Goal: Task Accomplishment & Management: Manage account settings

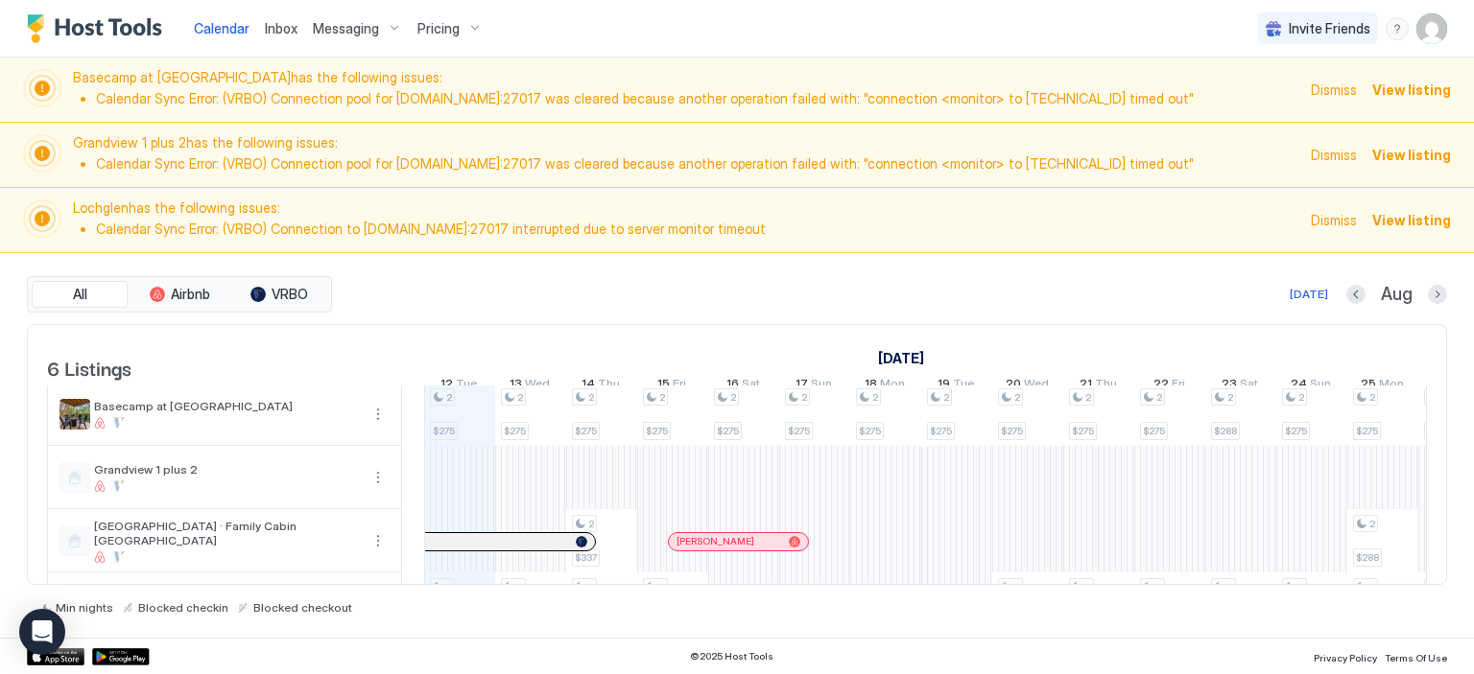
scroll to position [96, 0]
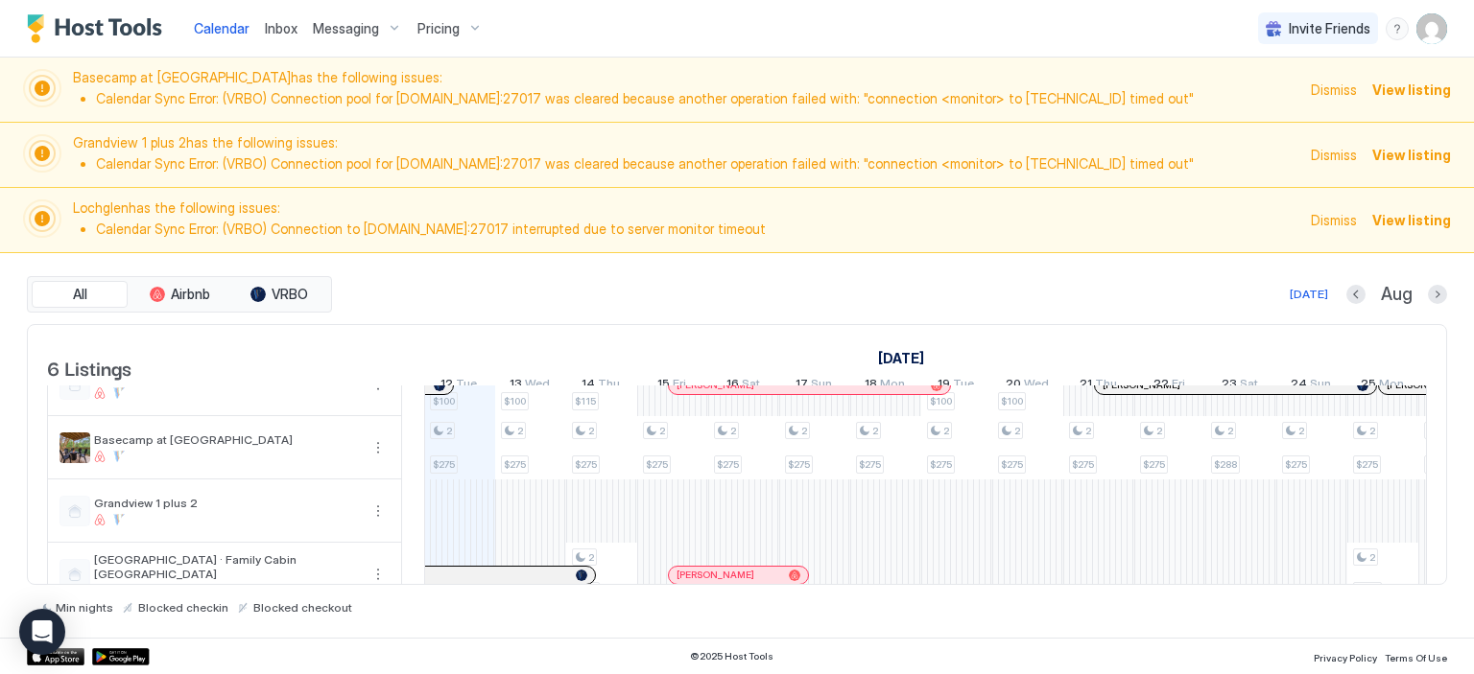
click at [1424, 88] on span "View listing" at bounding box center [1411, 90] width 79 height 20
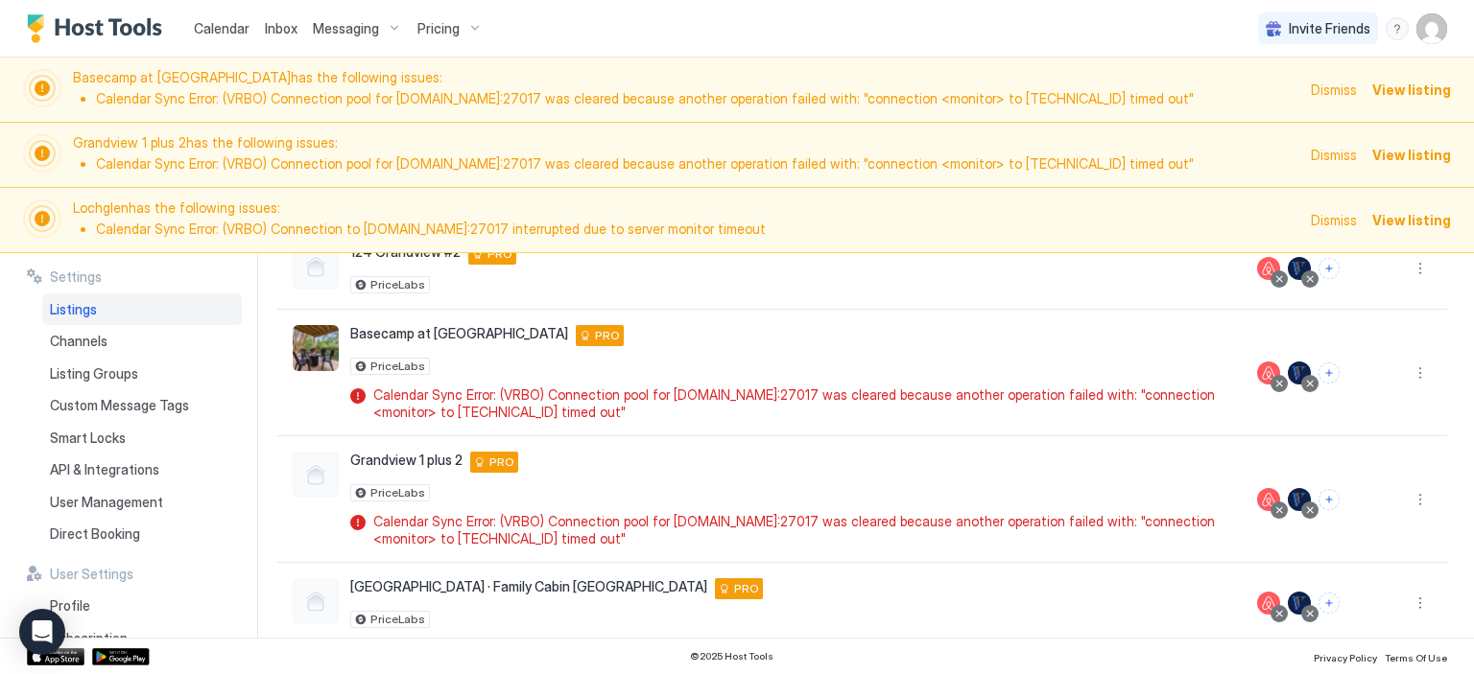
scroll to position [192, 0]
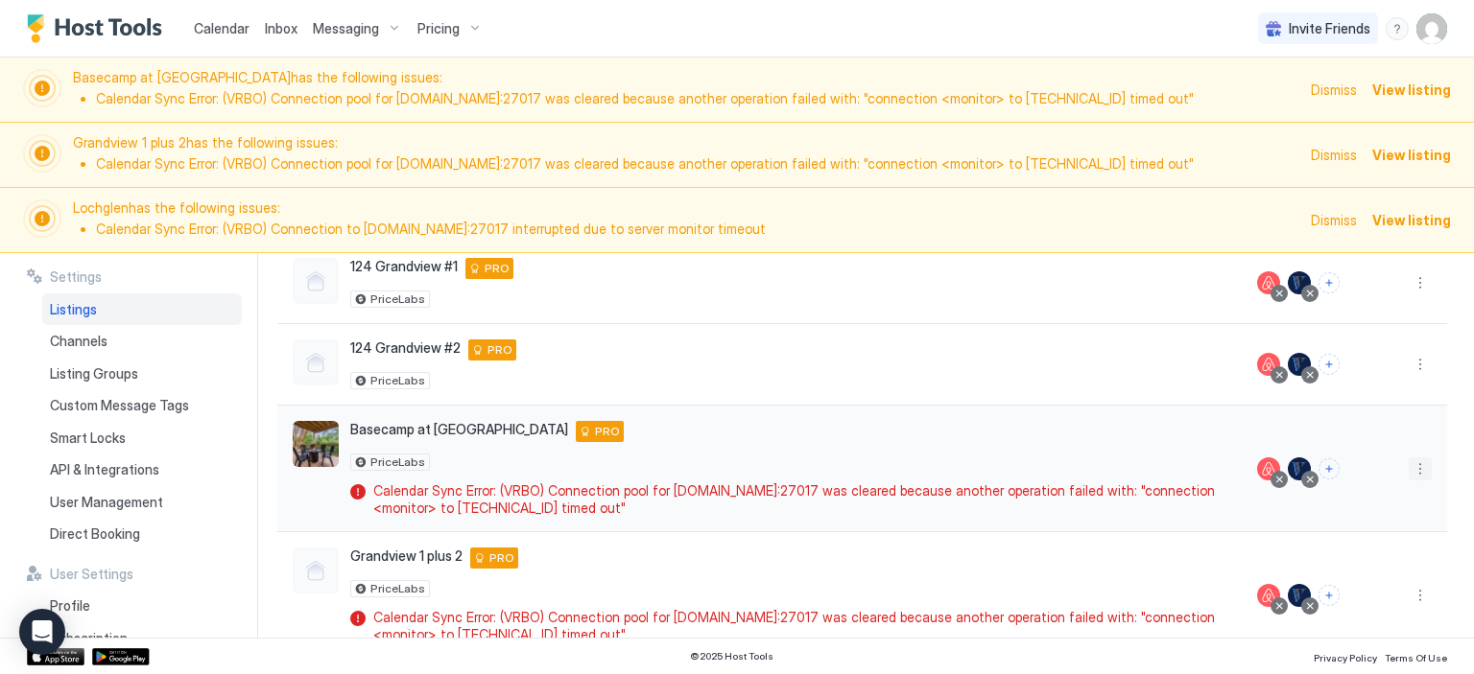
click at [1408, 467] on button "More options" at bounding box center [1419, 469] width 23 height 23
click at [787, 432] on div at bounding box center [737, 337] width 1474 height 674
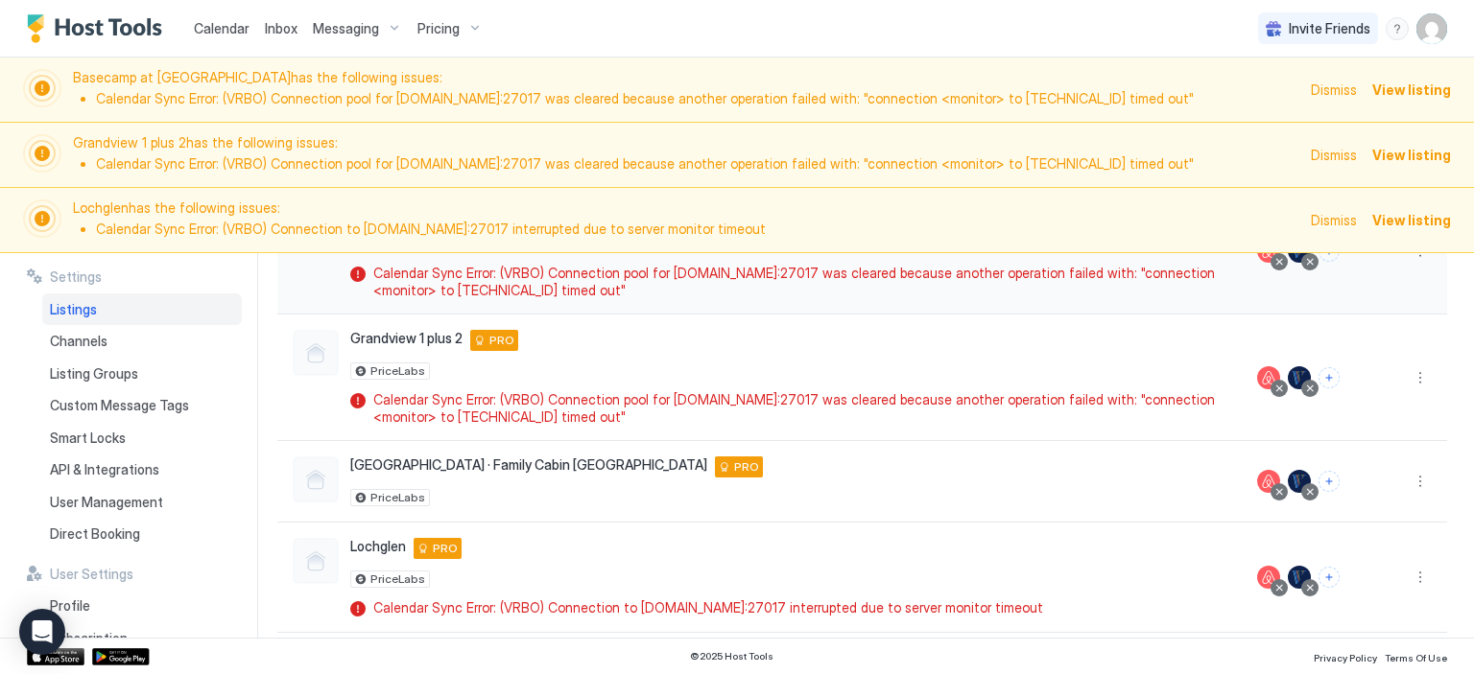
scroll to position [423, 0]
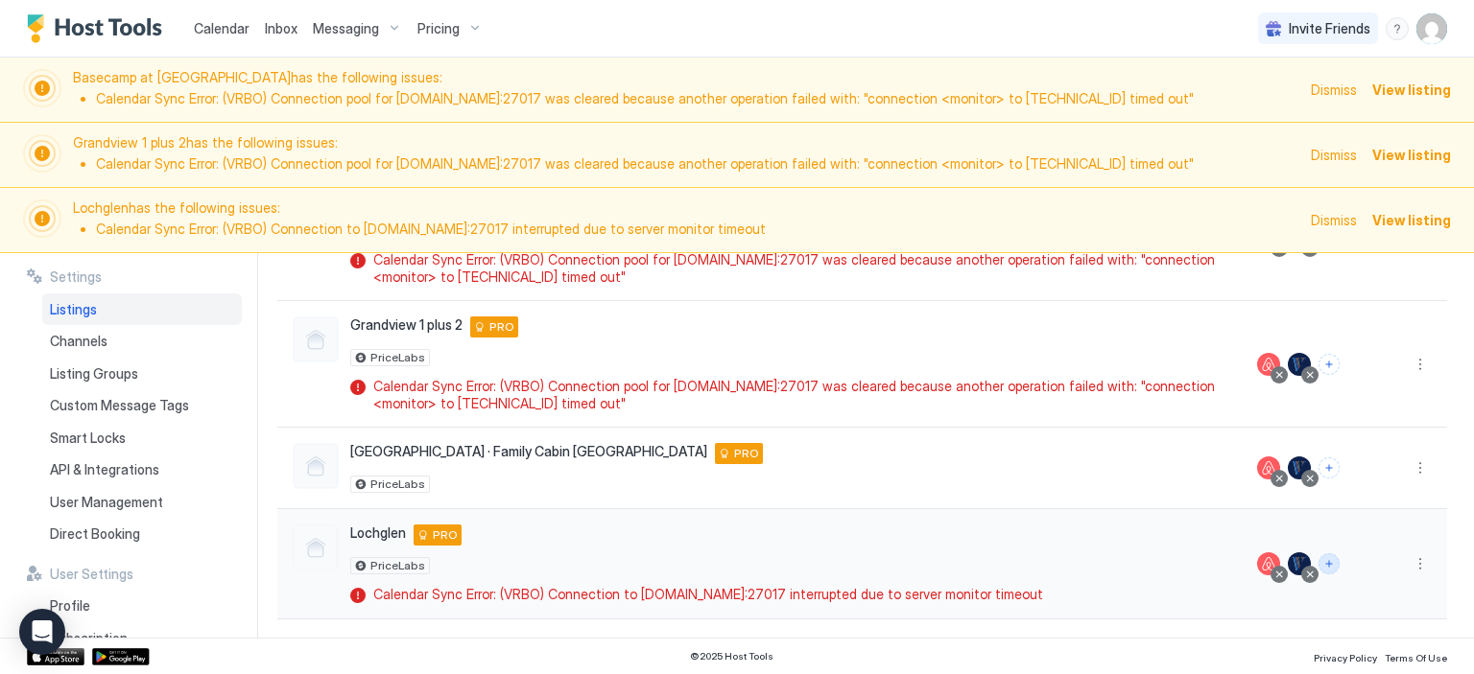
click at [1318, 560] on button "Connect channels" at bounding box center [1328, 564] width 21 height 21
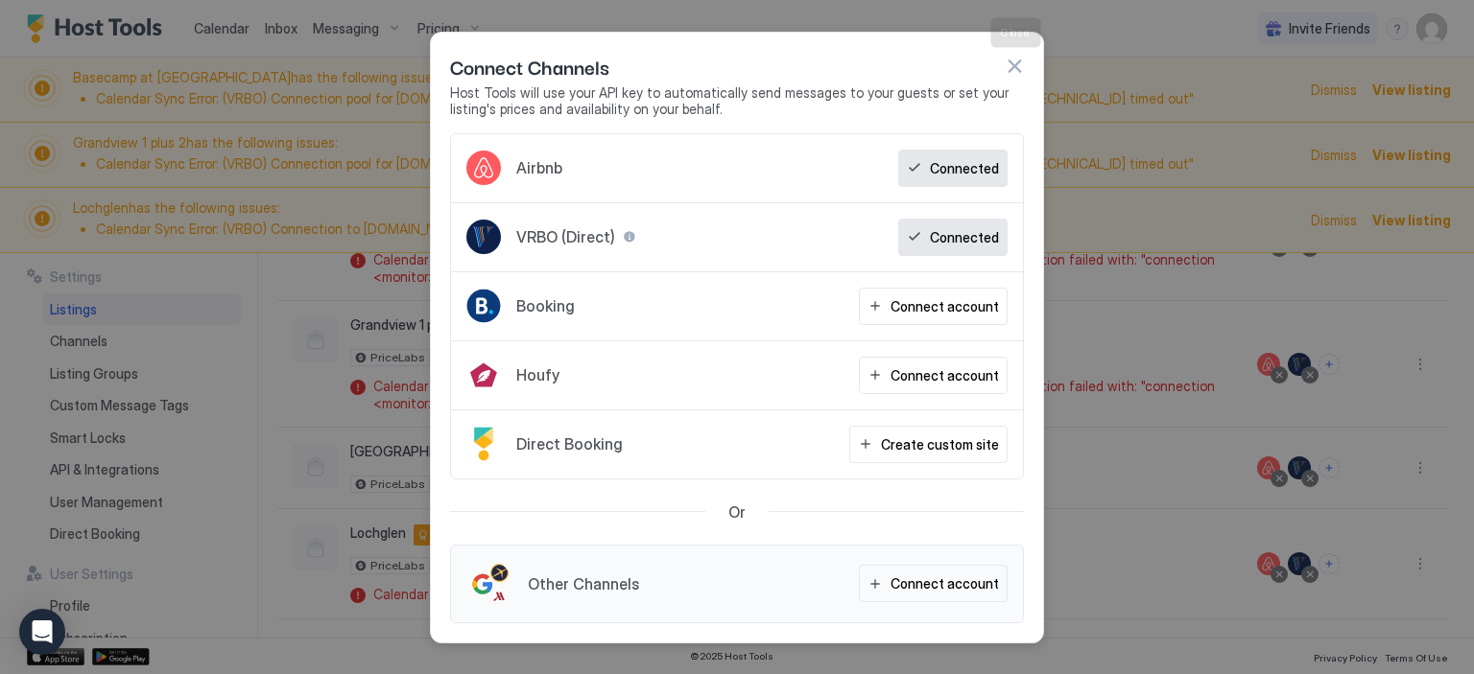
click at [1013, 59] on button "button" at bounding box center [1013, 66] width 19 height 19
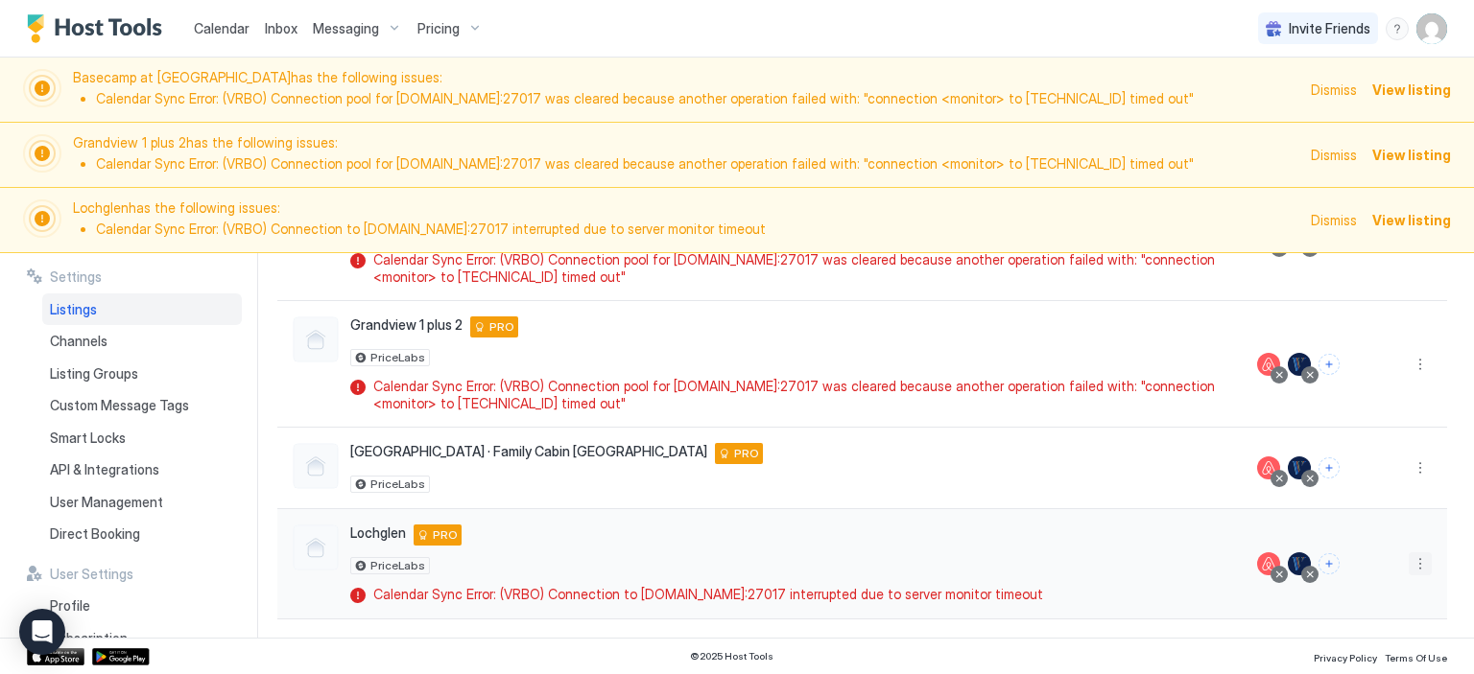
click at [1408, 560] on button "More options" at bounding box center [1419, 564] width 23 height 23
click at [1404, 560] on div at bounding box center [737, 337] width 1474 height 674
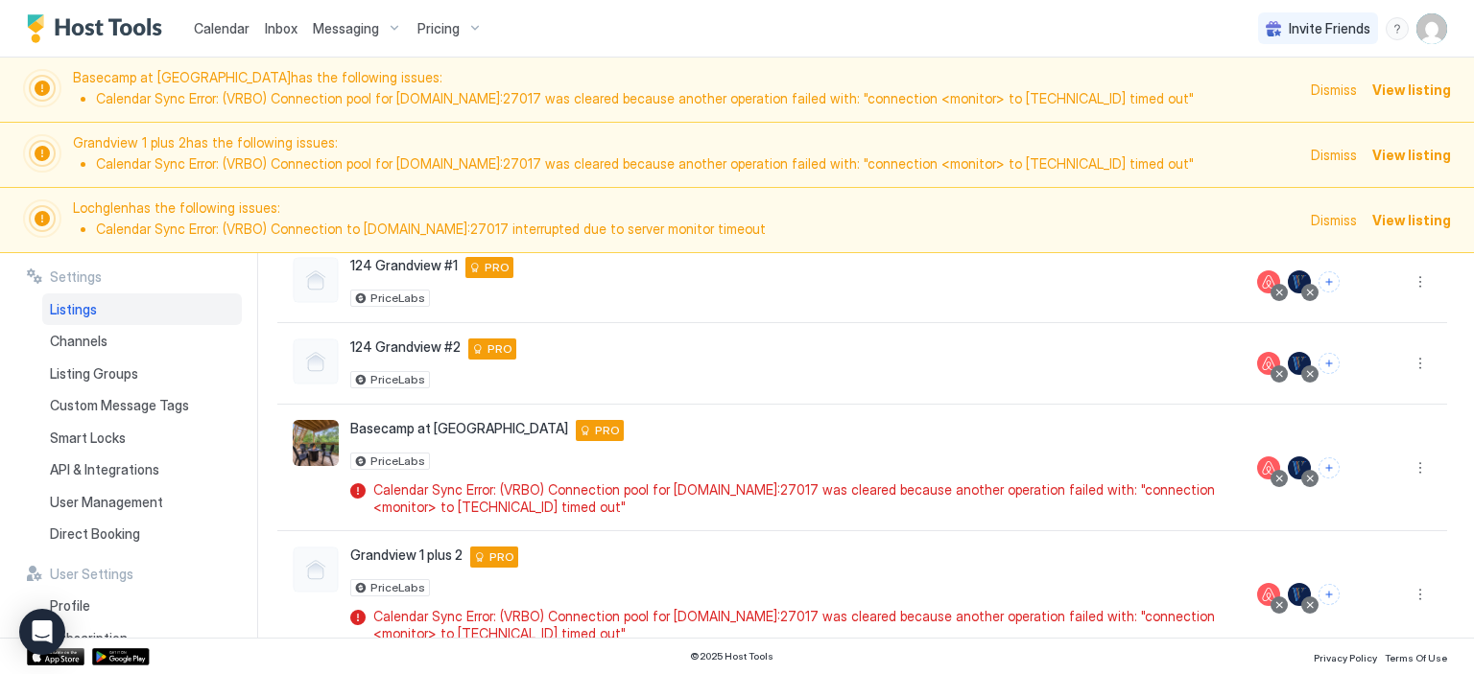
scroll to position [0, 0]
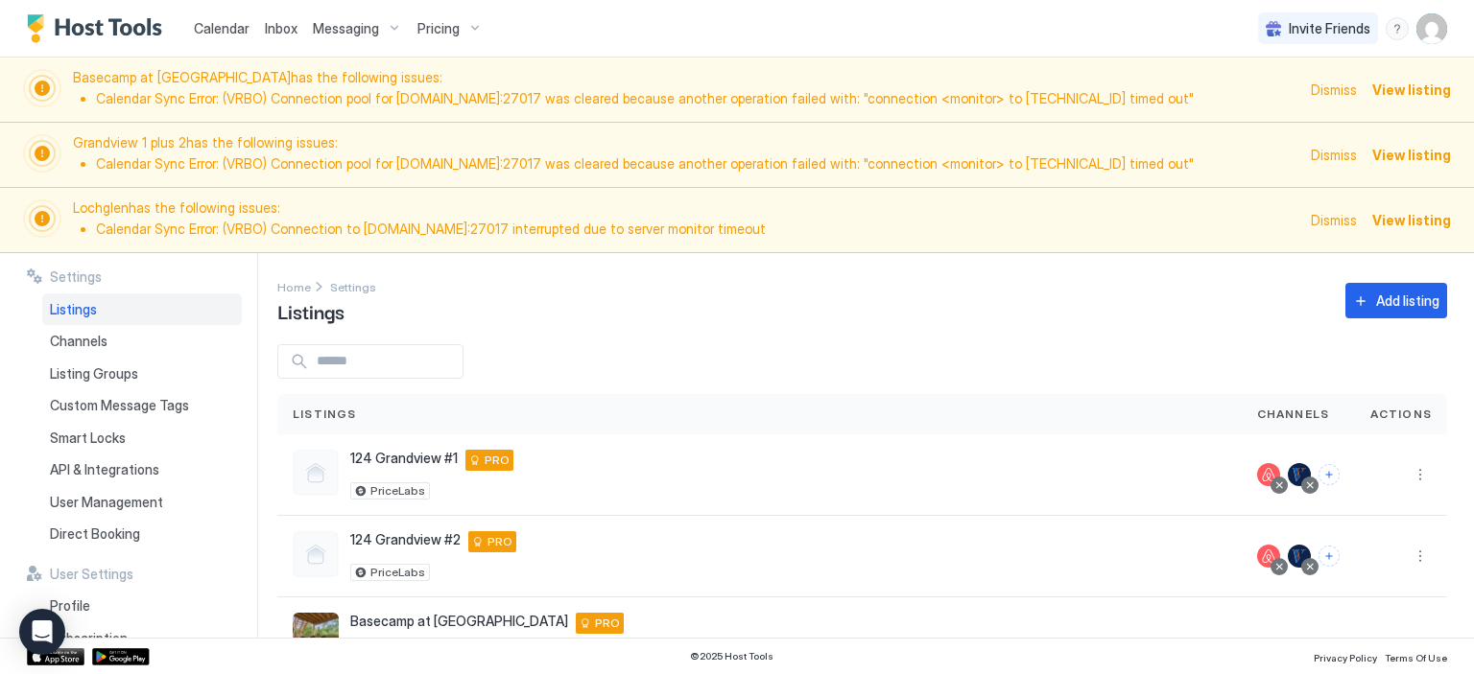
click at [91, 315] on span "Listings" at bounding box center [73, 309] width 47 height 17
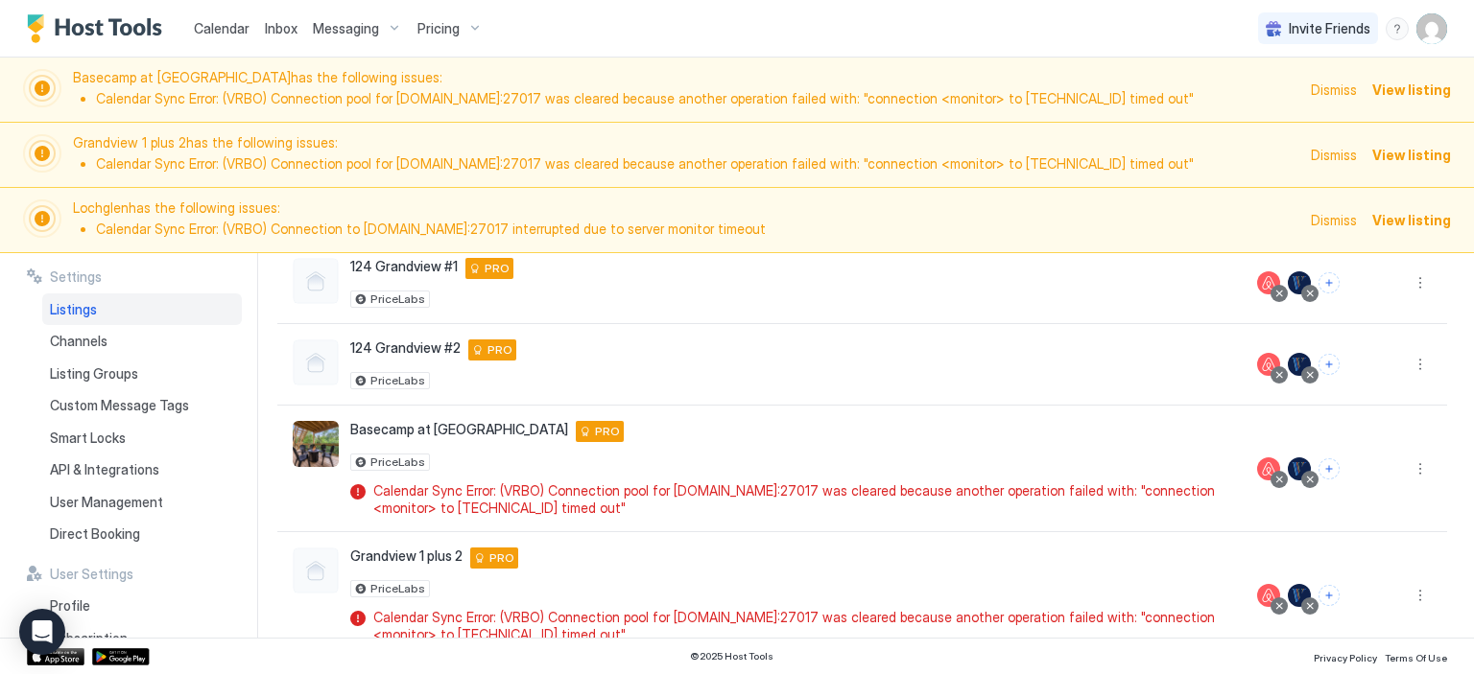
click at [219, 21] on span "Calendar" at bounding box center [222, 28] width 56 height 16
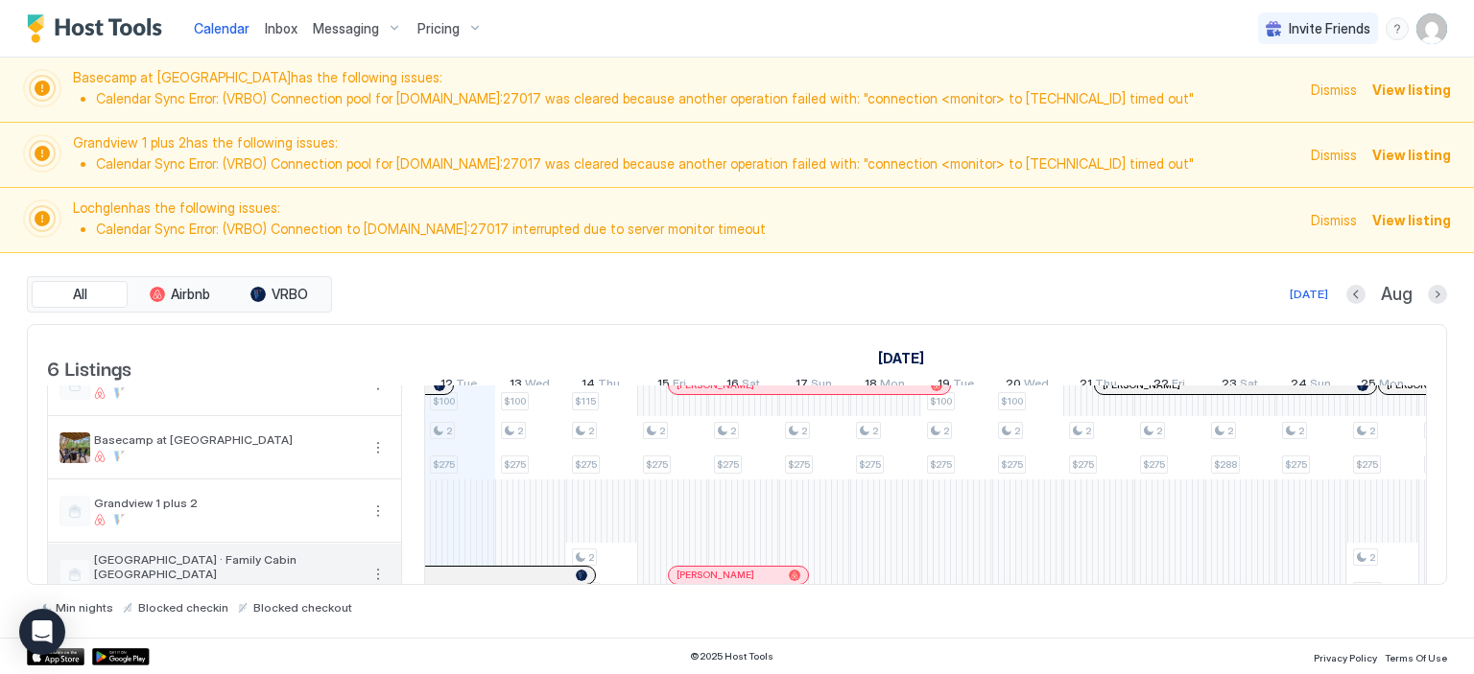
scroll to position [15, 0]
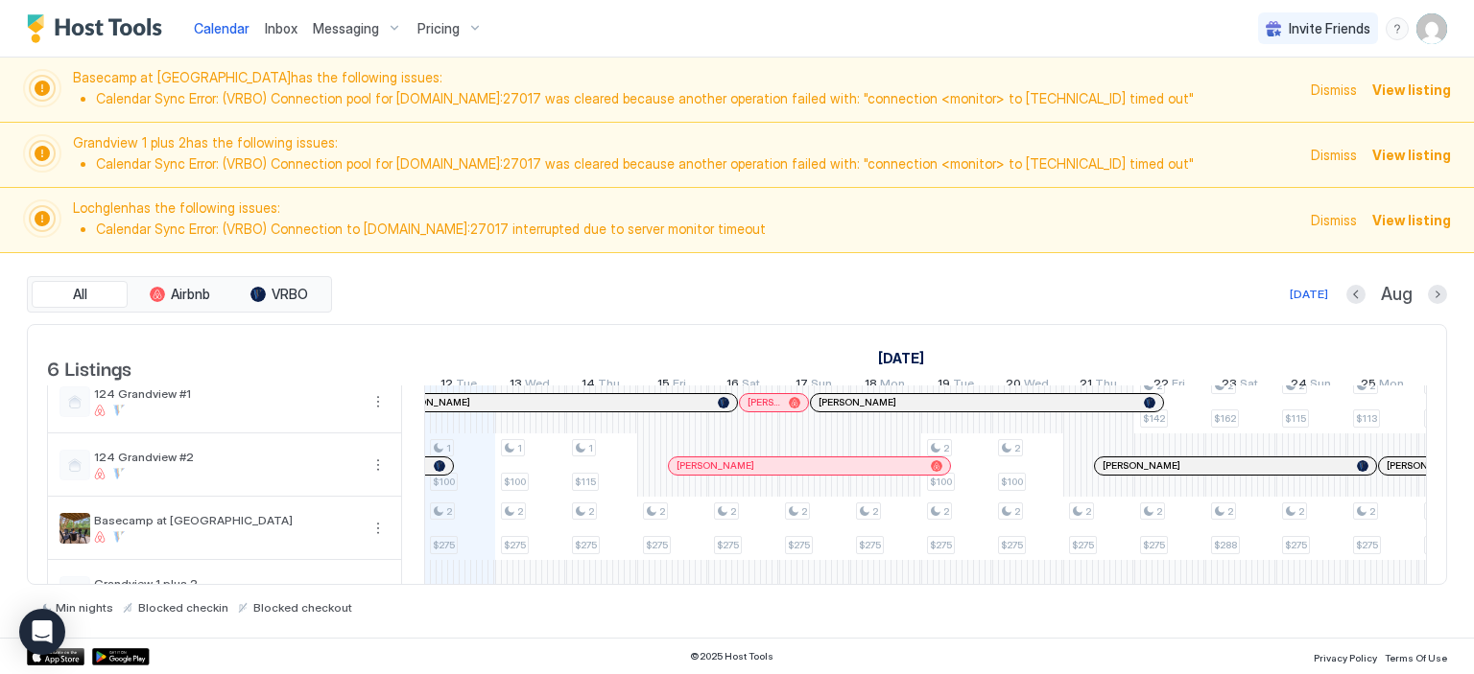
click at [1435, 32] on img "User profile" at bounding box center [1431, 28] width 31 height 31
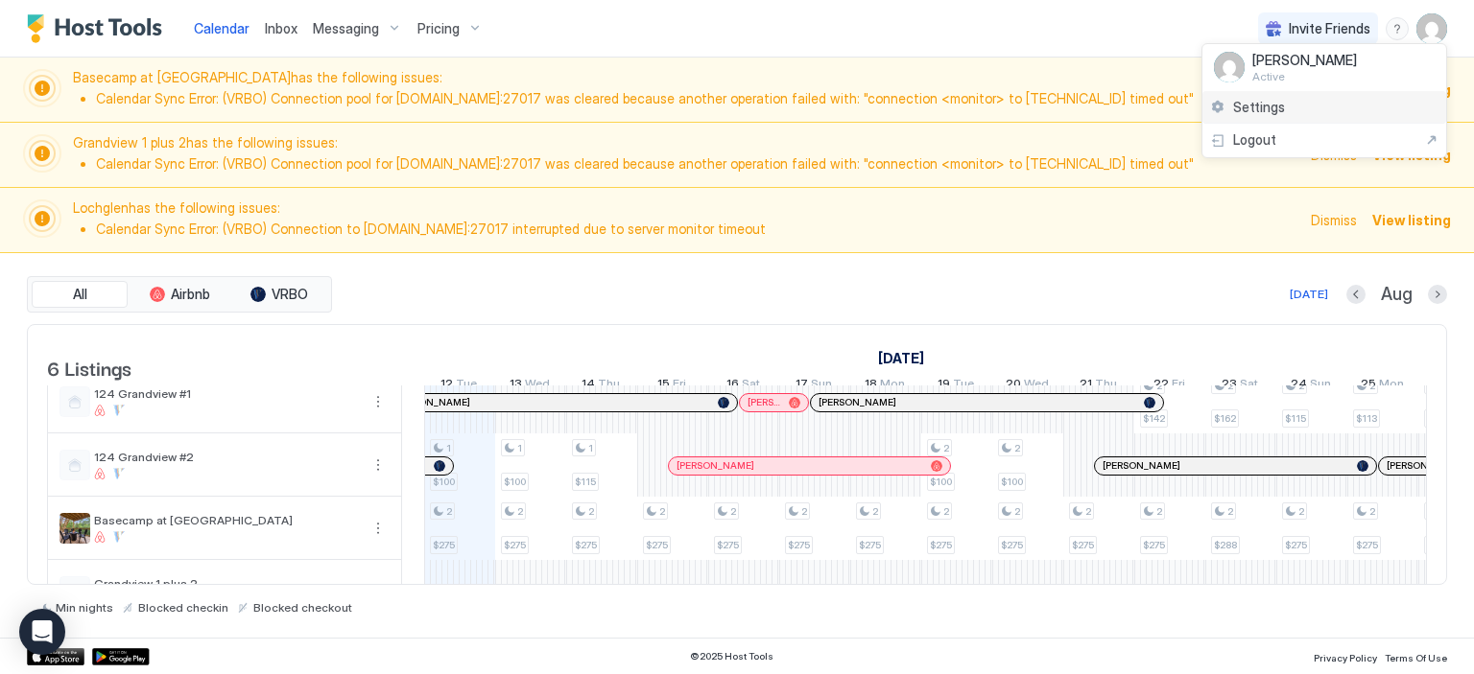
click at [1247, 105] on span "Settings" at bounding box center [1259, 107] width 52 height 17
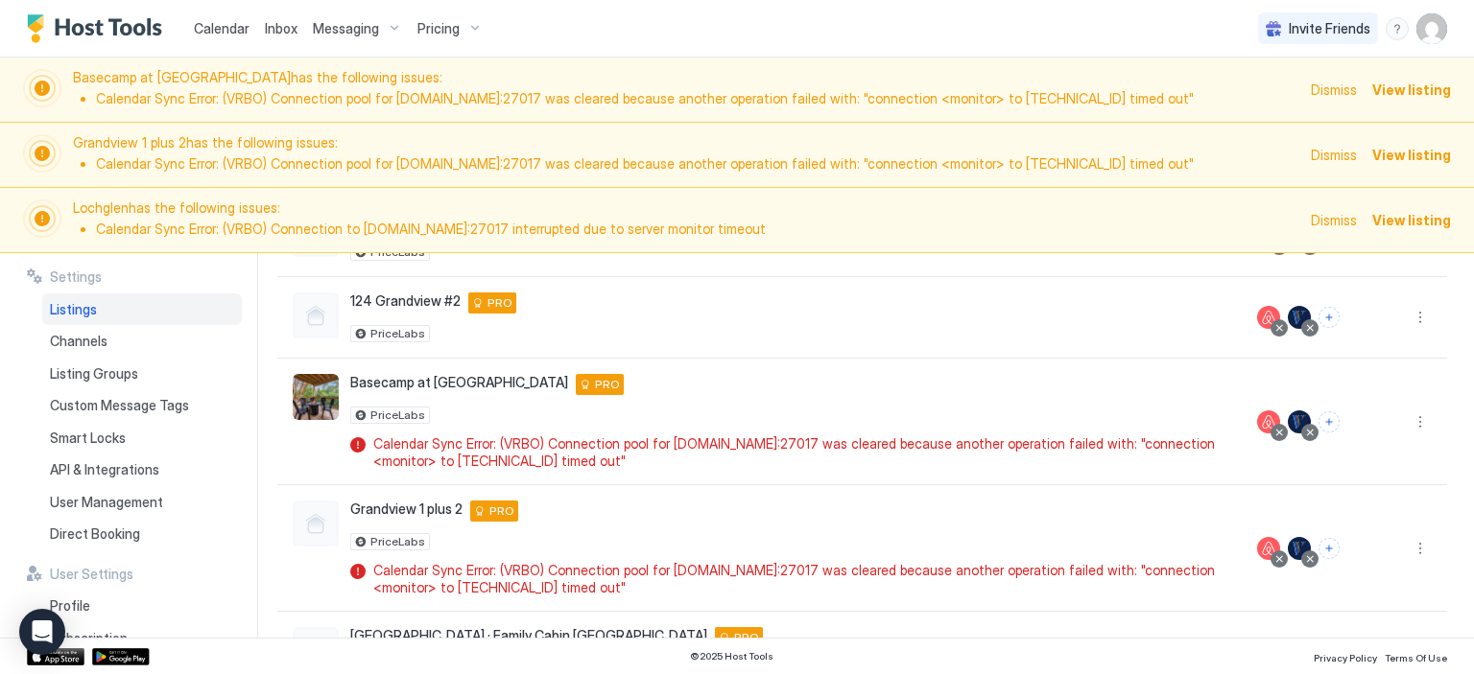
scroll to position [288, 0]
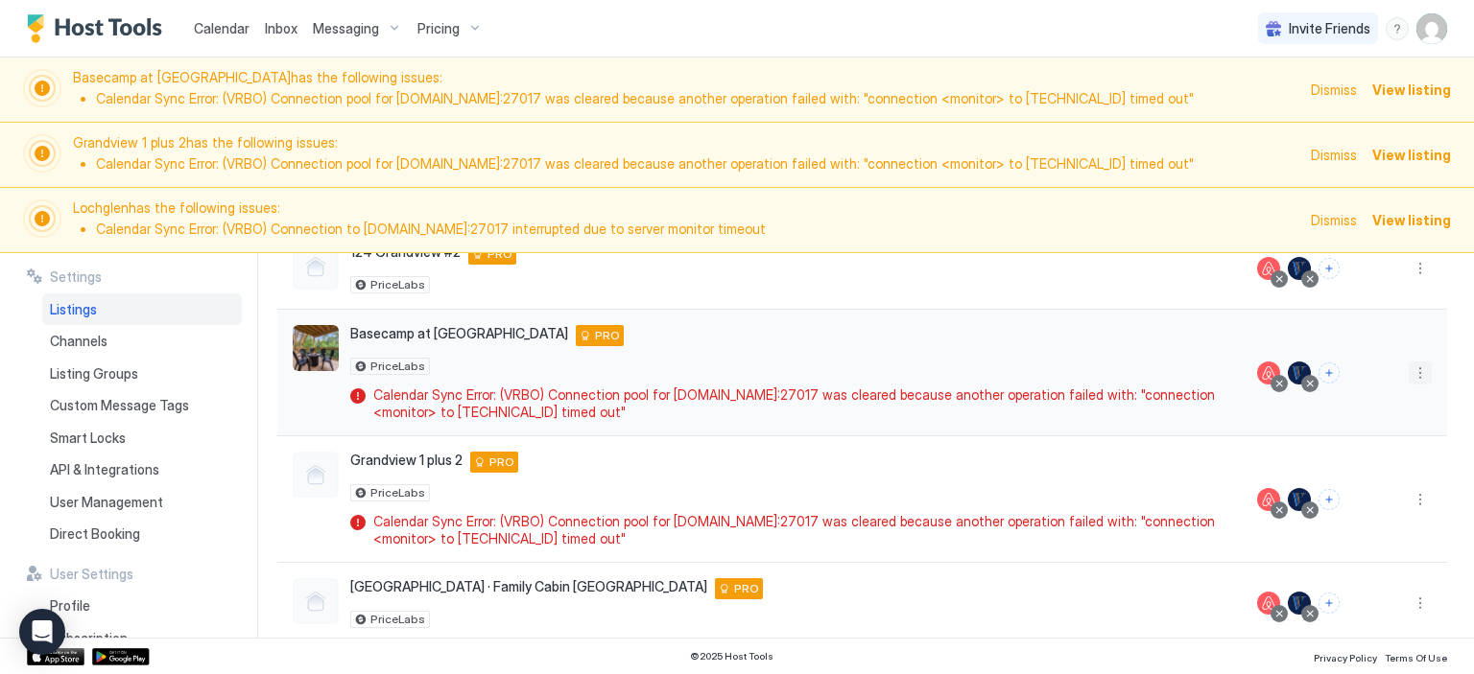
click at [1408, 377] on button "More options" at bounding box center [1419, 373] width 23 height 23
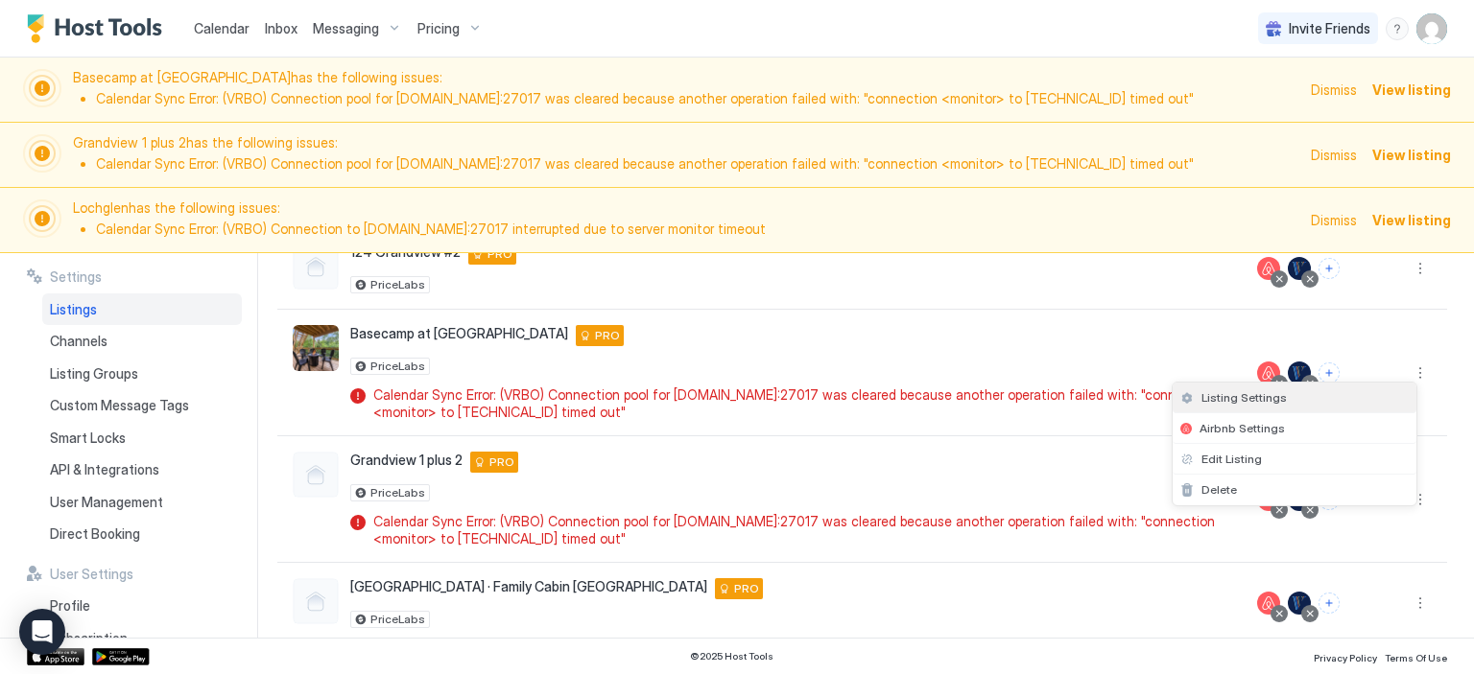
click at [1255, 399] on span "Listing Settings" at bounding box center [1243, 397] width 85 height 14
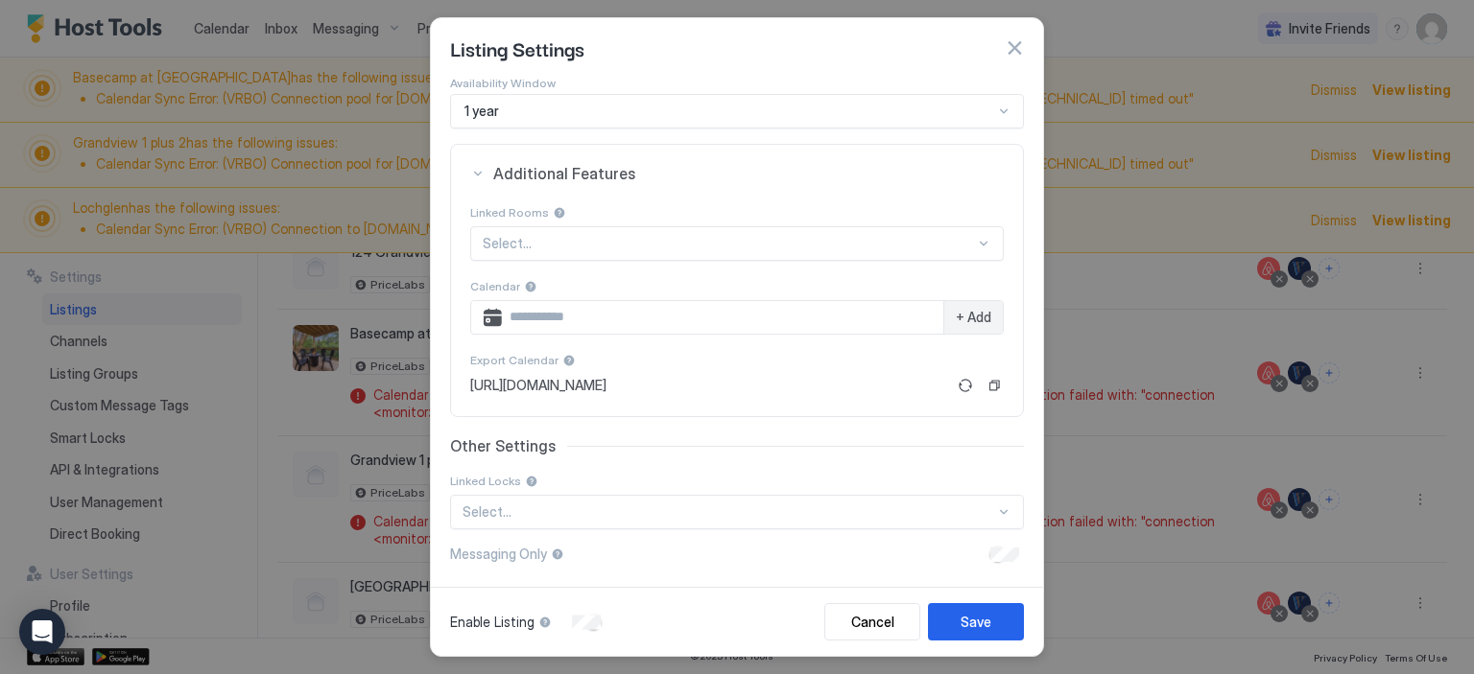
scroll to position [0, 0]
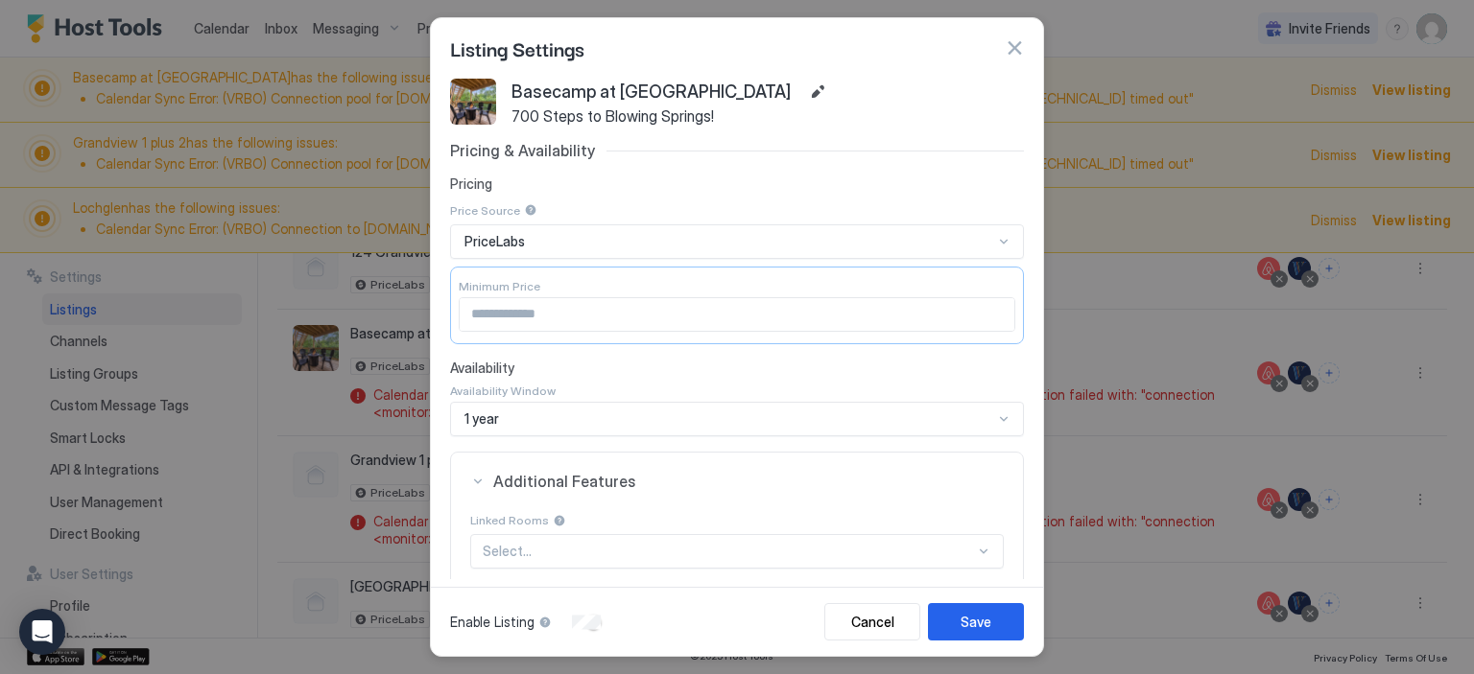
click at [1009, 46] on button "button" at bounding box center [1013, 47] width 19 height 19
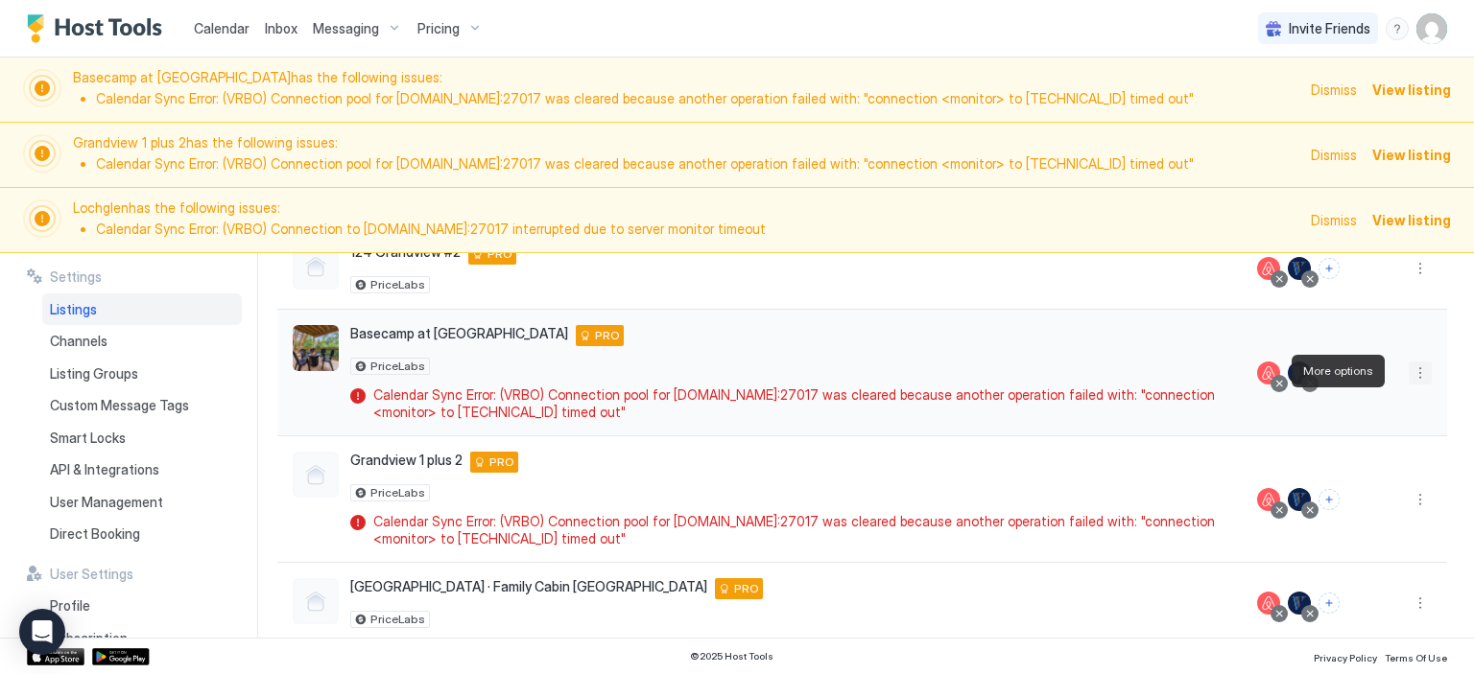
click at [1408, 375] on button "More options" at bounding box center [1419, 373] width 23 height 23
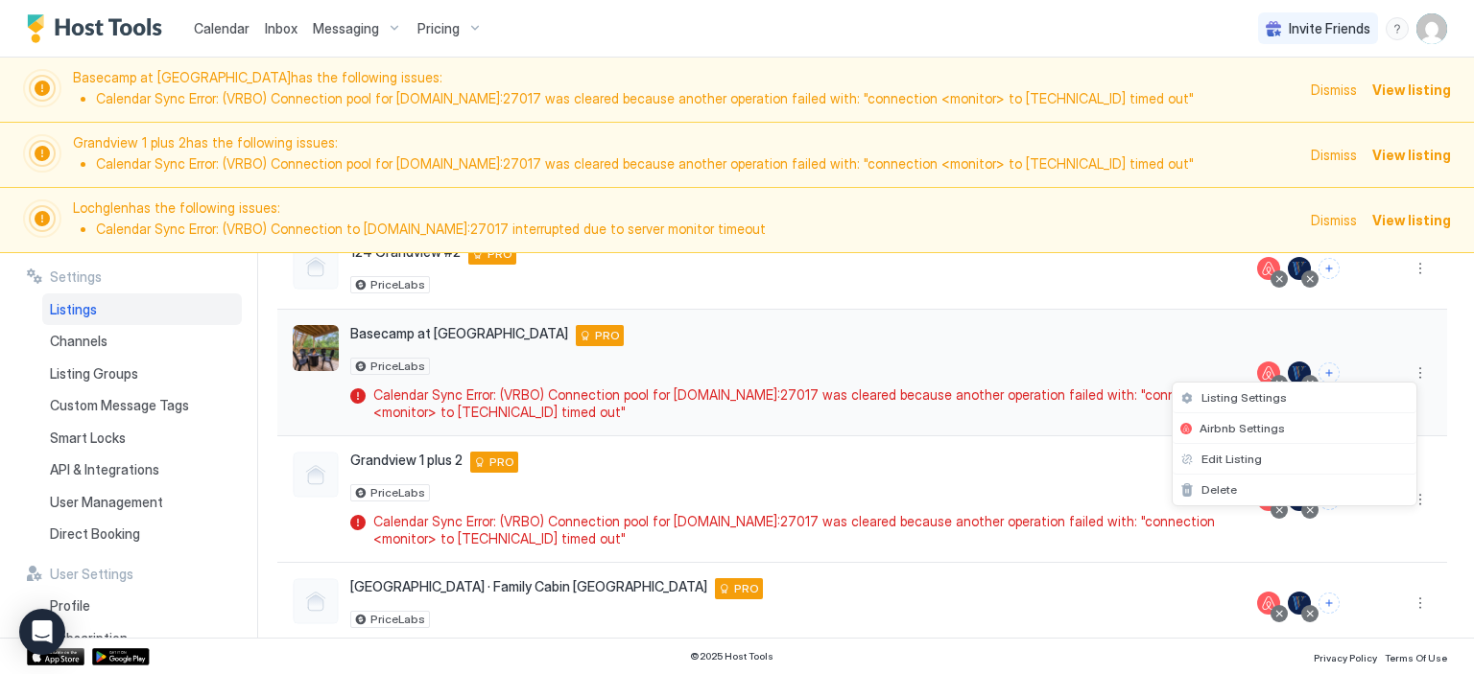
click at [1405, 375] on div at bounding box center [737, 337] width 1474 height 674
click at [1318, 372] on button "Connect channels" at bounding box center [1328, 373] width 21 height 21
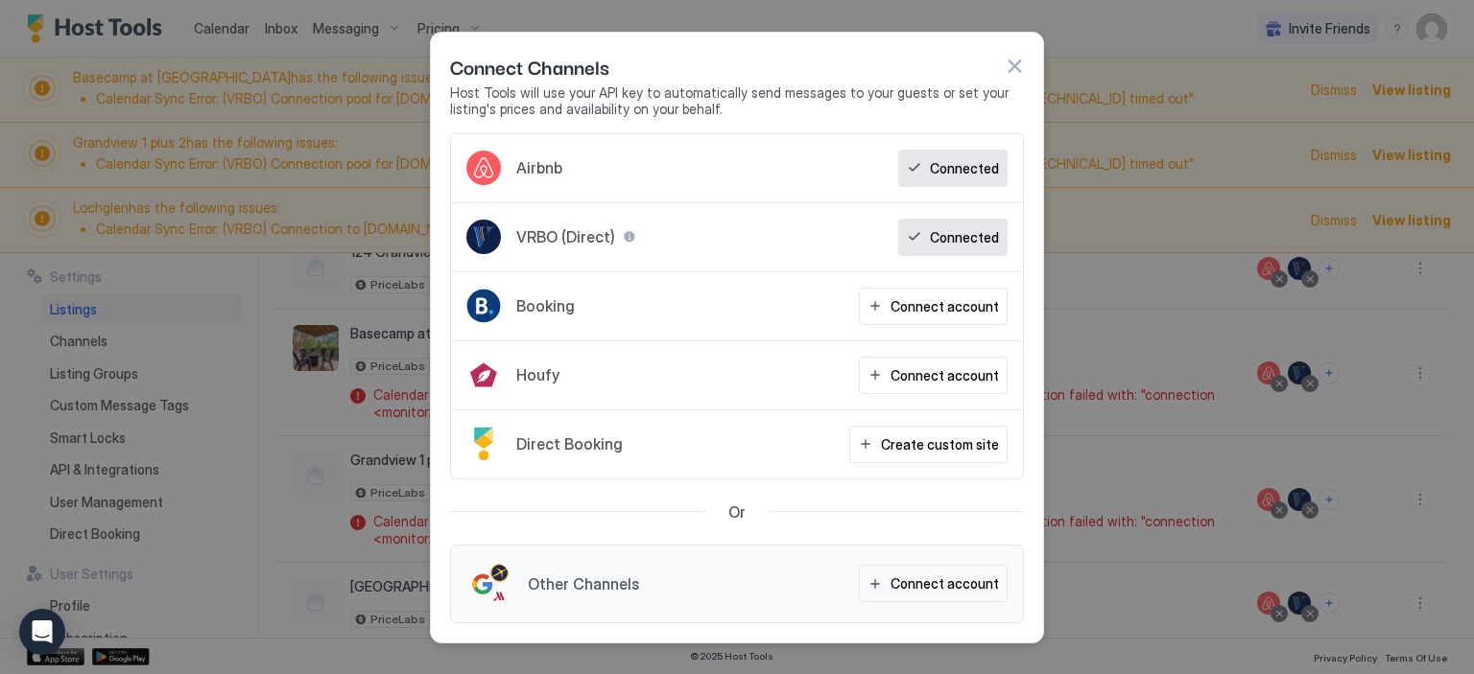
click at [715, 244] on div "VRBO (Direct) Connected" at bounding box center [737, 237] width 572 height 69
click at [1018, 63] on button "button" at bounding box center [1013, 66] width 19 height 19
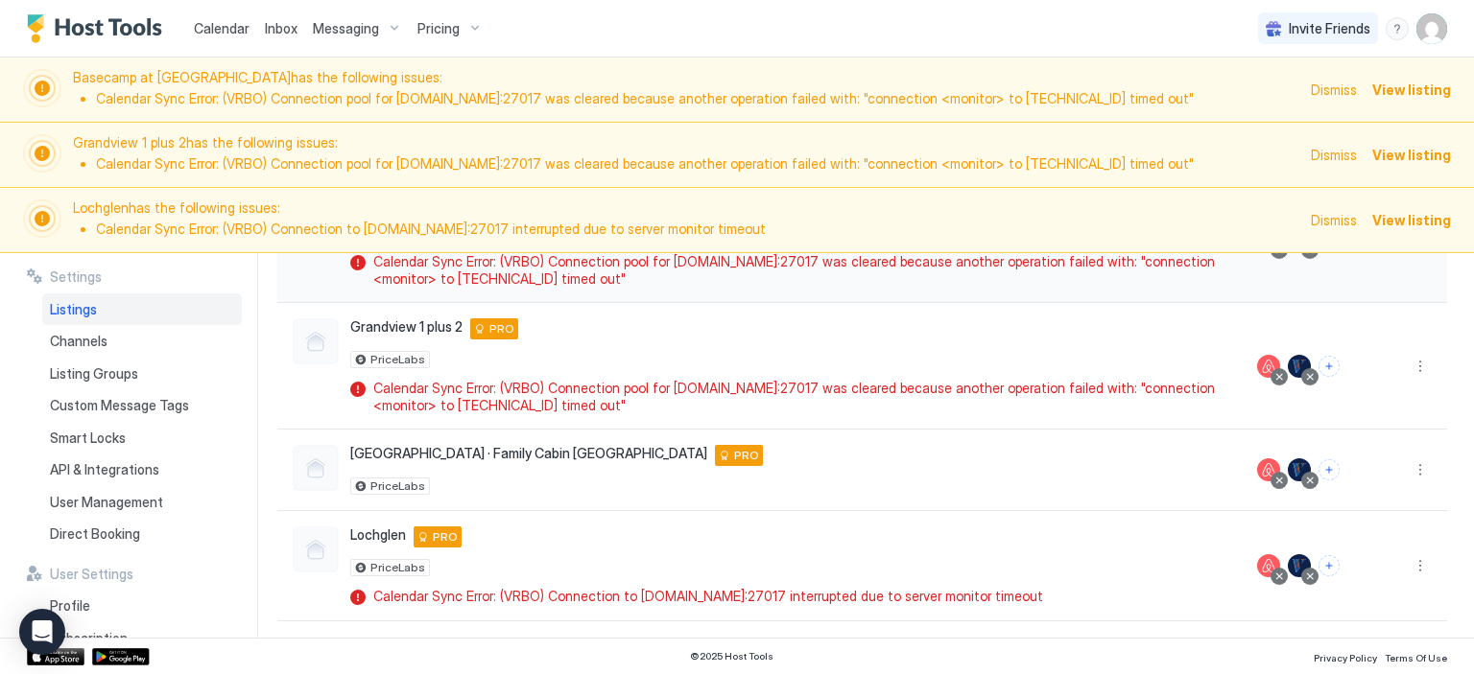
scroll to position [423, 0]
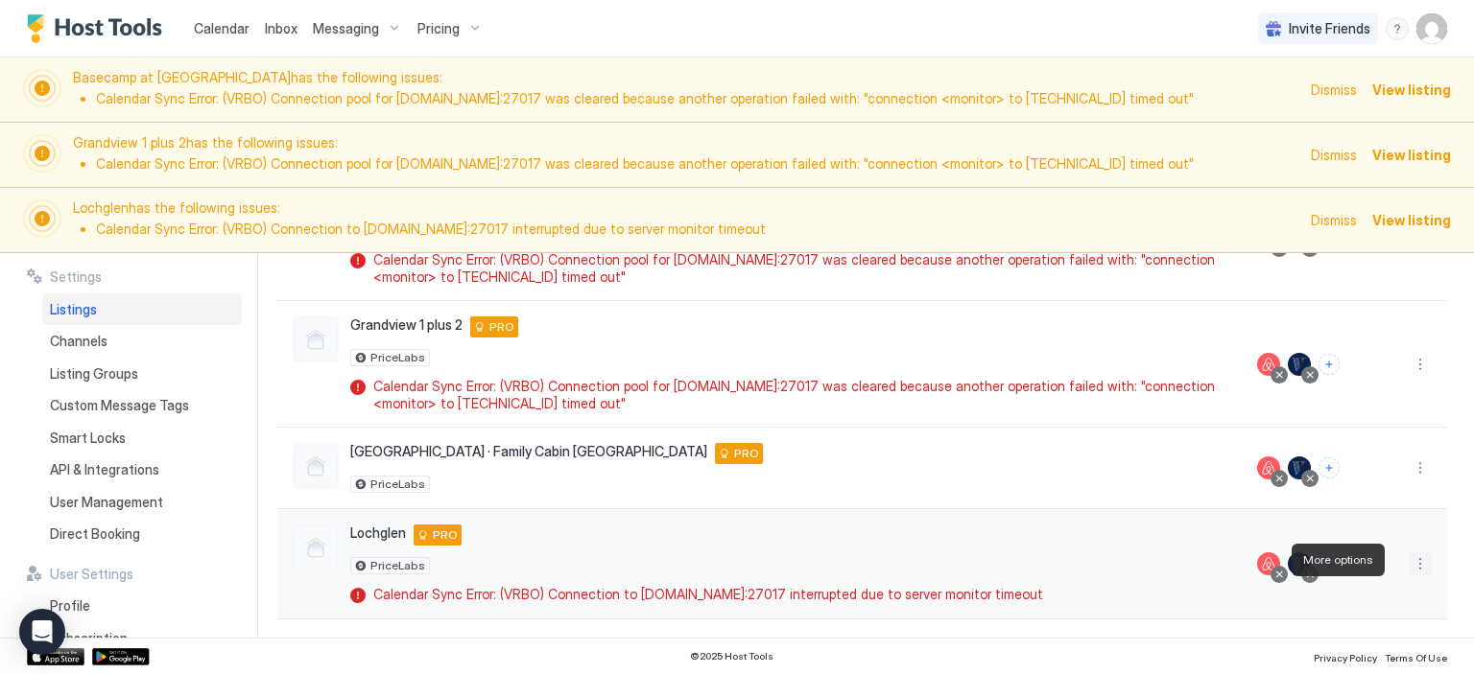
click at [1408, 555] on button "More options" at bounding box center [1419, 564] width 23 height 23
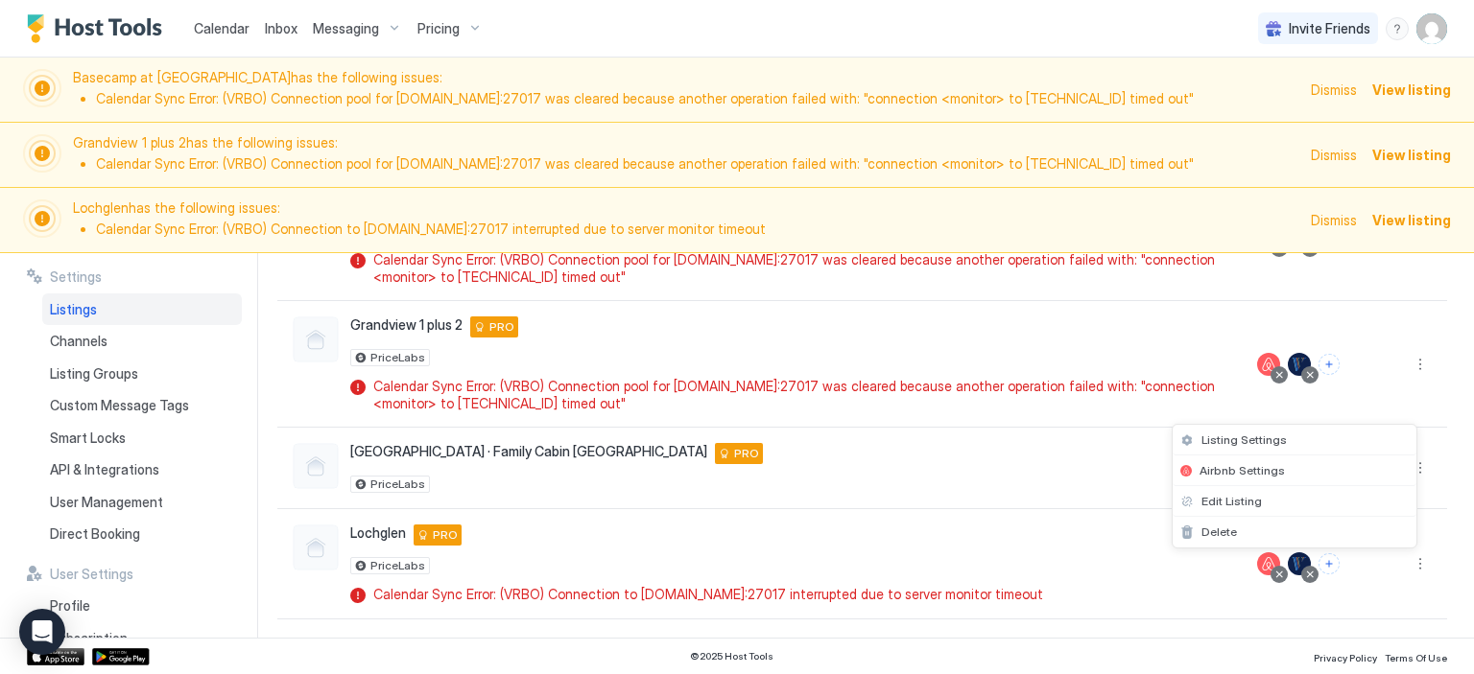
click at [1325, 615] on div at bounding box center [737, 337] width 1474 height 674
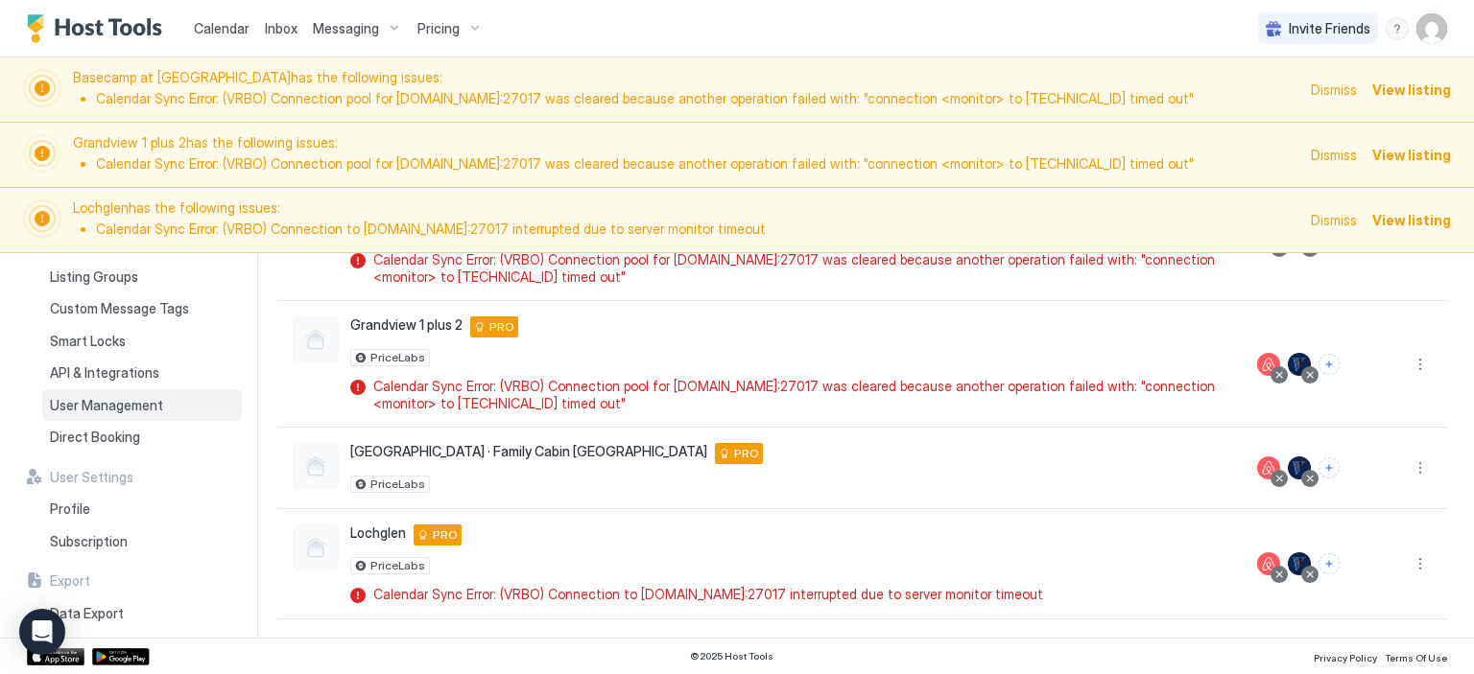
scroll to position [0, 0]
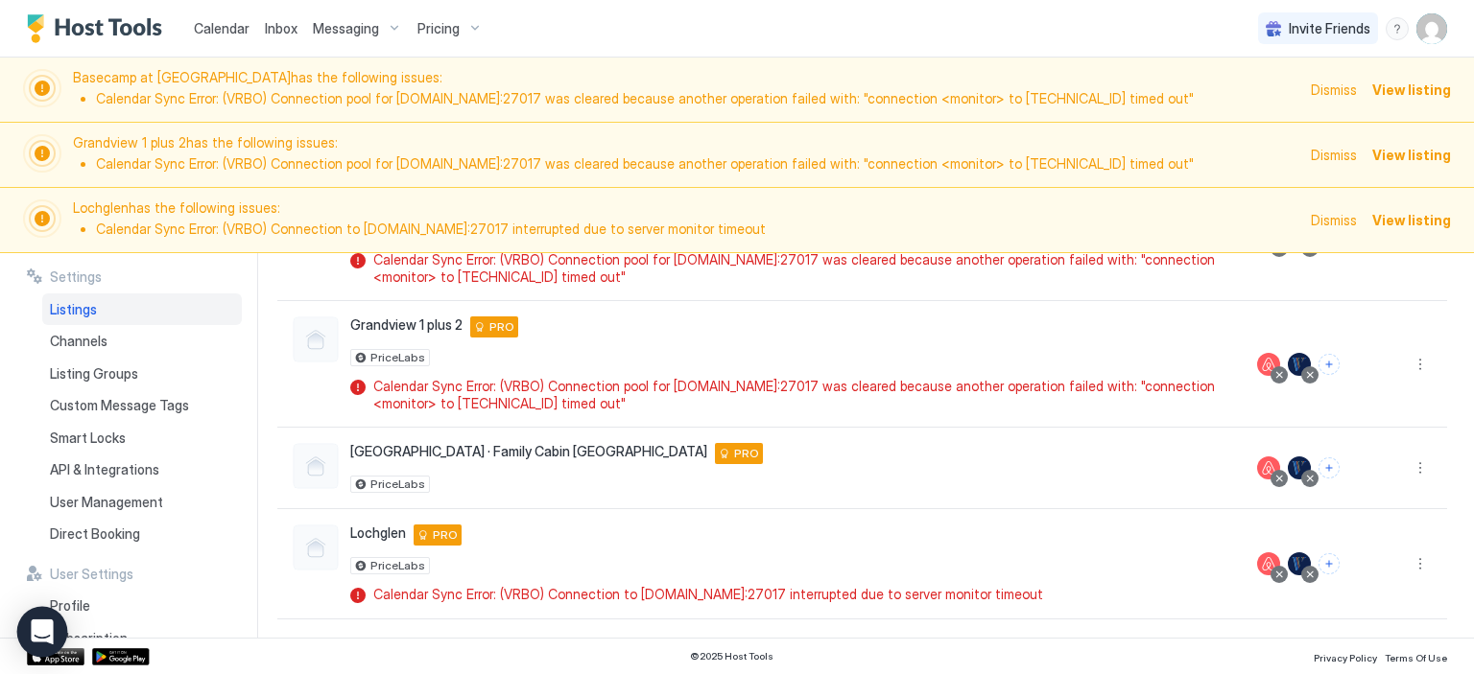
click at [35, 621] on div "Open Intercom Messenger" at bounding box center [42, 632] width 51 height 51
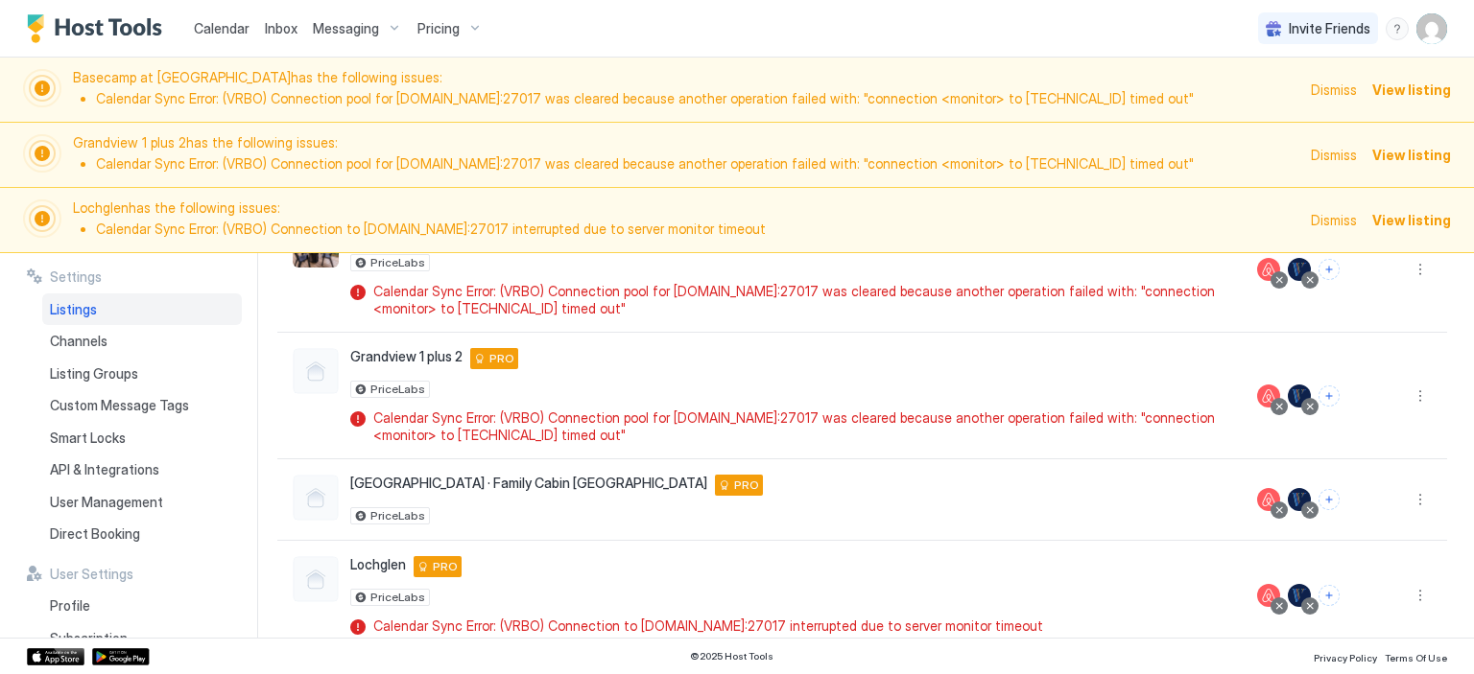
scroll to position [423, 0]
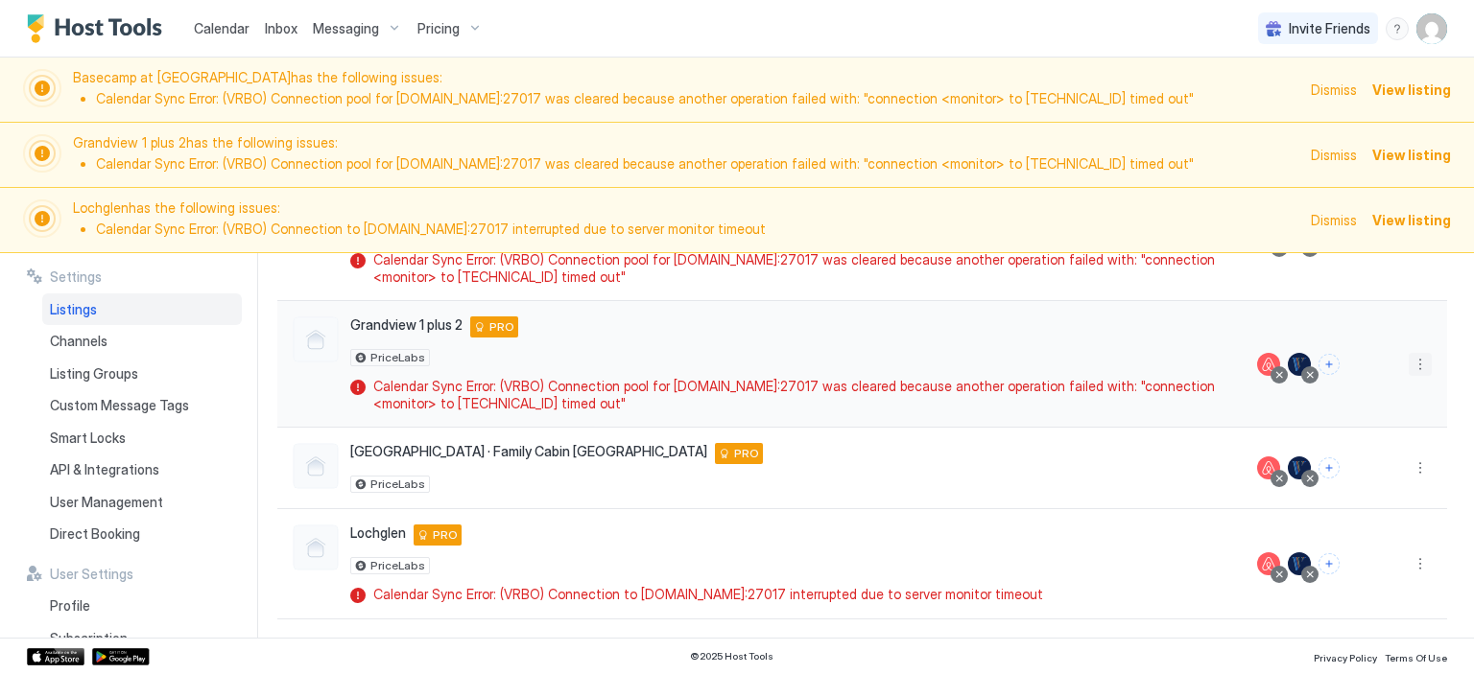
click at [1408, 364] on button "More options" at bounding box center [1419, 364] width 23 height 23
click at [1242, 387] on span "Listing Settings" at bounding box center [1243, 388] width 85 height 14
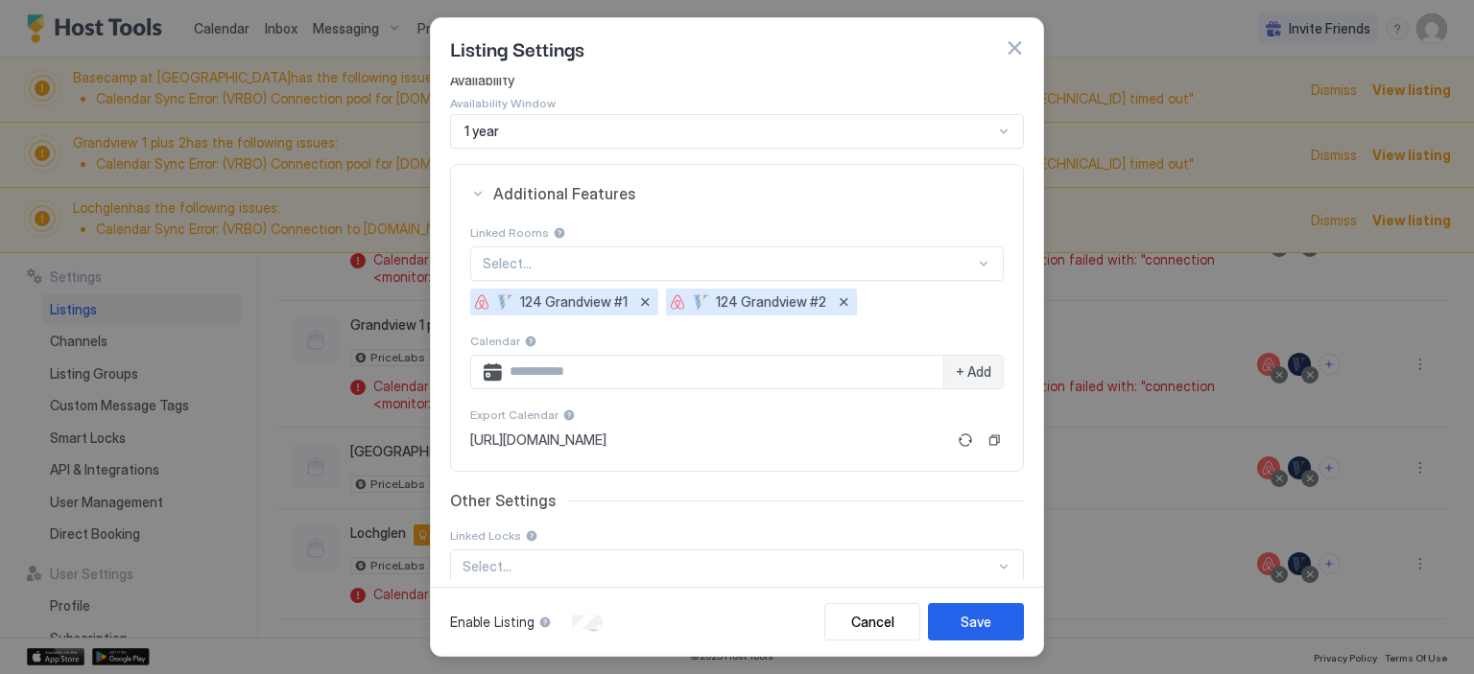
scroll to position [342, 0]
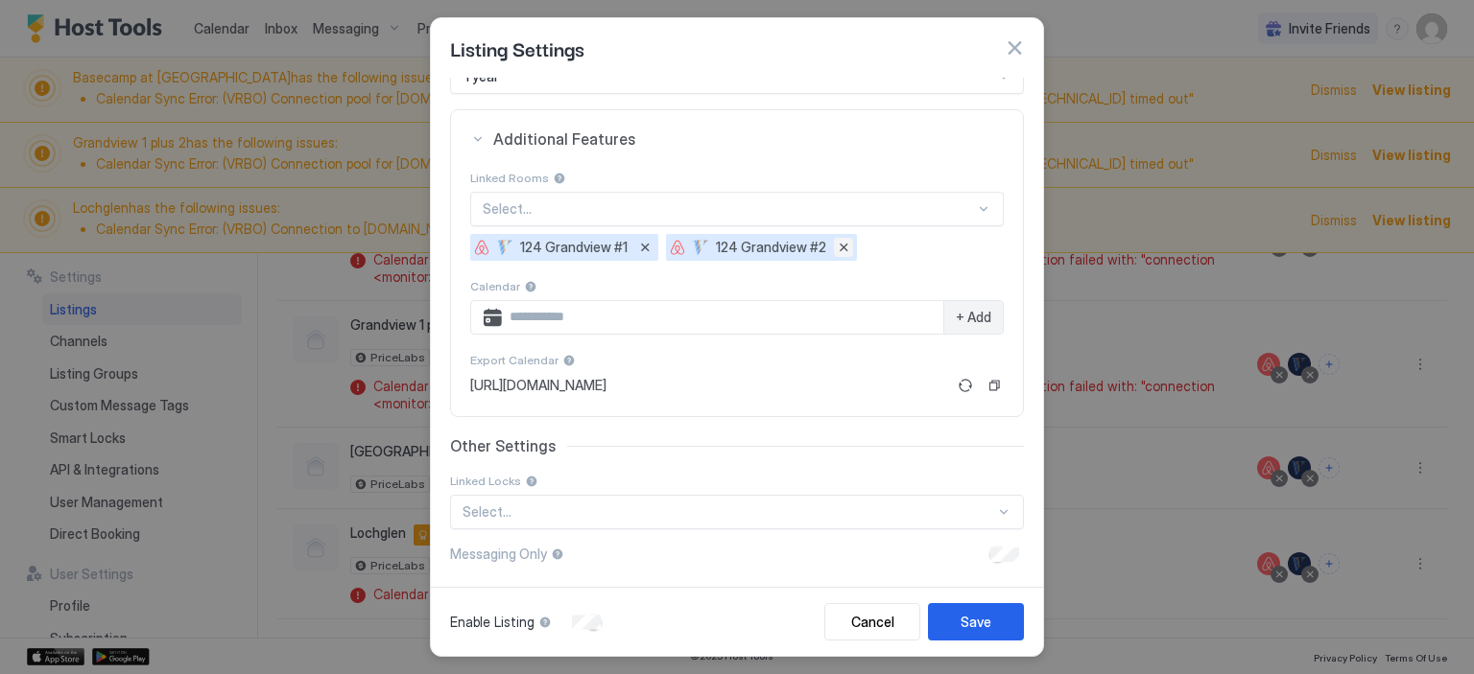
click at [836, 248] on button "Remove" at bounding box center [843, 247] width 19 height 19
click at [971, 622] on div "Save" at bounding box center [975, 622] width 31 height 20
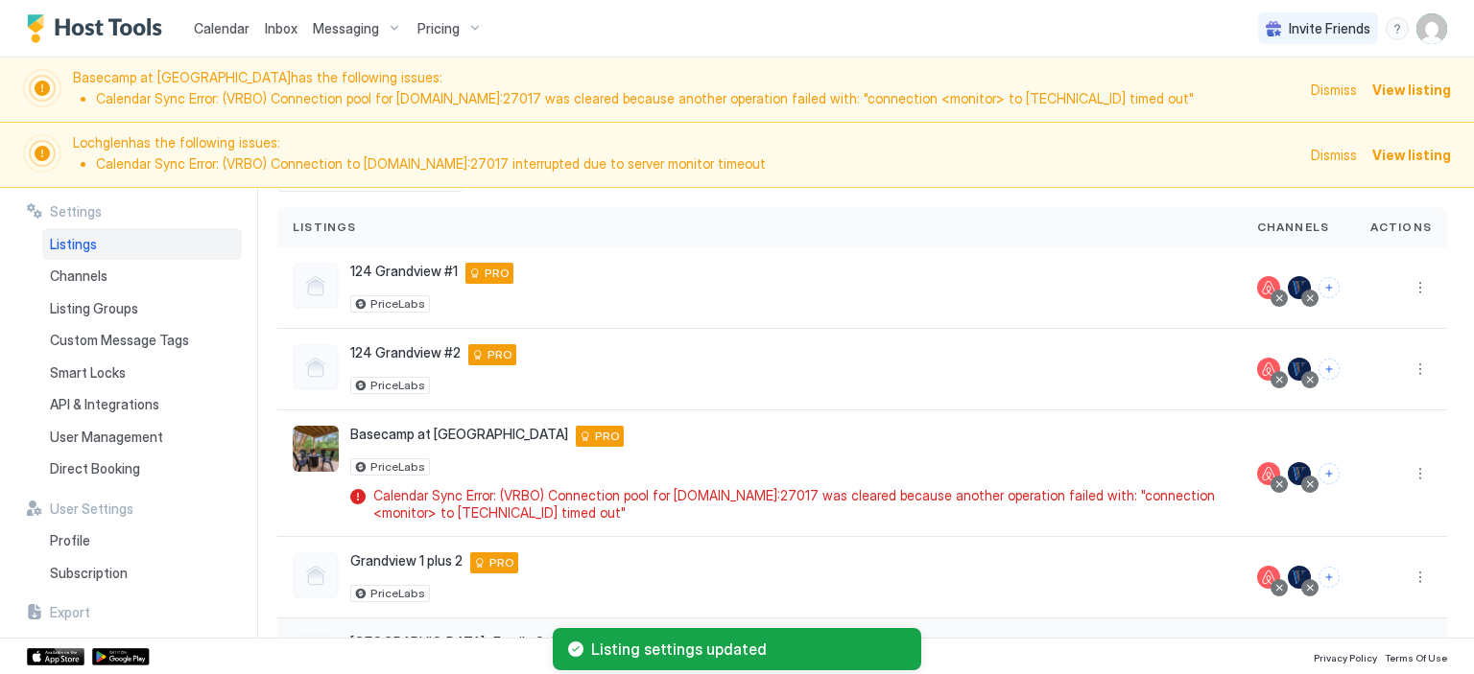
scroll to position [218, 0]
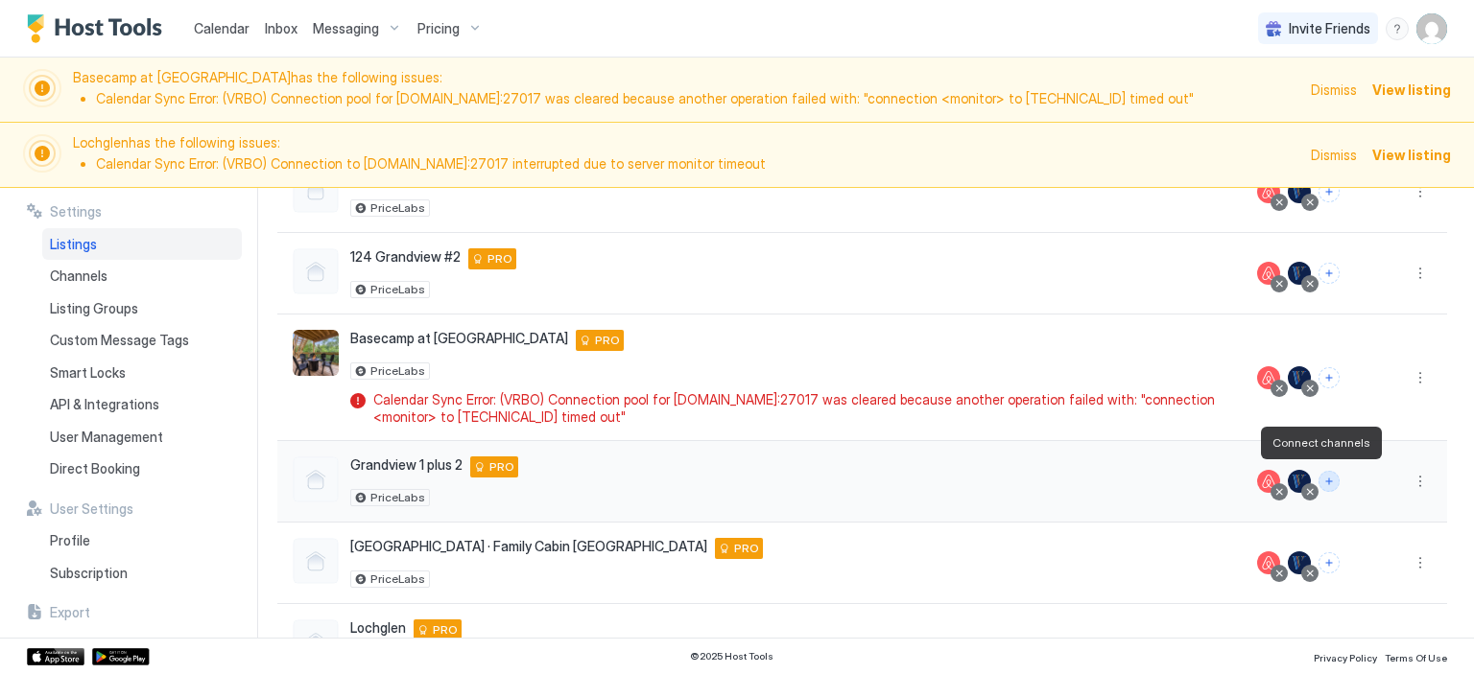
click at [1318, 480] on button "Connect channels" at bounding box center [1328, 481] width 21 height 21
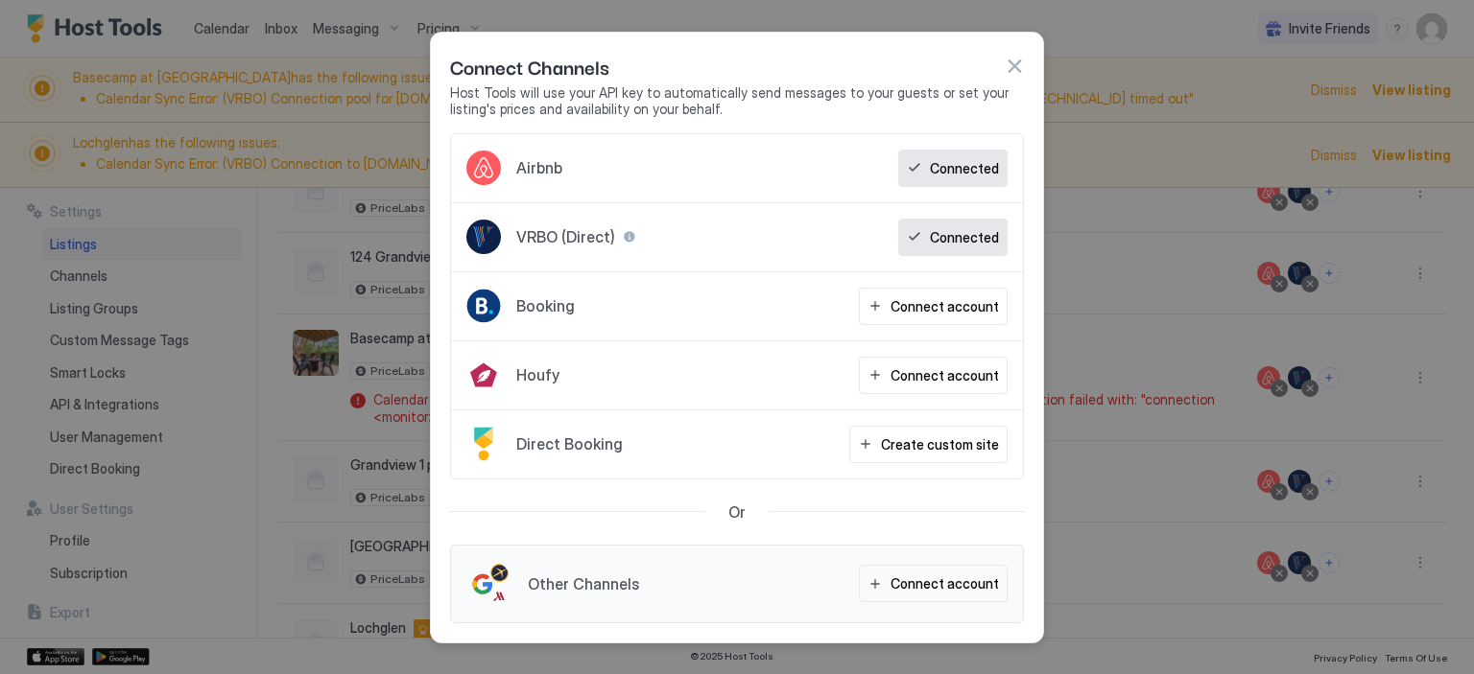
click at [1001, 68] on div "Connect Channels" at bounding box center [737, 66] width 574 height 29
click at [1018, 68] on button "button" at bounding box center [1013, 66] width 19 height 19
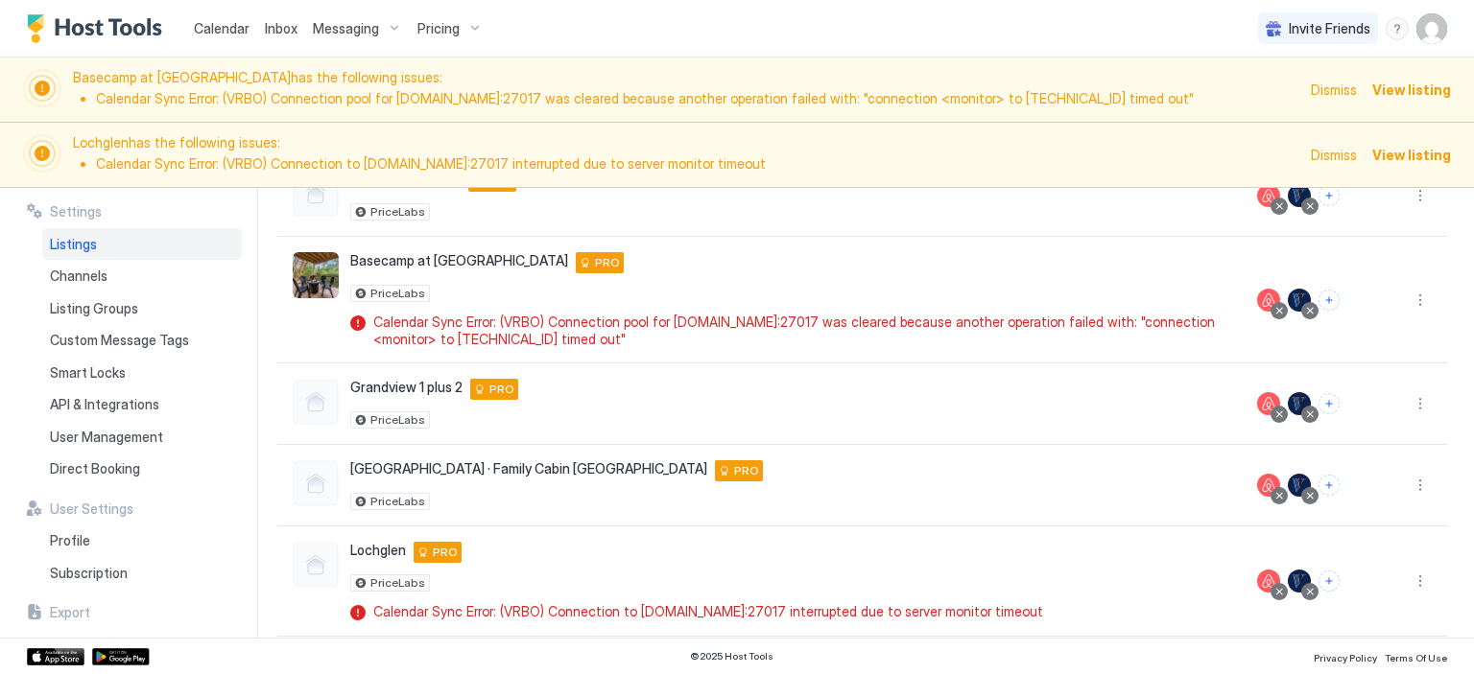
scroll to position [313, 0]
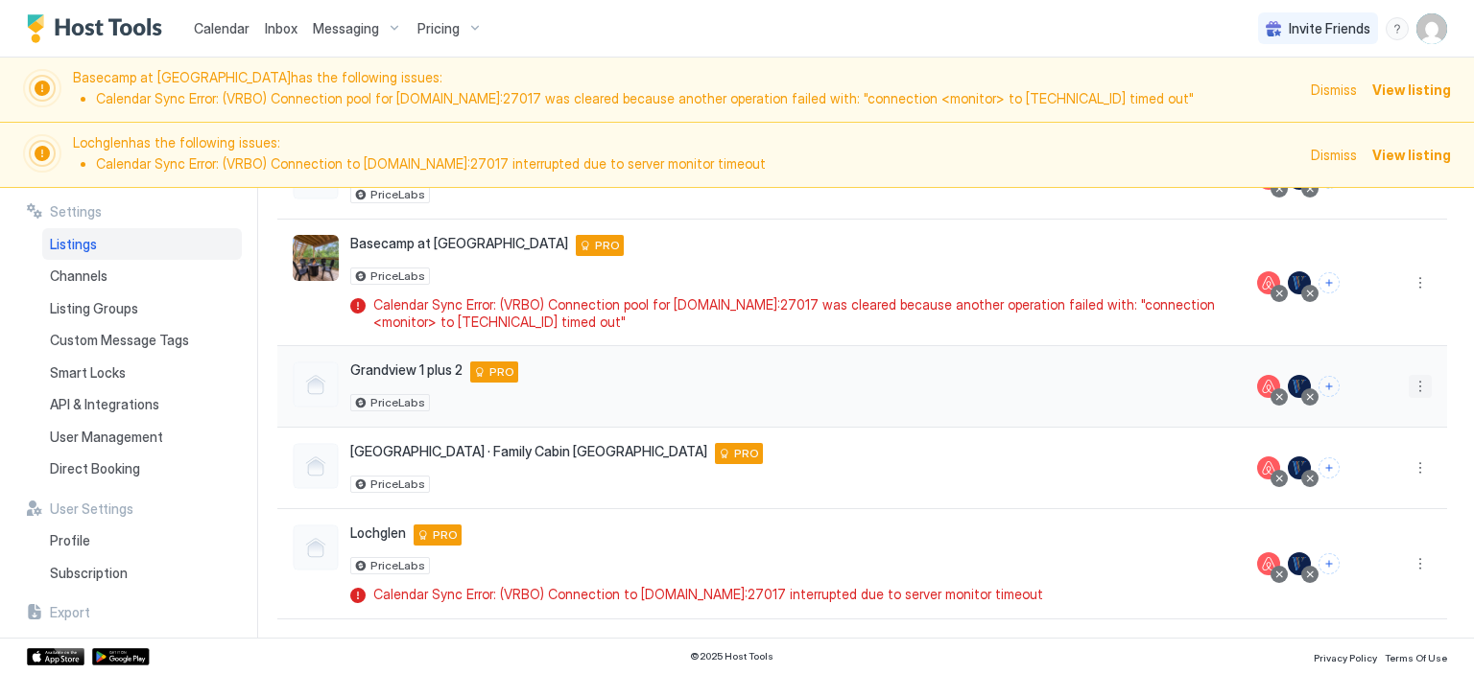
click at [1408, 381] on button "More options" at bounding box center [1419, 386] width 23 height 23
click at [1239, 410] on span "Listing Settings" at bounding box center [1243, 411] width 85 height 14
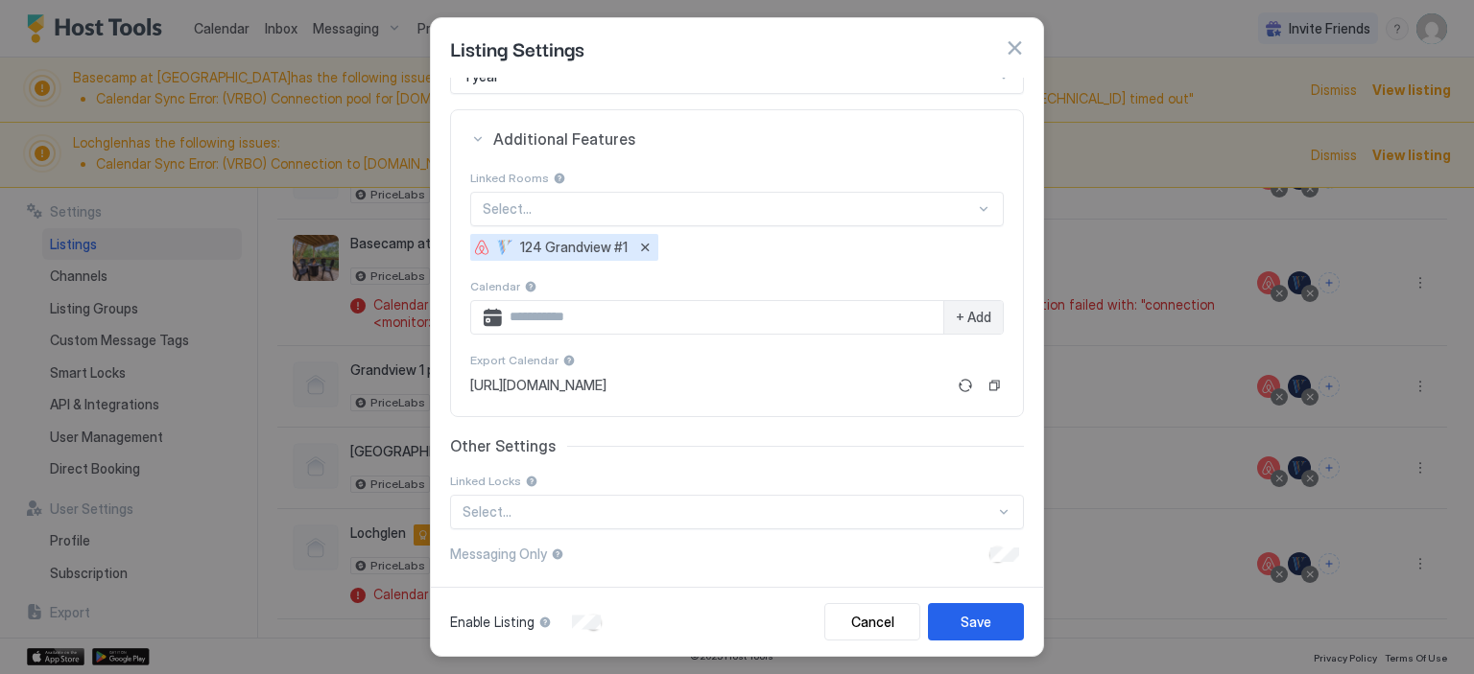
scroll to position [151, 0]
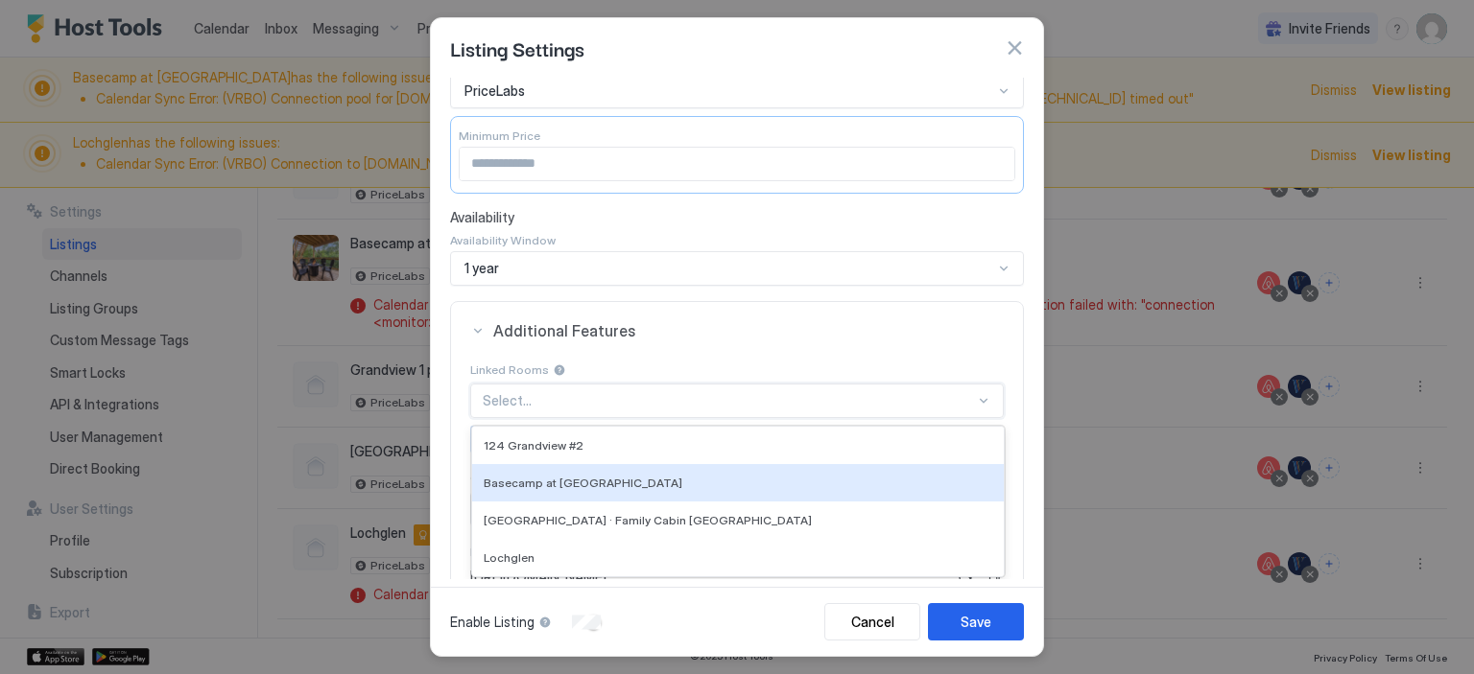
click at [973, 396] on div "4 results available. Use Up and Down to choose options, press Enter to select t…" at bounding box center [736, 401] width 533 height 35
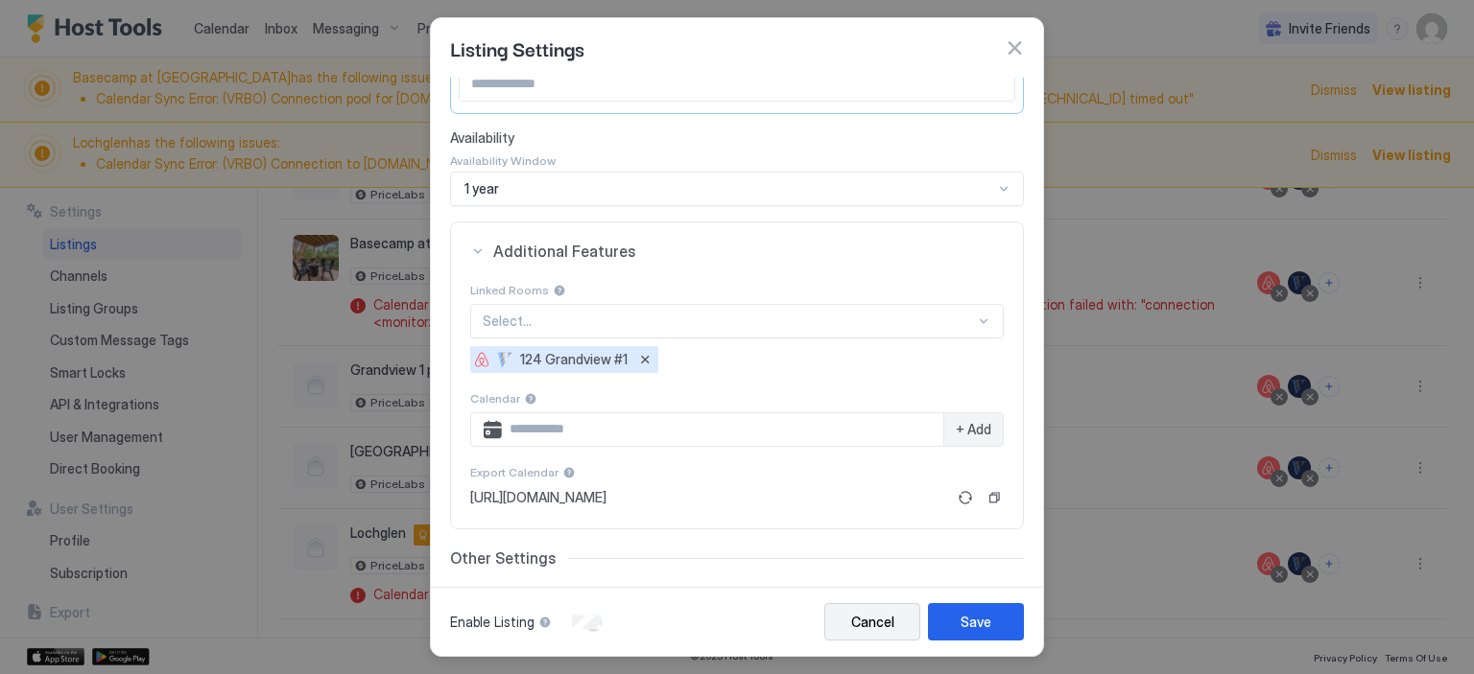
click at [879, 626] on div "Cancel" at bounding box center [872, 622] width 43 height 20
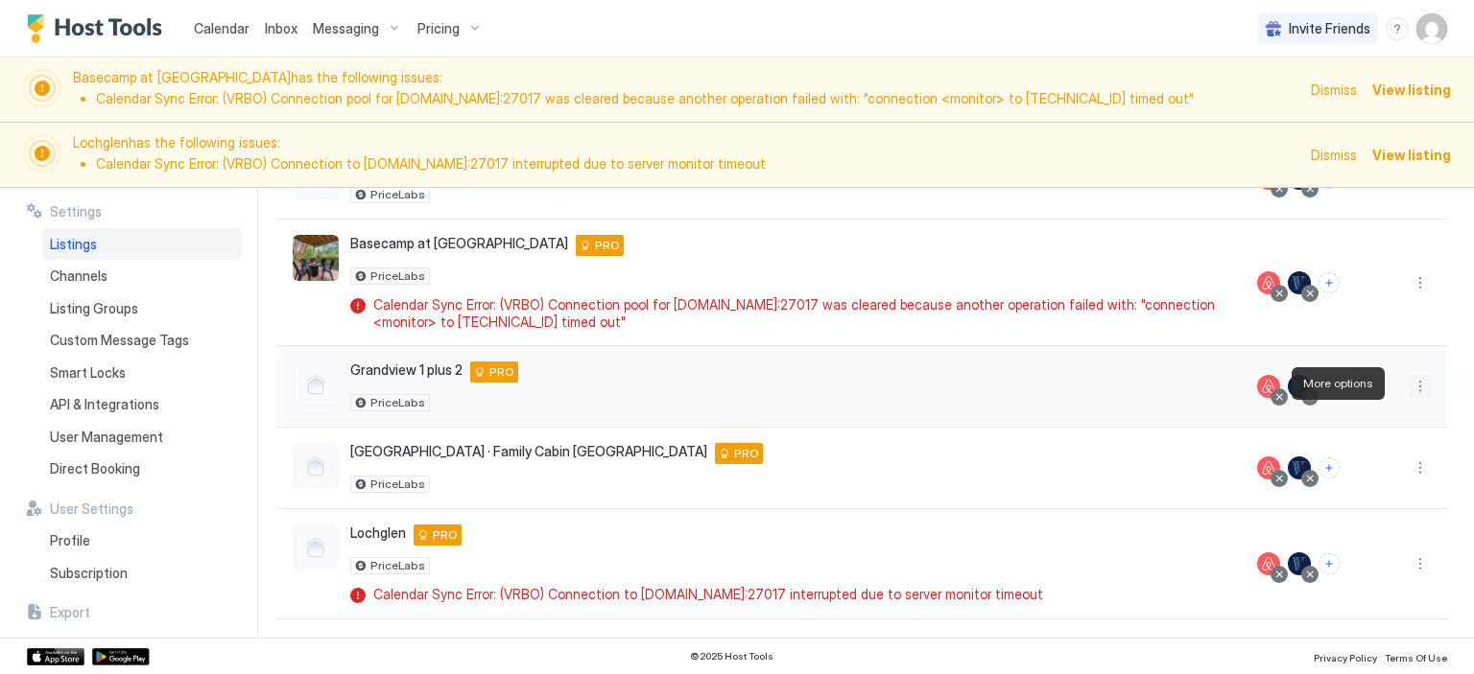
click at [1408, 384] on button "More options" at bounding box center [1419, 386] width 23 height 23
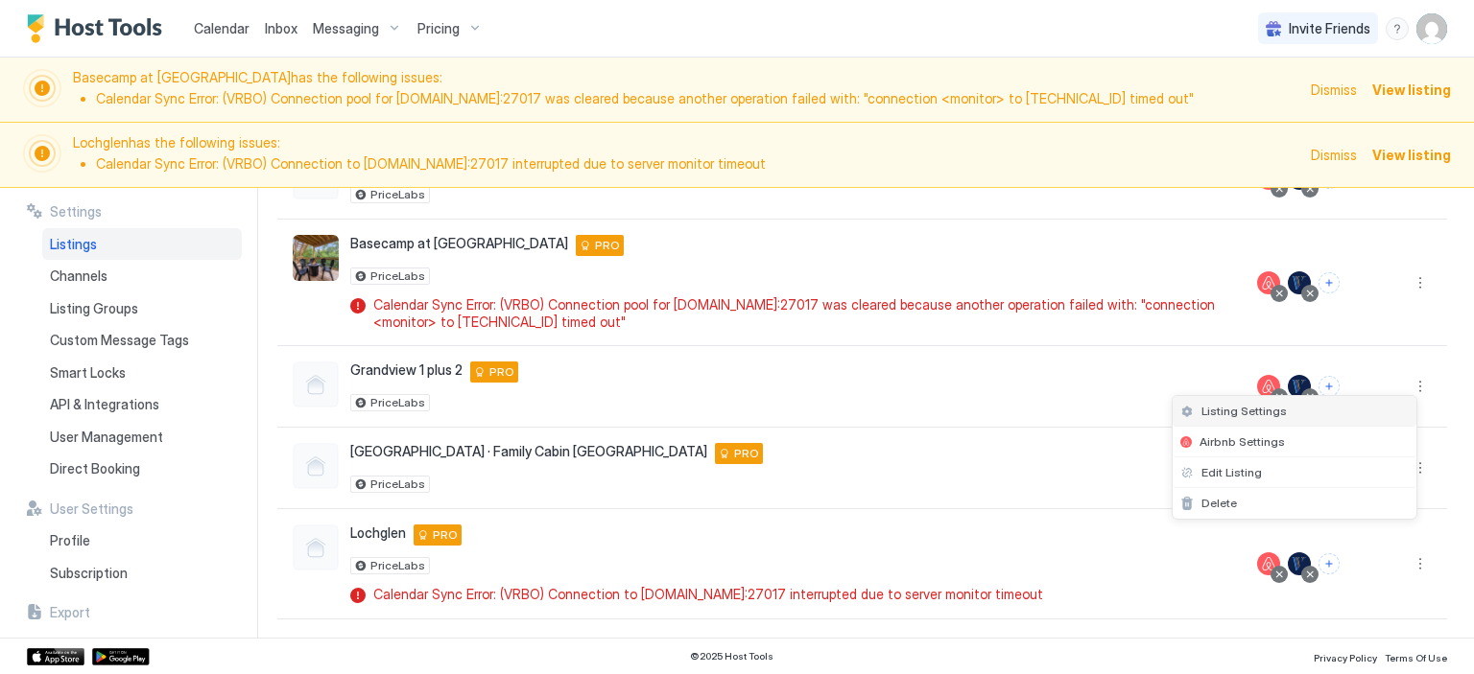
click at [1251, 411] on span "Listing Settings" at bounding box center [1243, 411] width 85 height 14
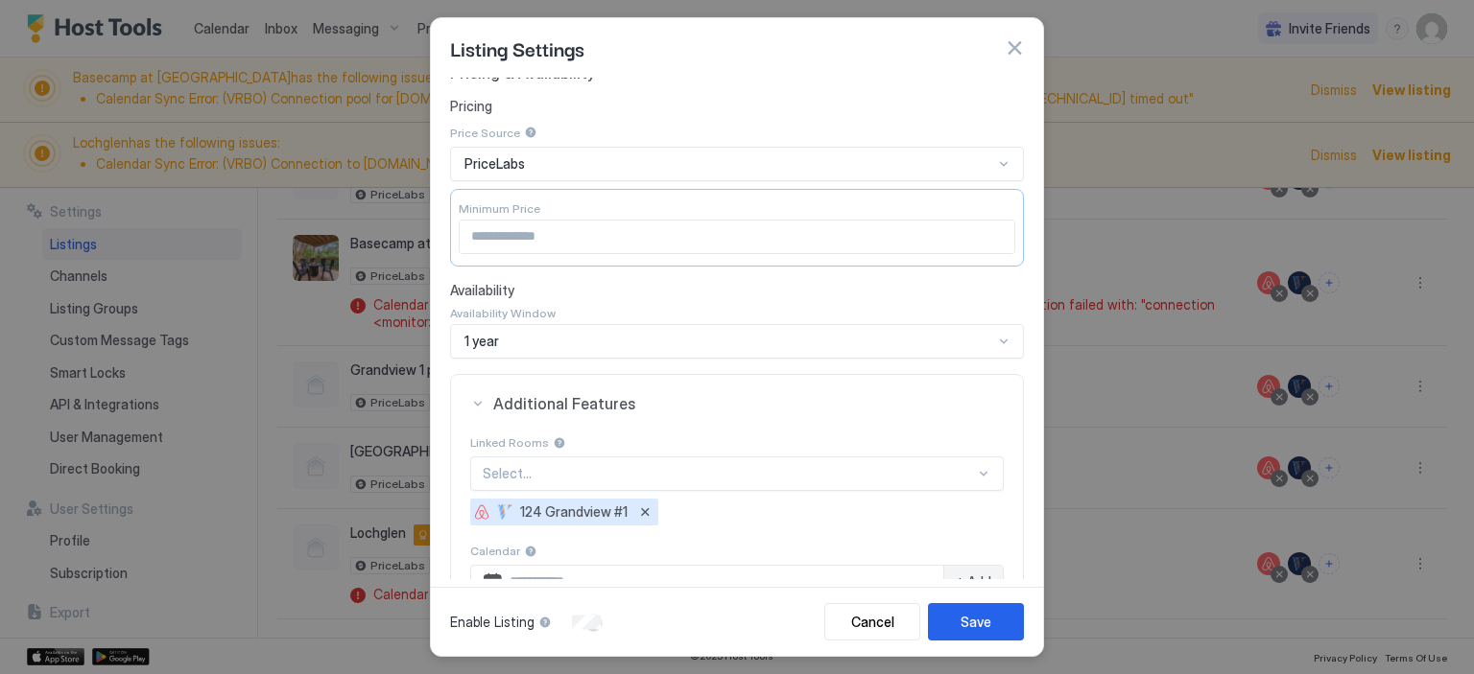
scroll to position [192, 0]
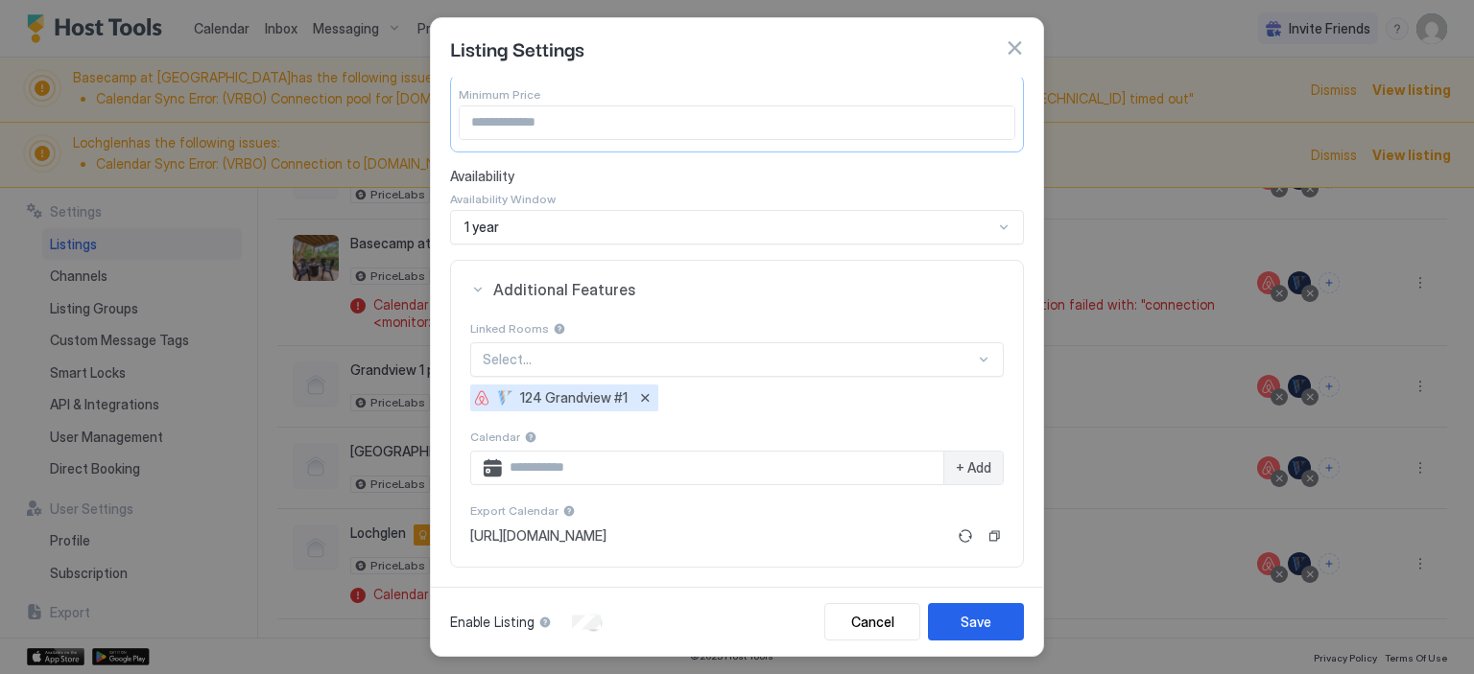
click at [967, 353] on div "Select..." at bounding box center [736, 359] width 533 height 35
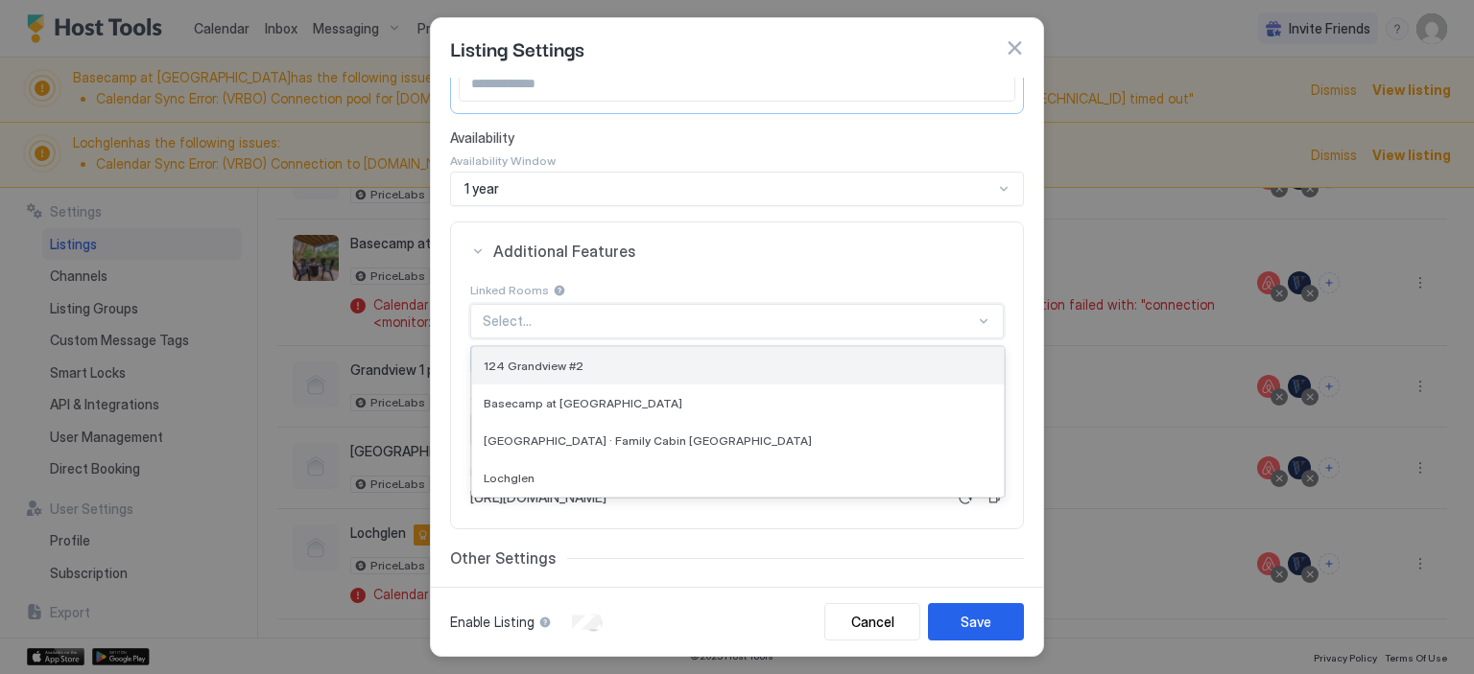
click at [594, 352] on div "124 Grandview #2" at bounding box center [737, 365] width 531 height 37
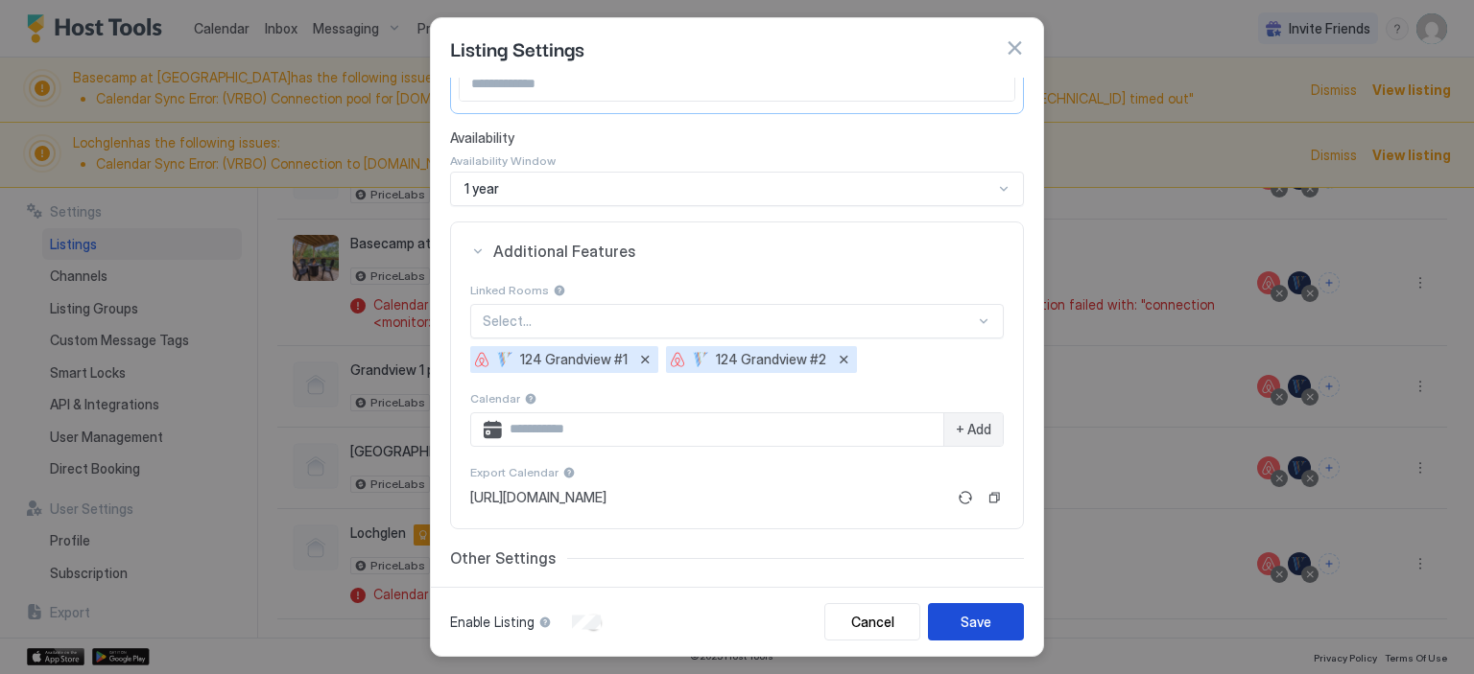
click at [969, 620] on div "Save" at bounding box center [975, 622] width 31 height 20
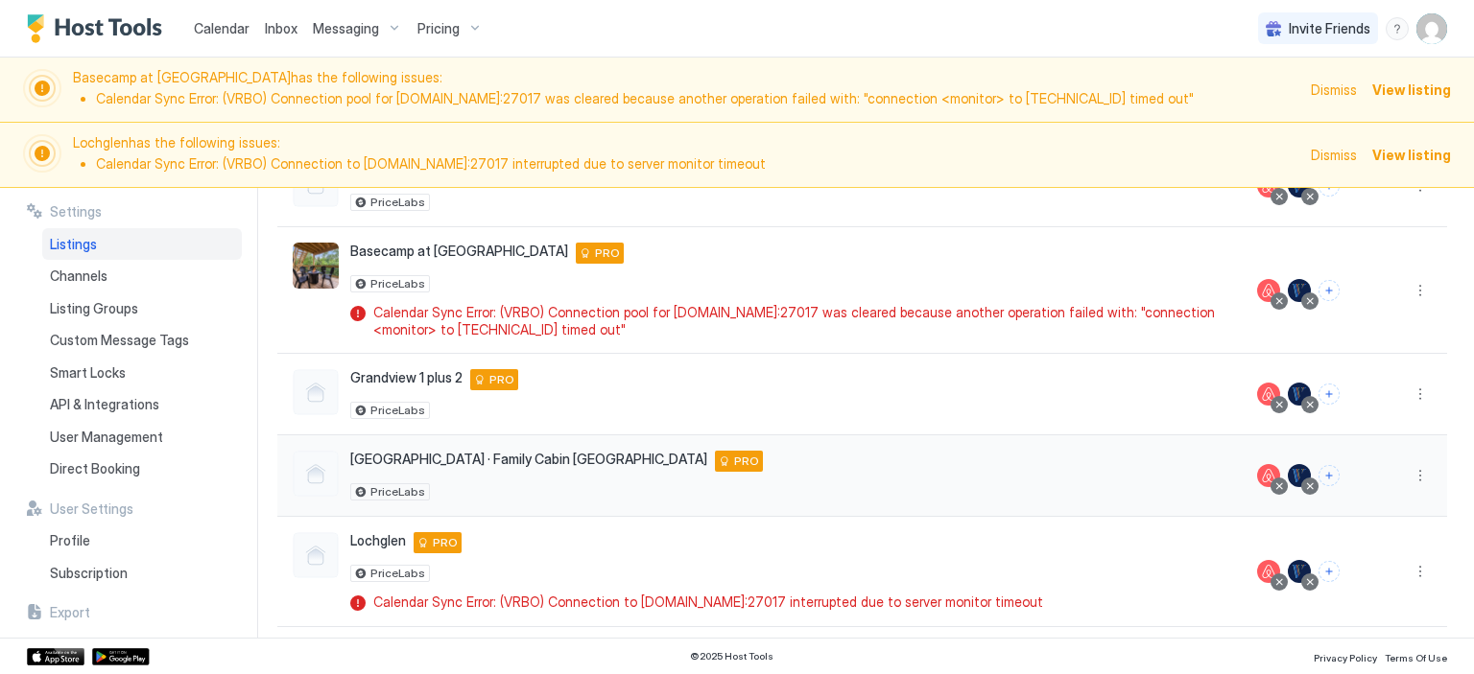
scroll to position [313, 0]
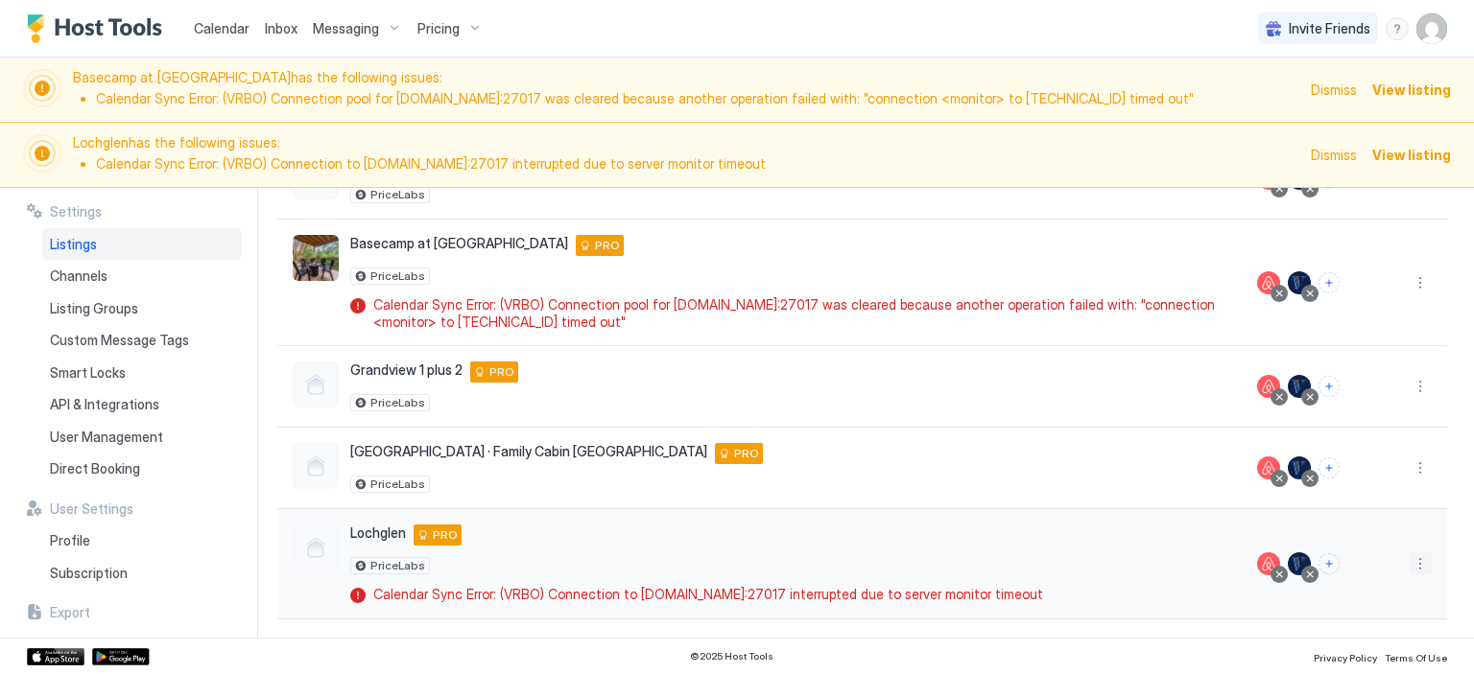
click at [1408, 560] on button "More options" at bounding box center [1419, 564] width 23 height 23
click at [1231, 438] on span "Listing Settings" at bounding box center [1243, 440] width 85 height 14
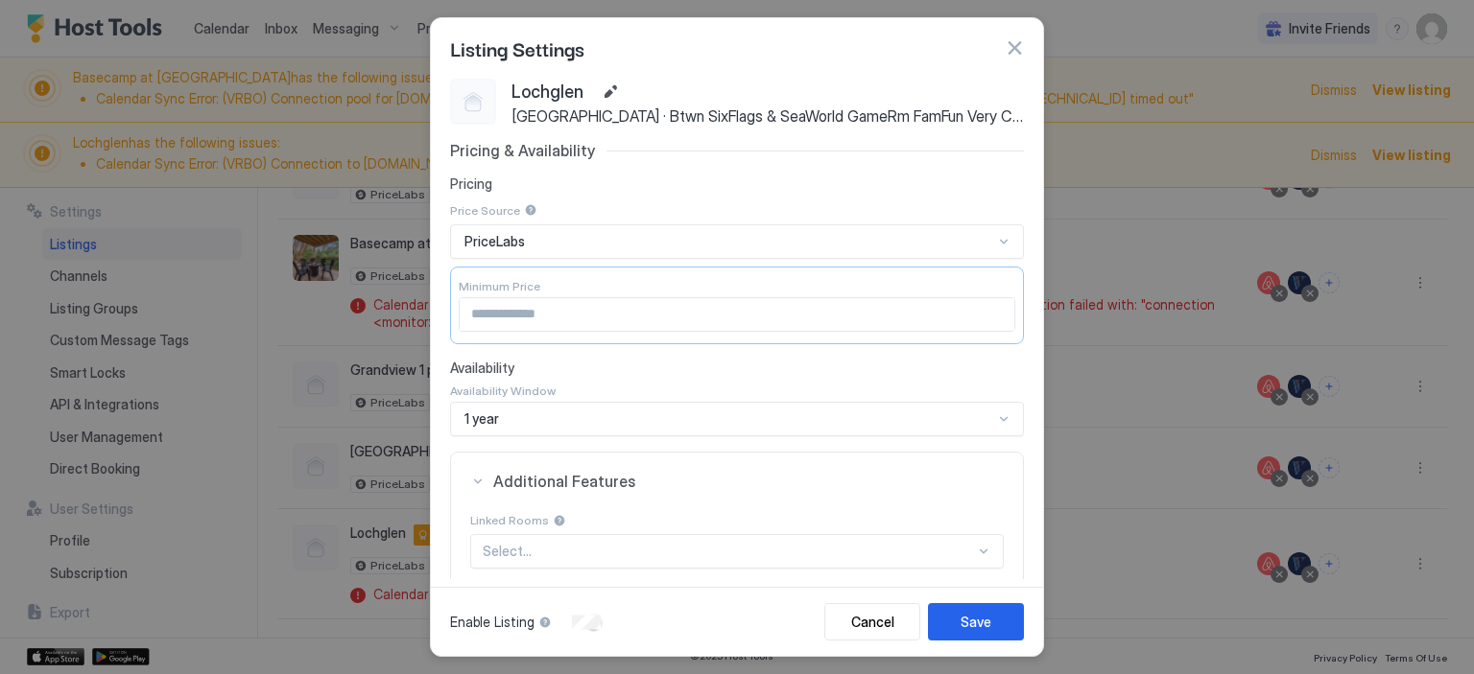
scroll to position [0, 0]
click at [1018, 46] on button "button" at bounding box center [1013, 47] width 19 height 19
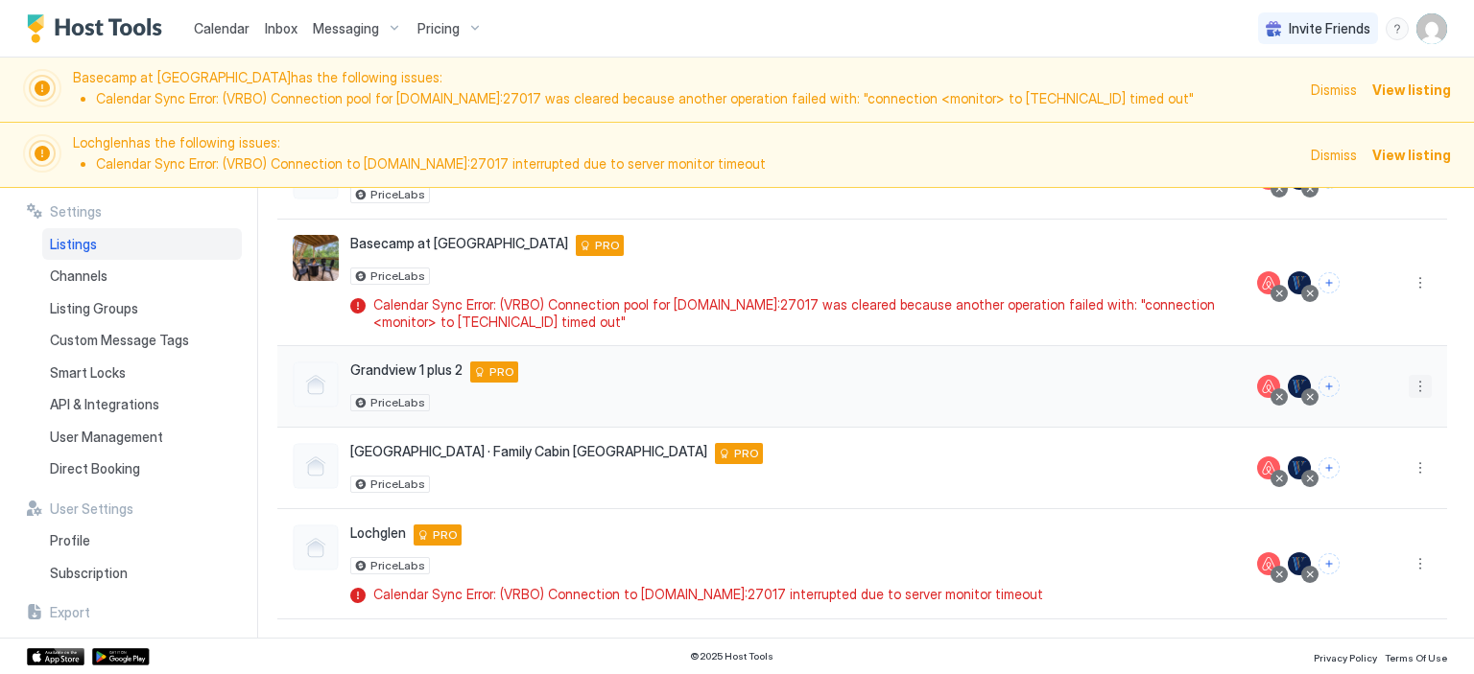
click at [1408, 387] on button "More options" at bounding box center [1419, 386] width 23 height 23
click at [1232, 413] on span "Listing Settings" at bounding box center [1243, 411] width 85 height 14
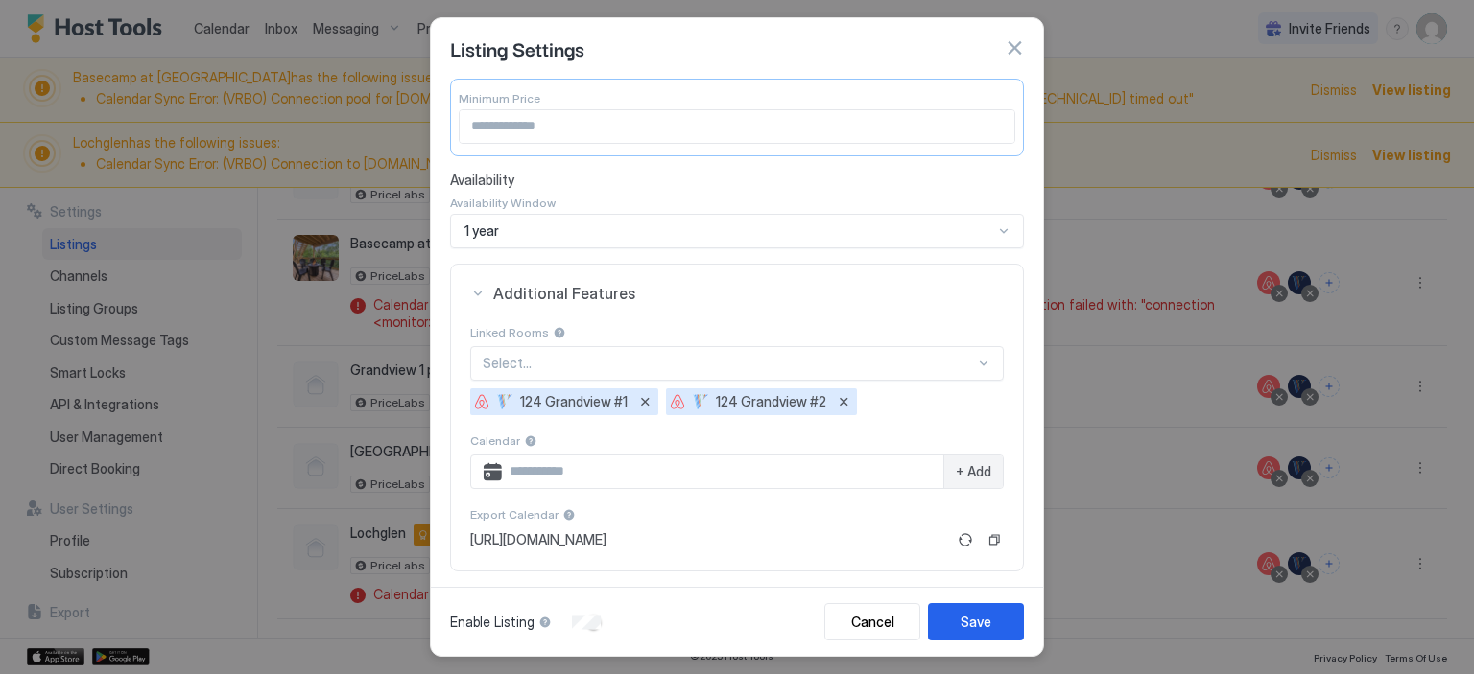
scroll to position [192, 0]
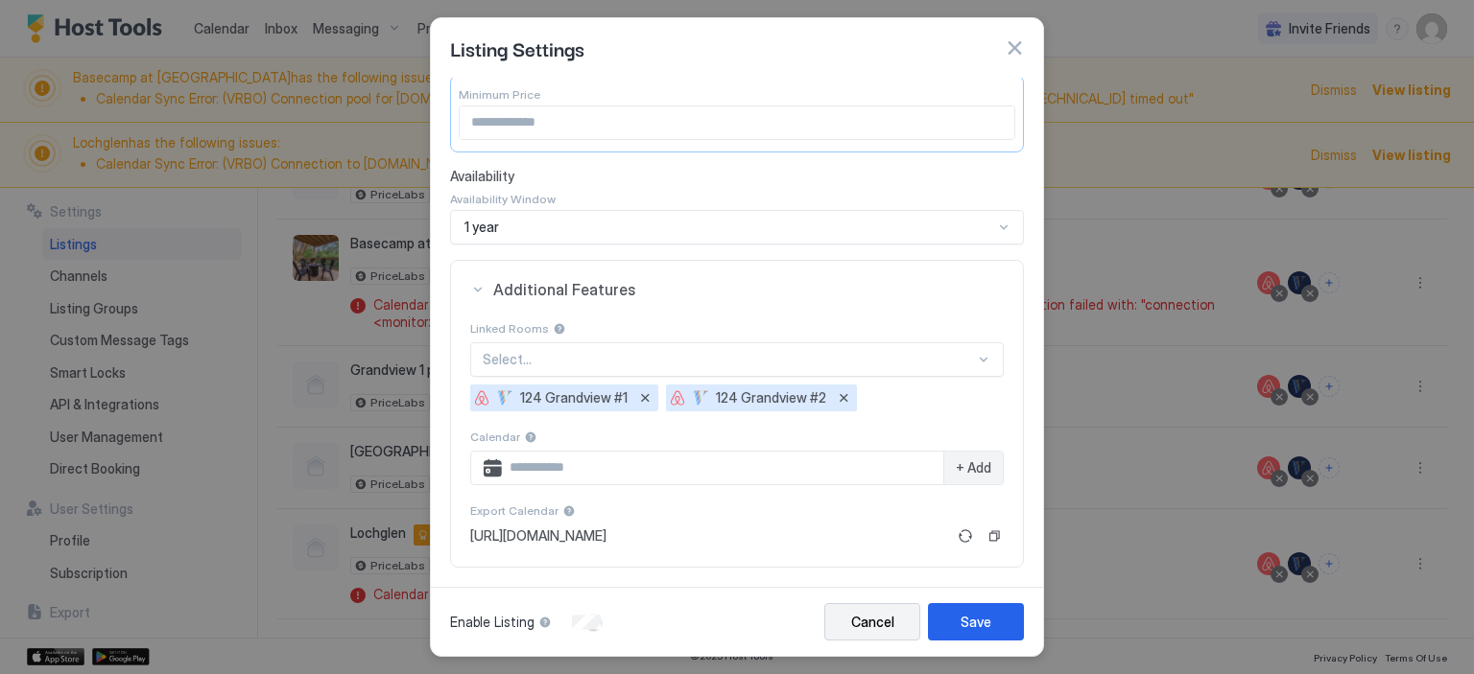
click at [874, 621] on div "Cancel" at bounding box center [872, 622] width 43 height 20
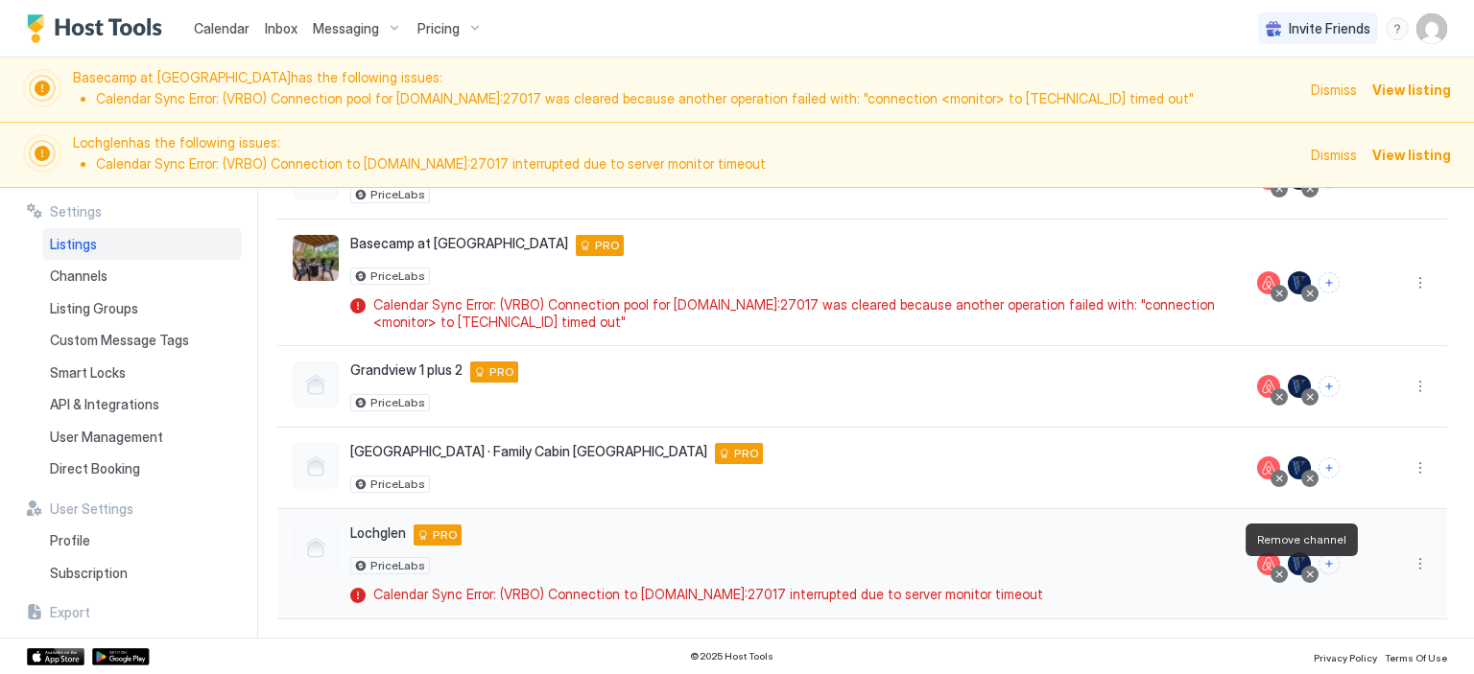
click at [1305, 573] on div at bounding box center [1310, 575] width 10 height 10
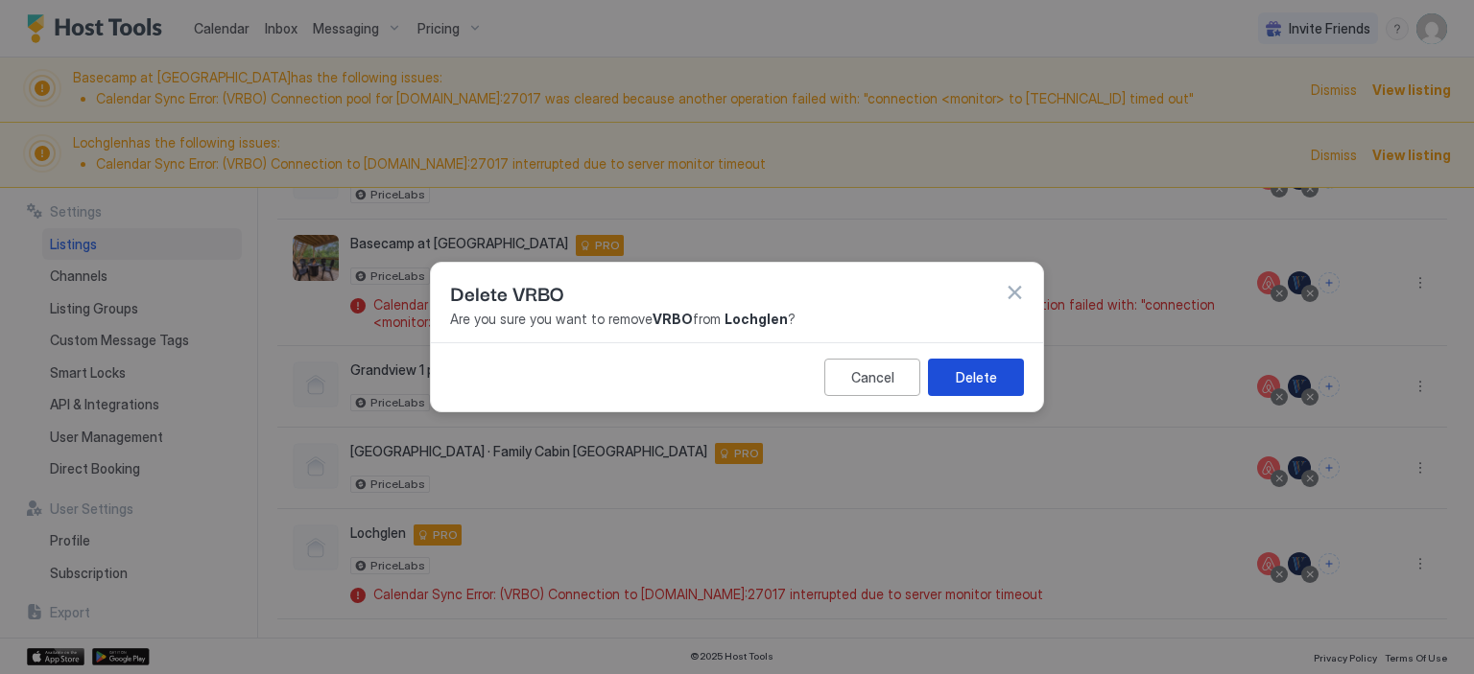
click at [997, 384] on button "Delete" at bounding box center [976, 377] width 96 height 37
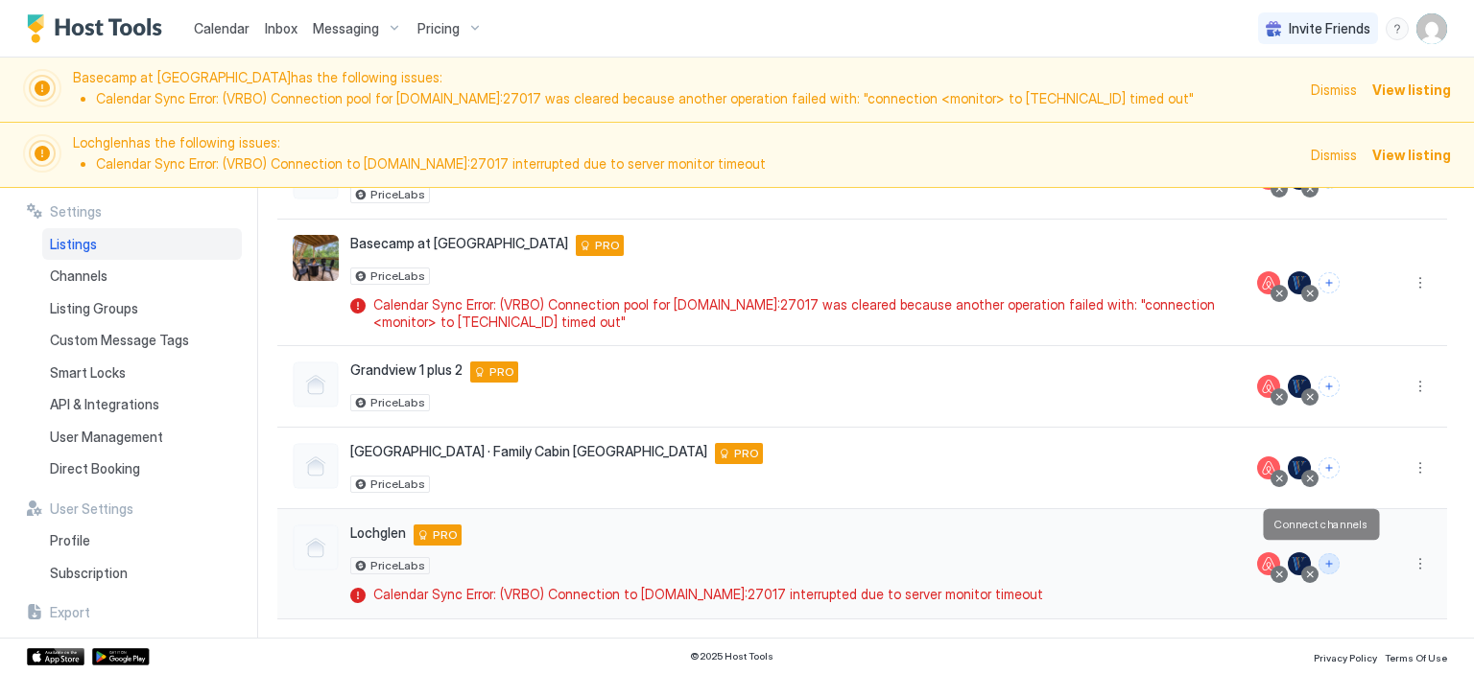
click at [1318, 556] on button "Connect channels" at bounding box center [1328, 564] width 21 height 21
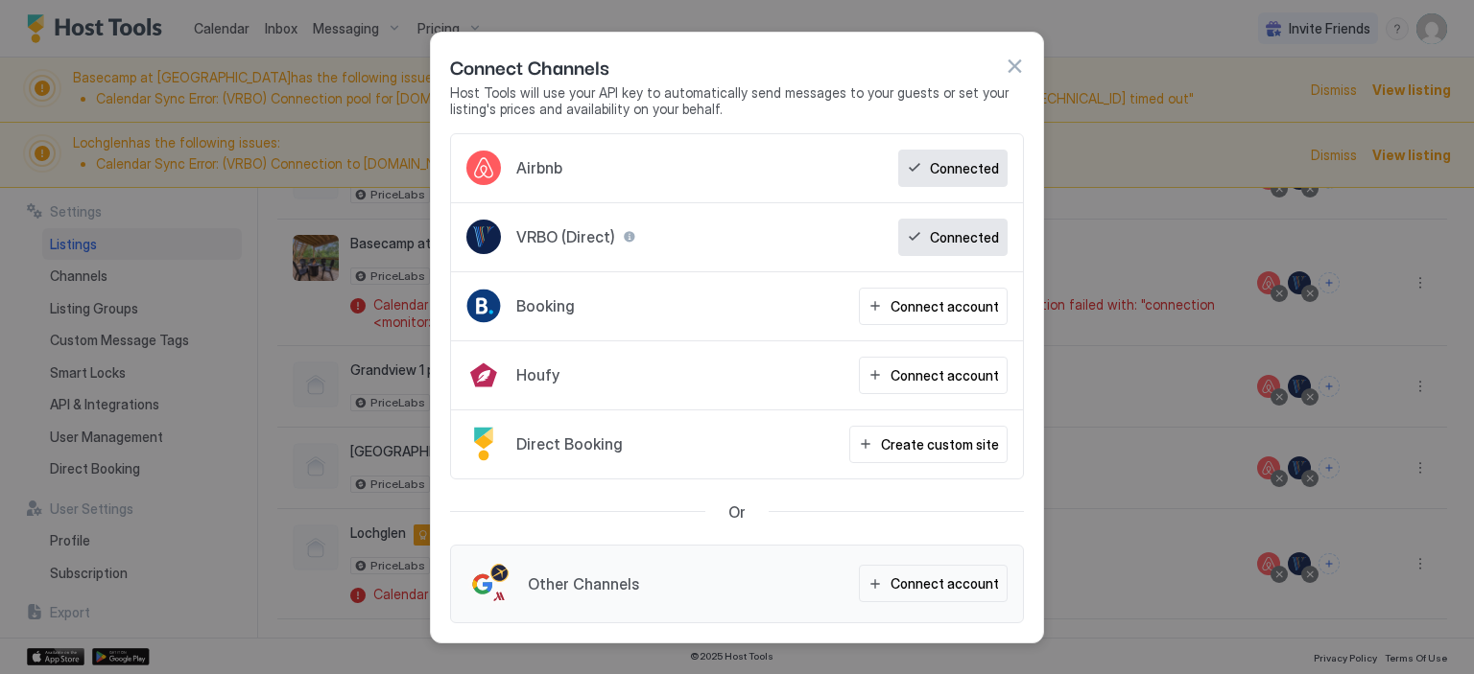
click at [577, 238] on span "VRBO (Direct)" at bounding box center [565, 236] width 99 height 19
click at [1440, 568] on div at bounding box center [737, 337] width 1474 height 674
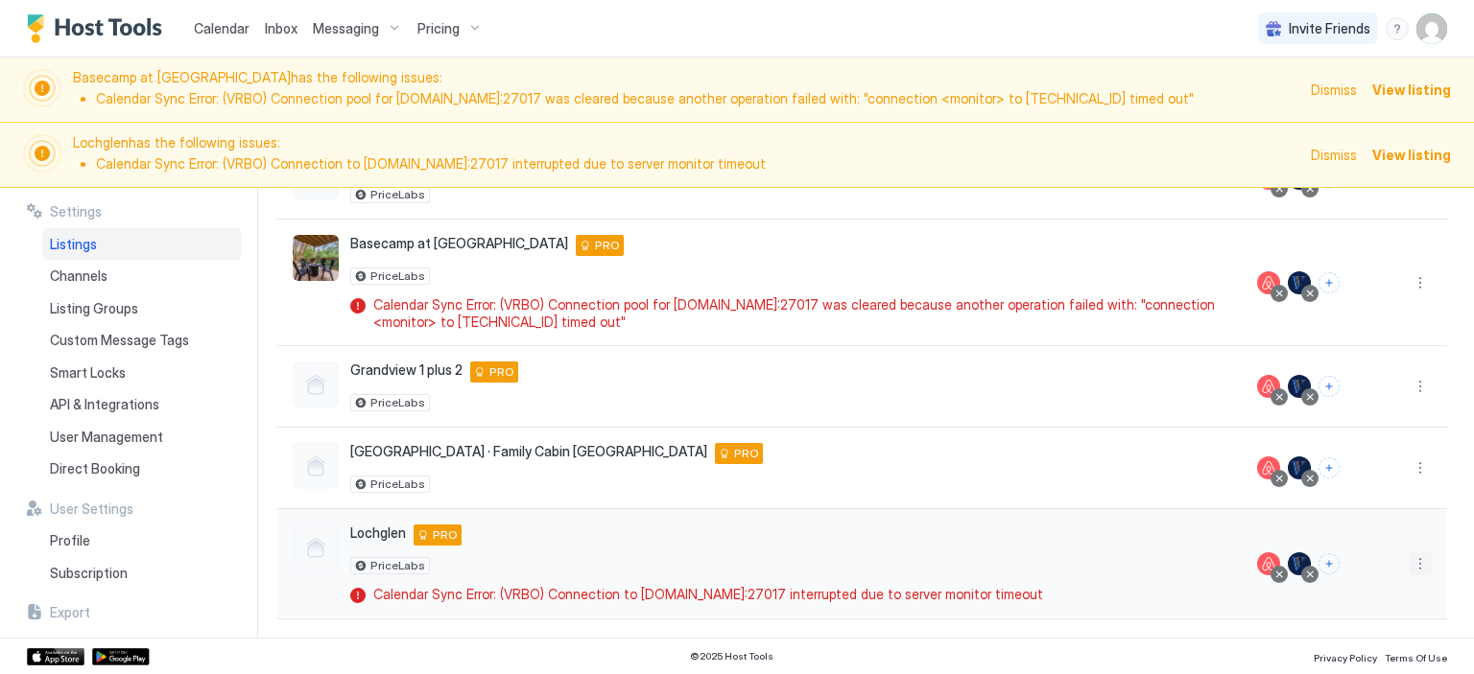
click at [1411, 557] on button "More options" at bounding box center [1419, 564] width 23 height 23
click at [1070, 592] on div at bounding box center [737, 337] width 1474 height 674
click at [1318, 559] on button "Connect channels" at bounding box center [1328, 564] width 21 height 21
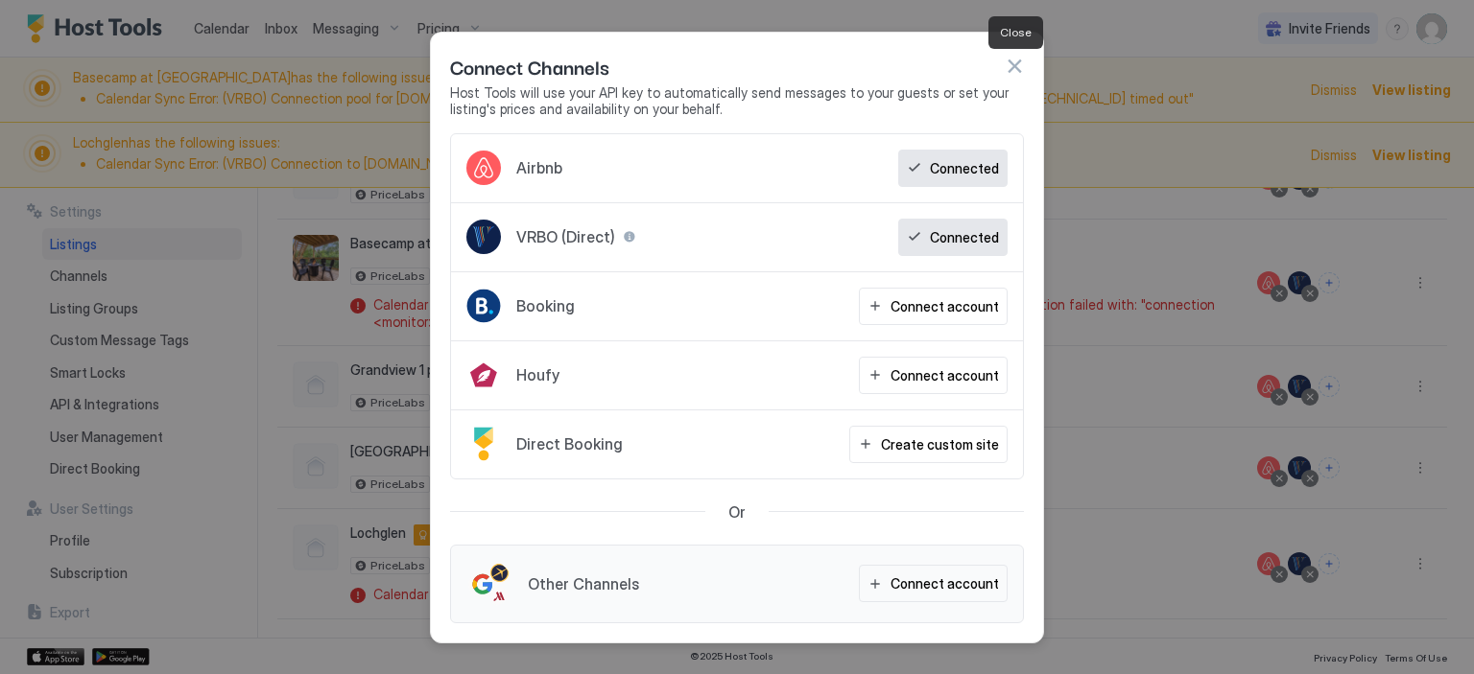
click at [1014, 68] on button "button" at bounding box center [1013, 66] width 19 height 19
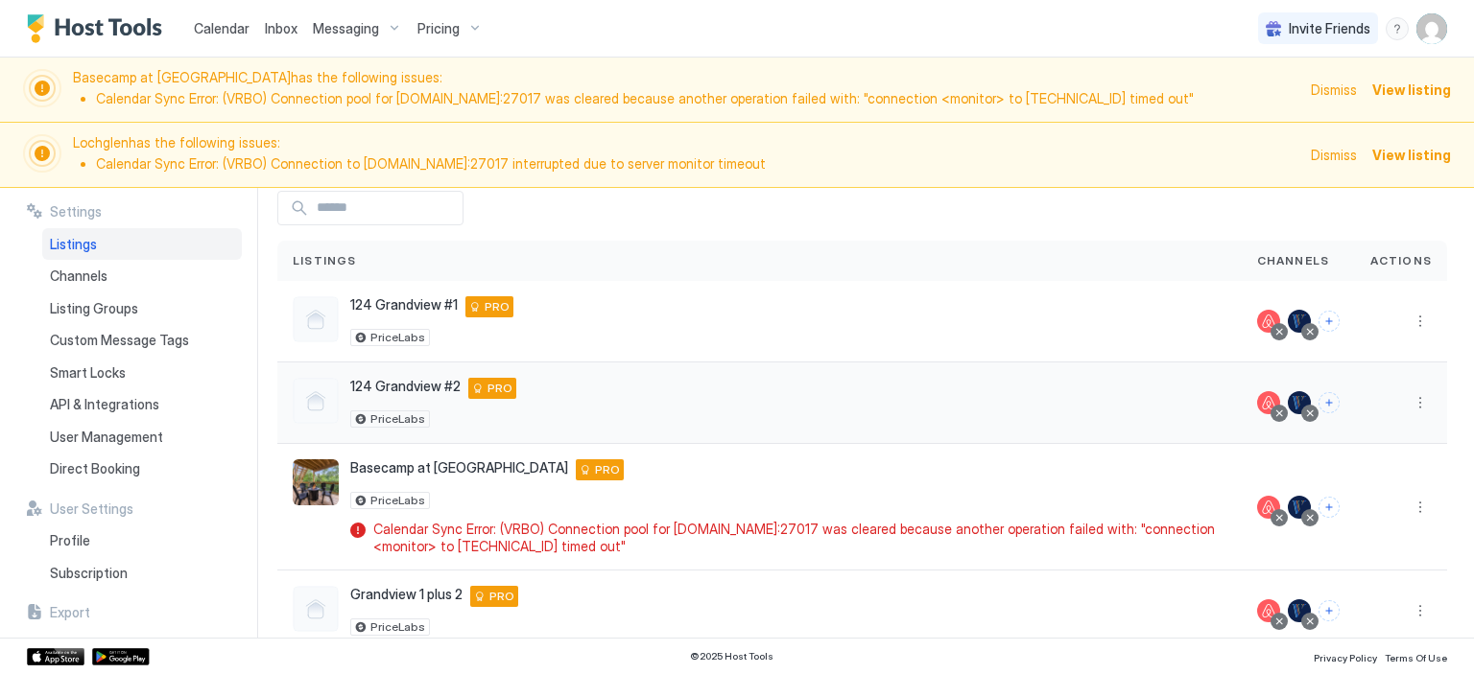
scroll to position [288, 0]
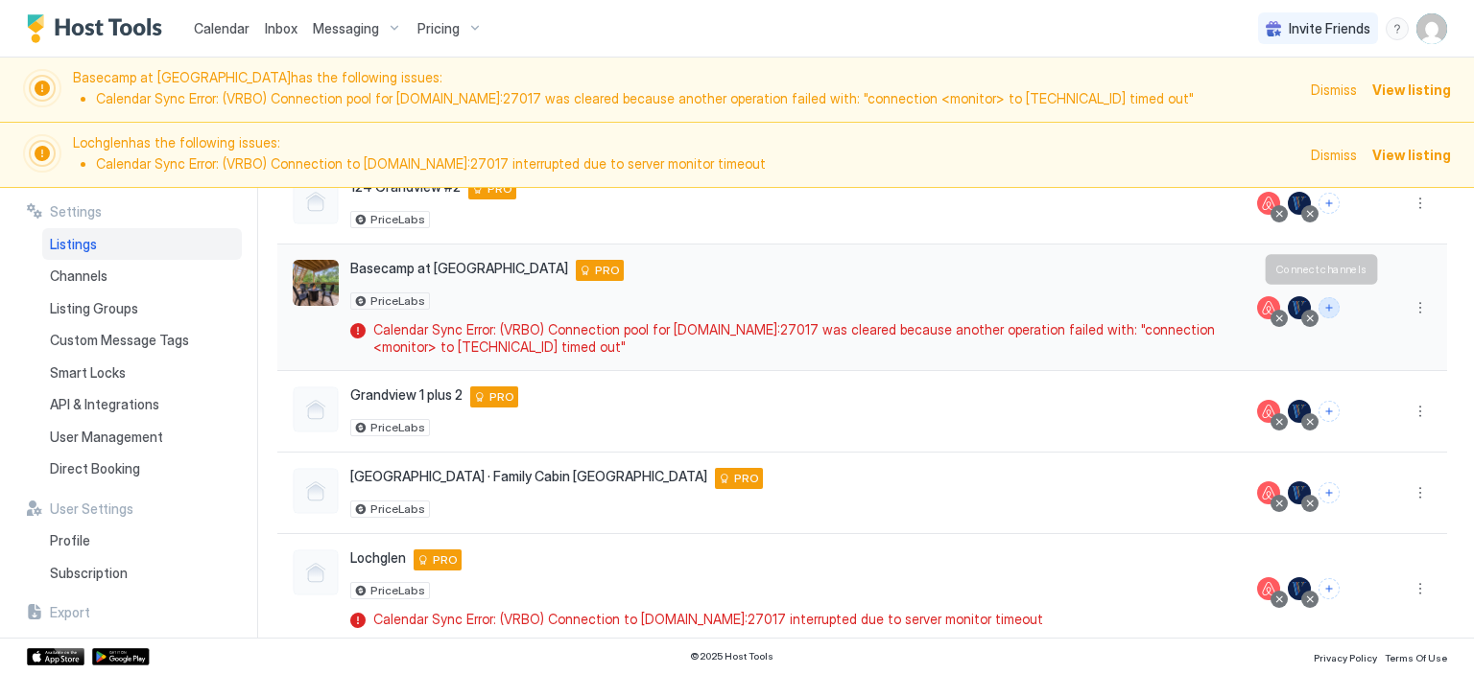
click at [1318, 308] on button "Connect channels" at bounding box center [1328, 307] width 21 height 21
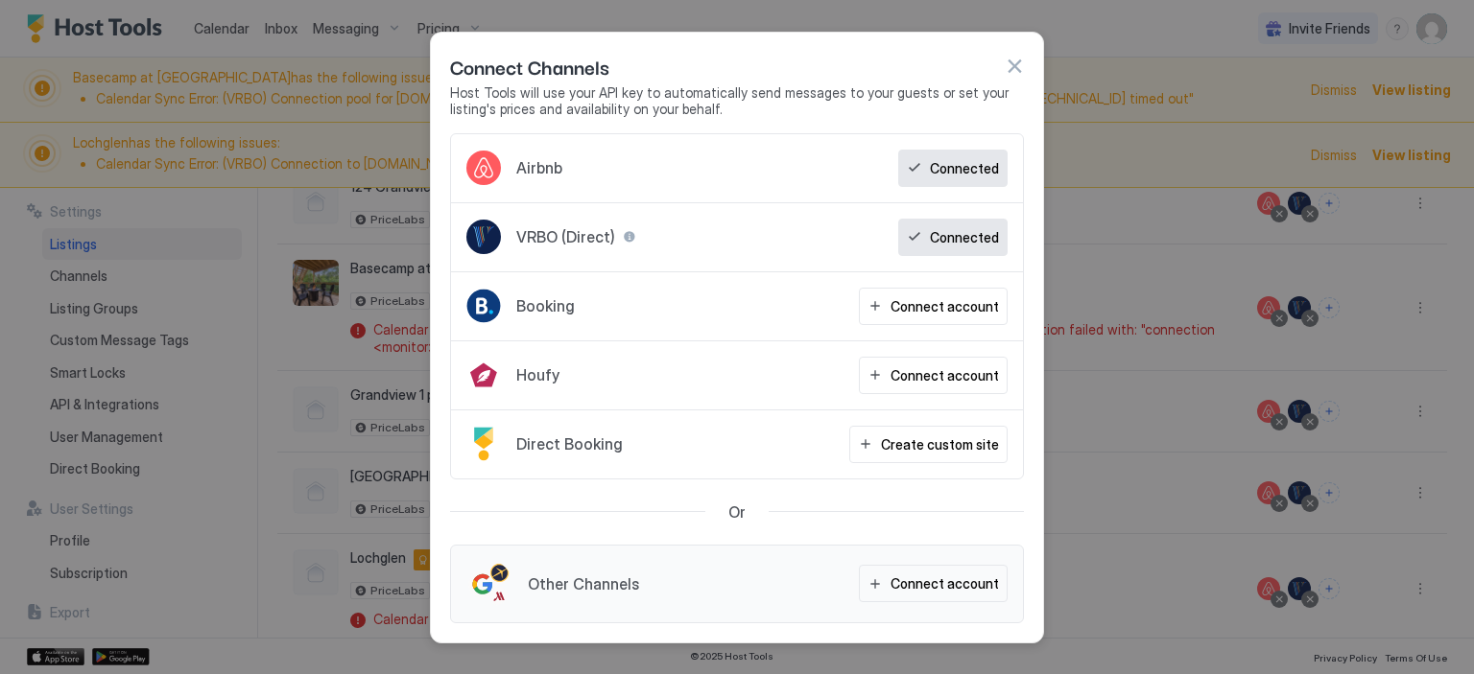
drag, startPoint x: 1013, startPoint y: 77, endPoint x: 1027, endPoint y: 83, distance: 15.0
click at [1021, 80] on div "Connect Channels" at bounding box center [737, 66] width 574 height 29
click at [1013, 64] on button "button" at bounding box center [1013, 66] width 19 height 19
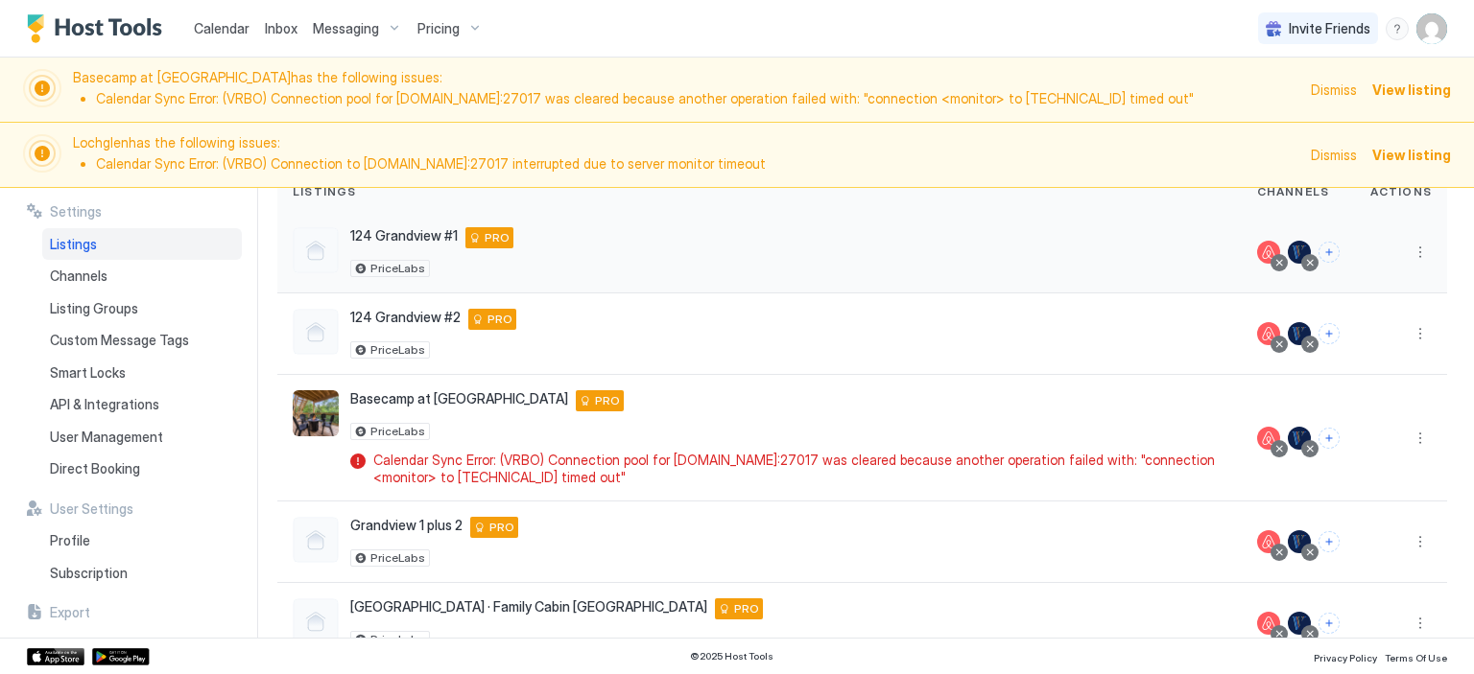
scroll to position [192, 0]
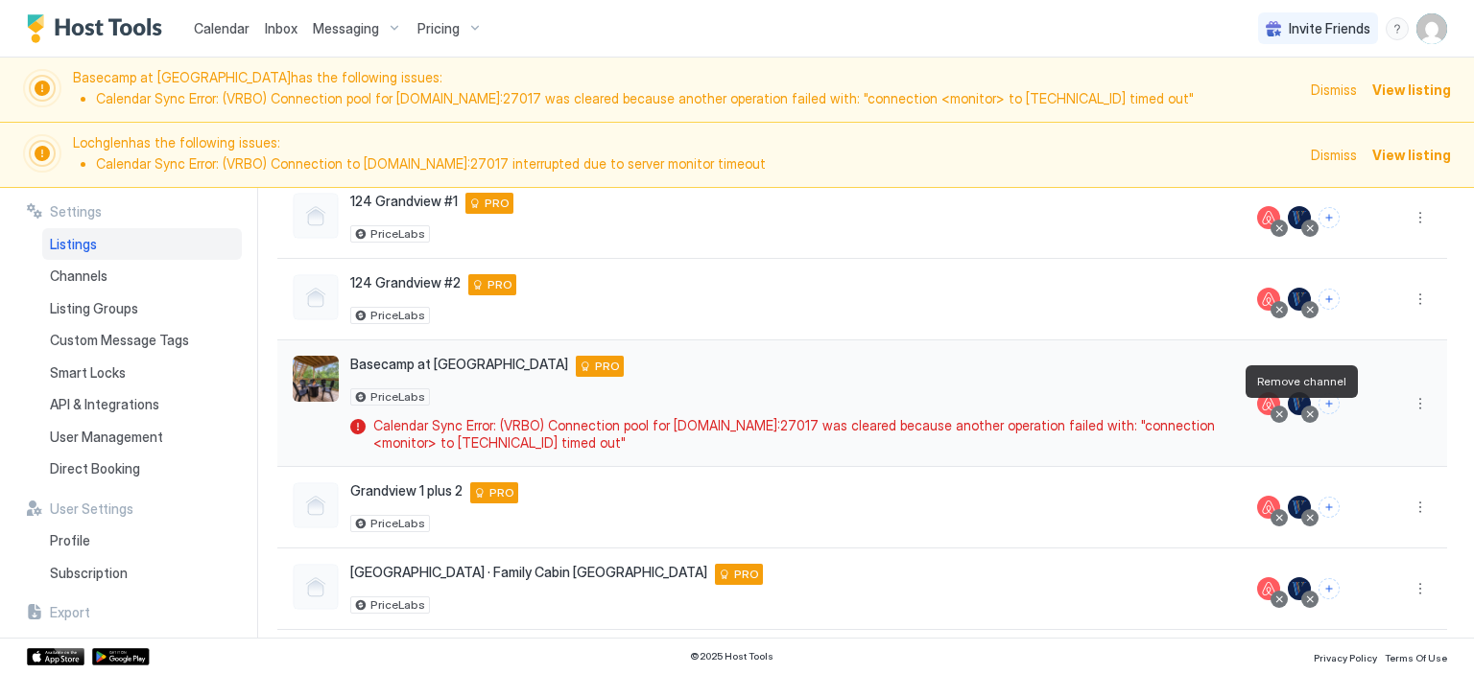
click at [1305, 410] on div at bounding box center [1310, 415] width 10 height 10
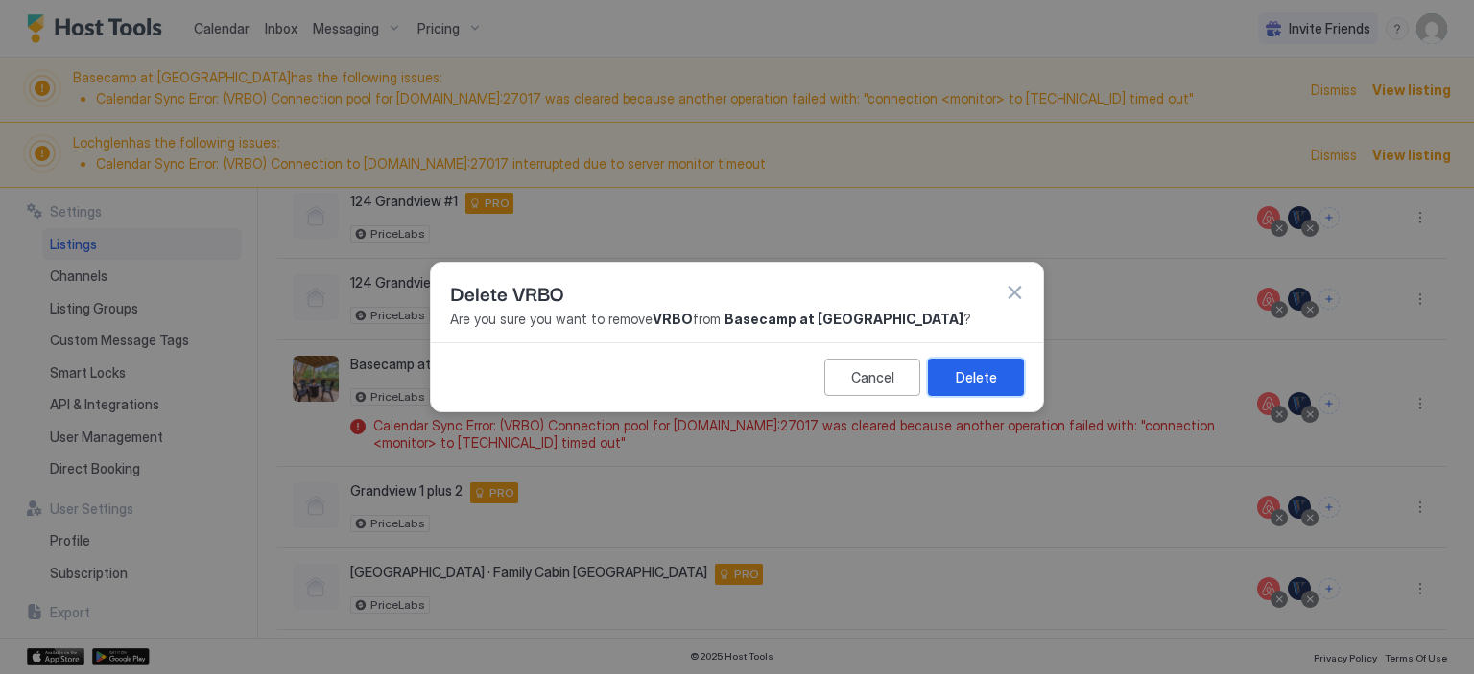
click at [959, 371] on div "Delete" at bounding box center [976, 377] width 41 height 20
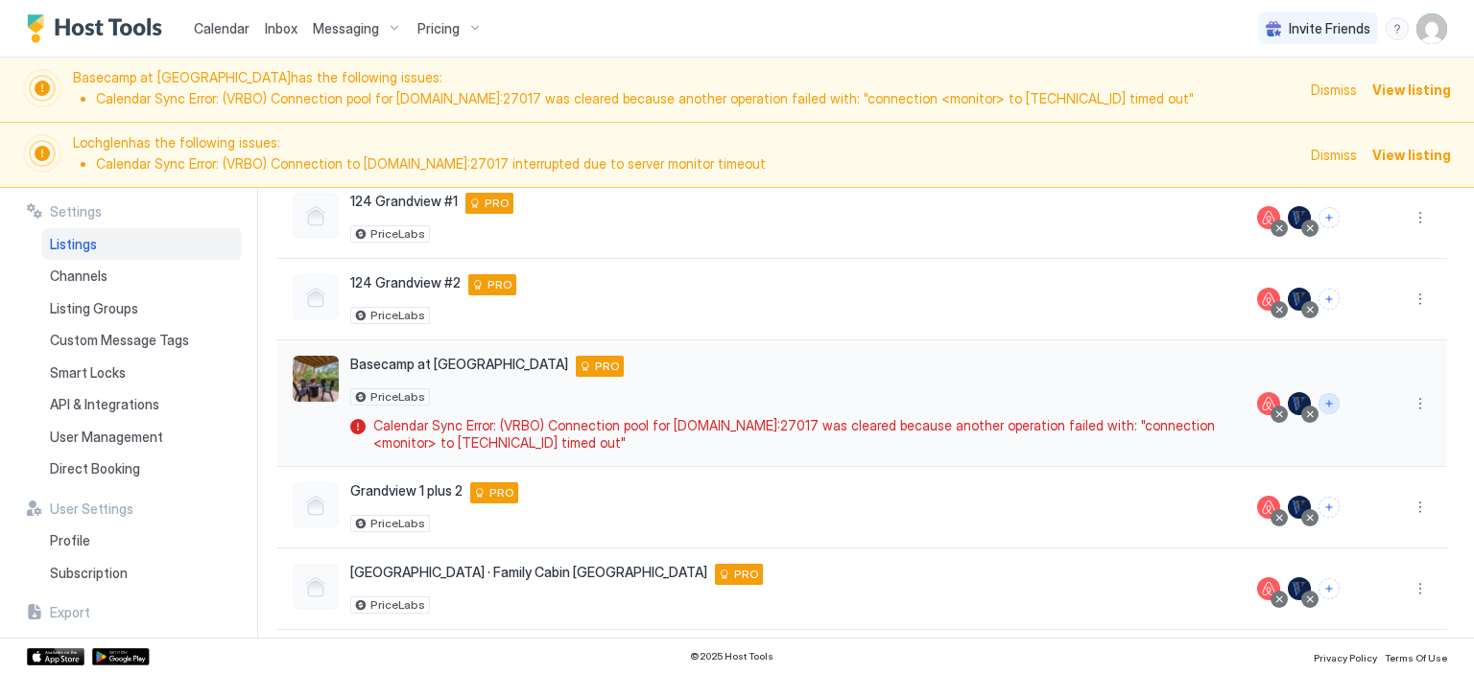
click at [1318, 403] on button "Connect channels" at bounding box center [1328, 403] width 21 height 21
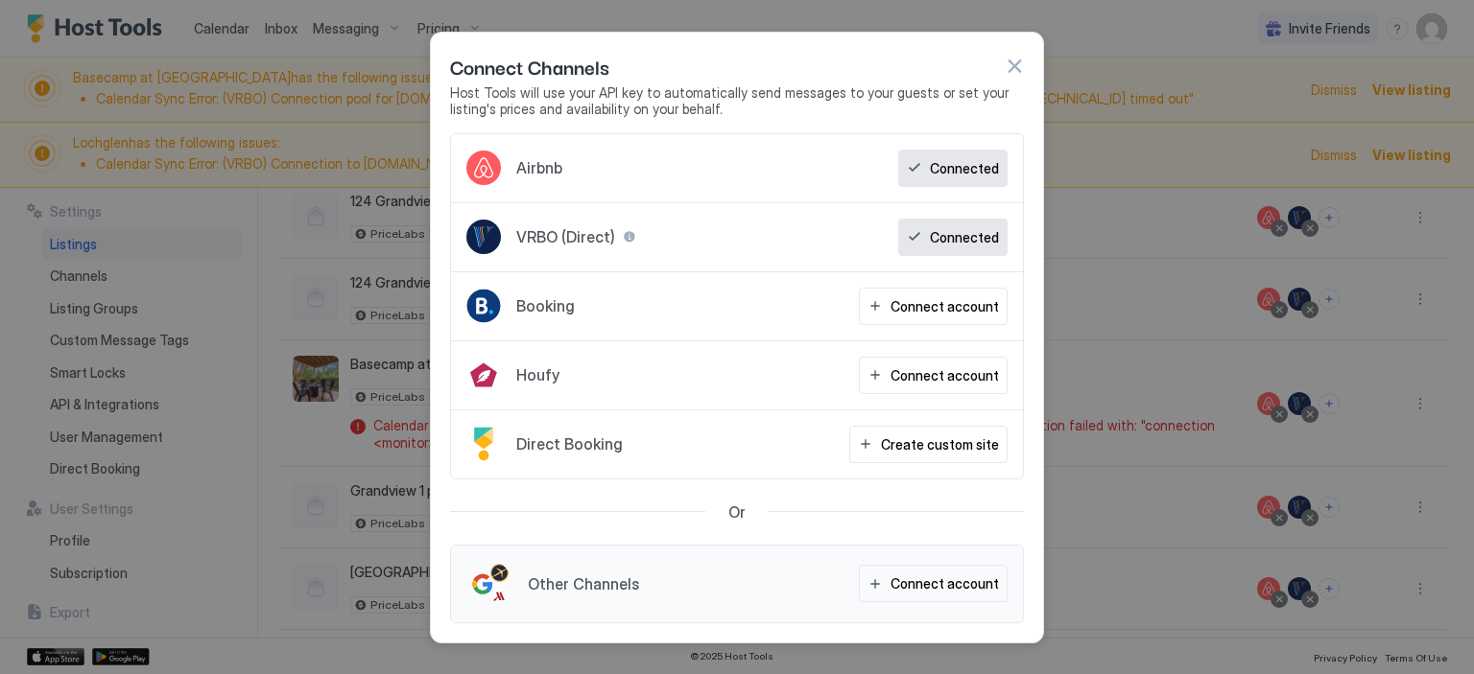
click at [1014, 68] on button "button" at bounding box center [1013, 66] width 19 height 19
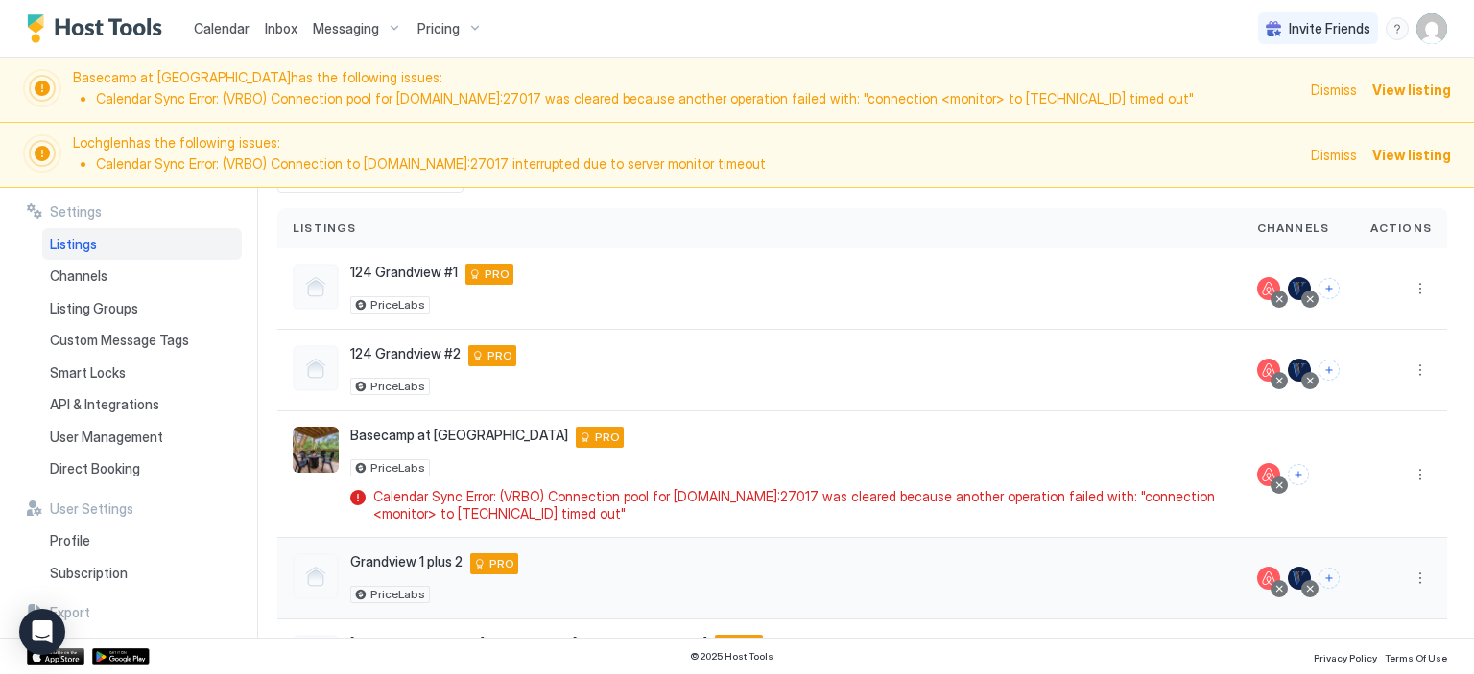
scroll to position [313, 0]
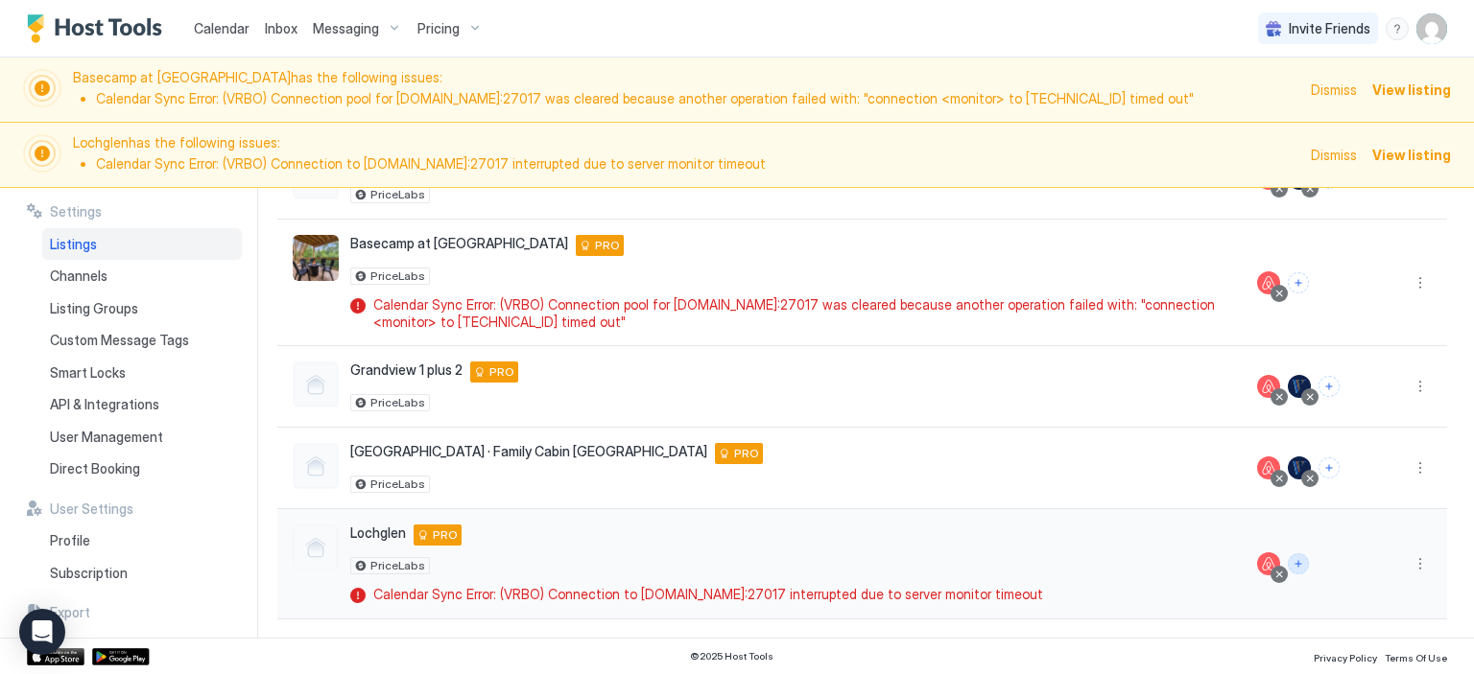
click at [1289, 555] on button "Connect channels" at bounding box center [1297, 564] width 21 height 21
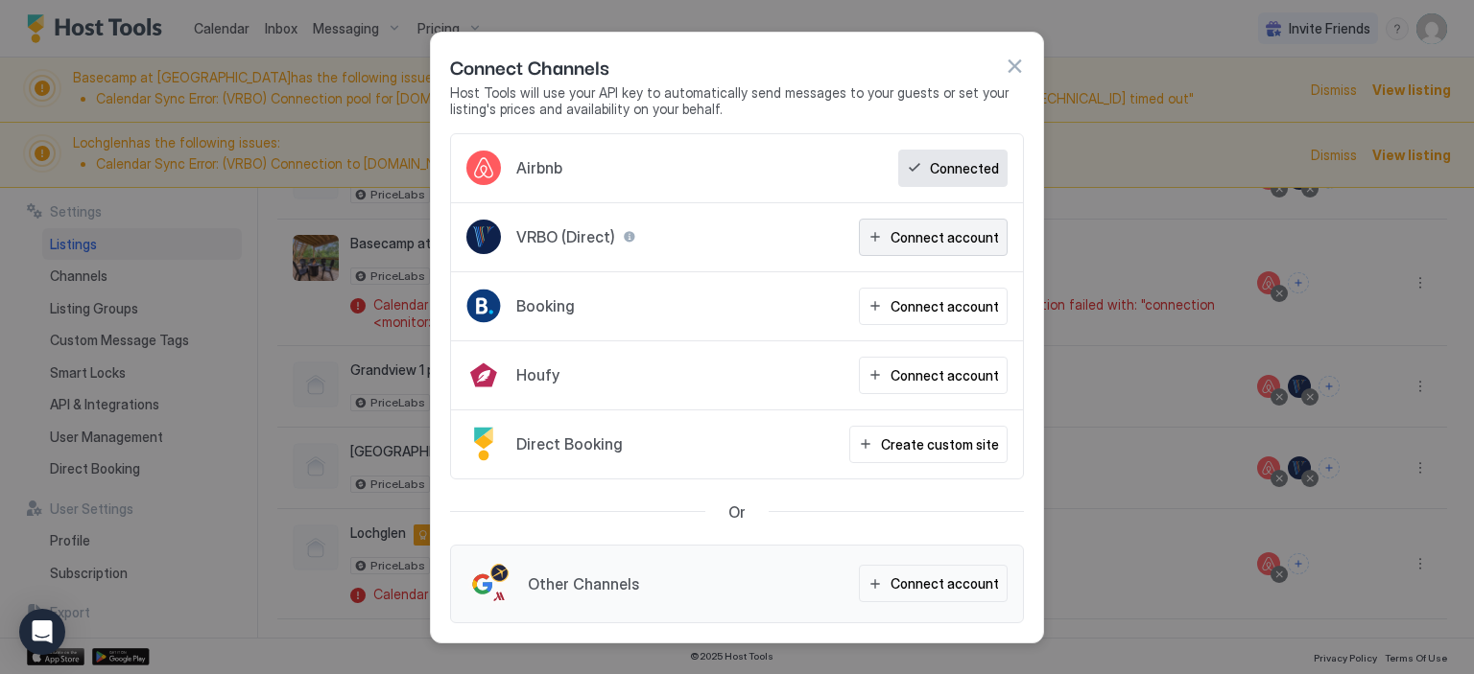
click at [939, 244] on div "Connect account" at bounding box center [944, 237] width 108 height 20
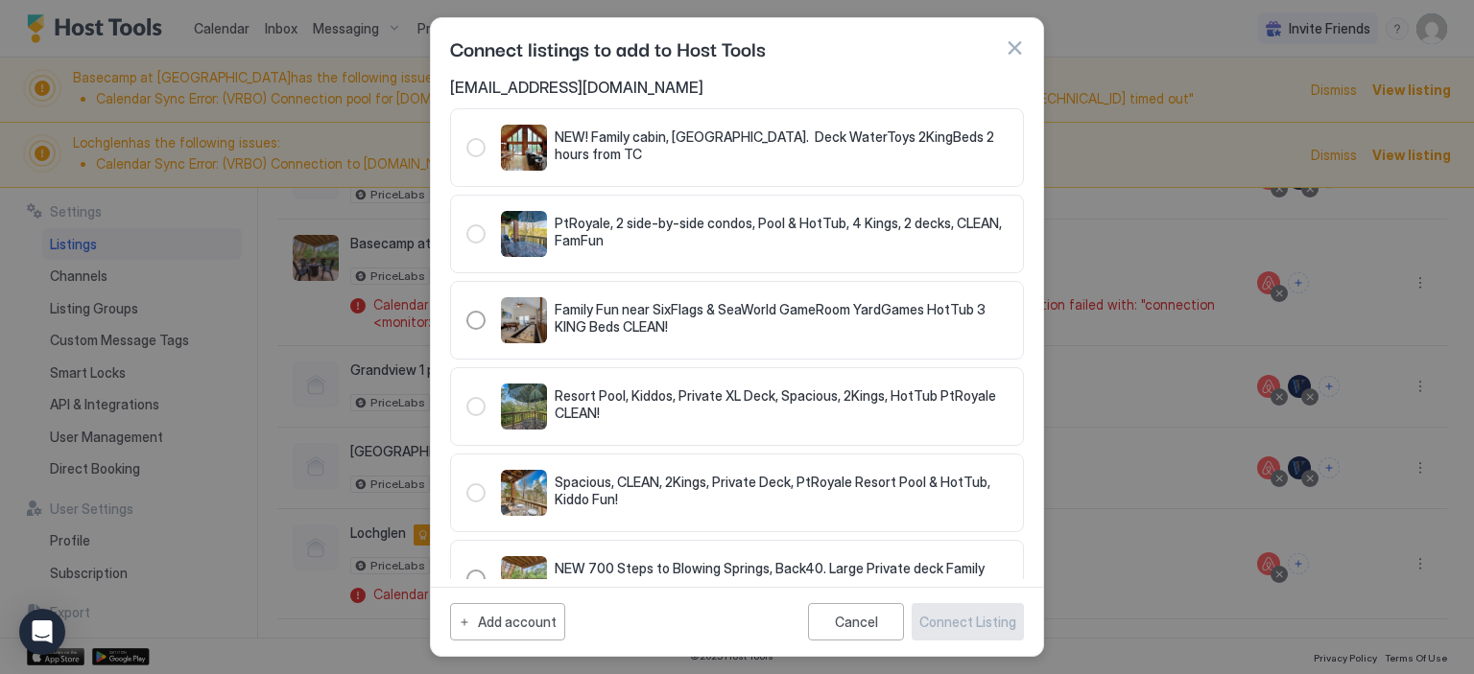
scroll to position [54, 0]
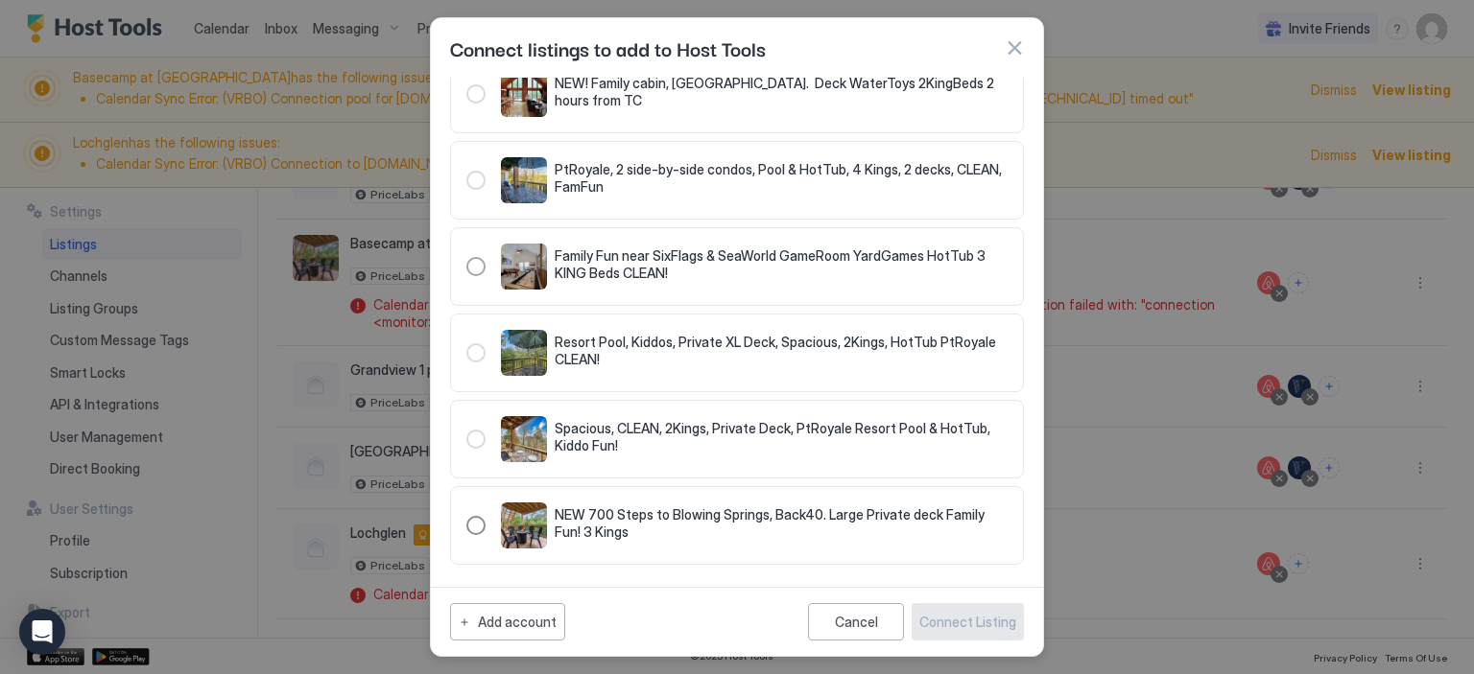
click at [480, 522] on div "321.4636613.5210780" at bounding box center [475, 525] width 19 height 19
click at [967, 623] on div "Connect Listing" at bounding box center [967, 622] width 97 height 20
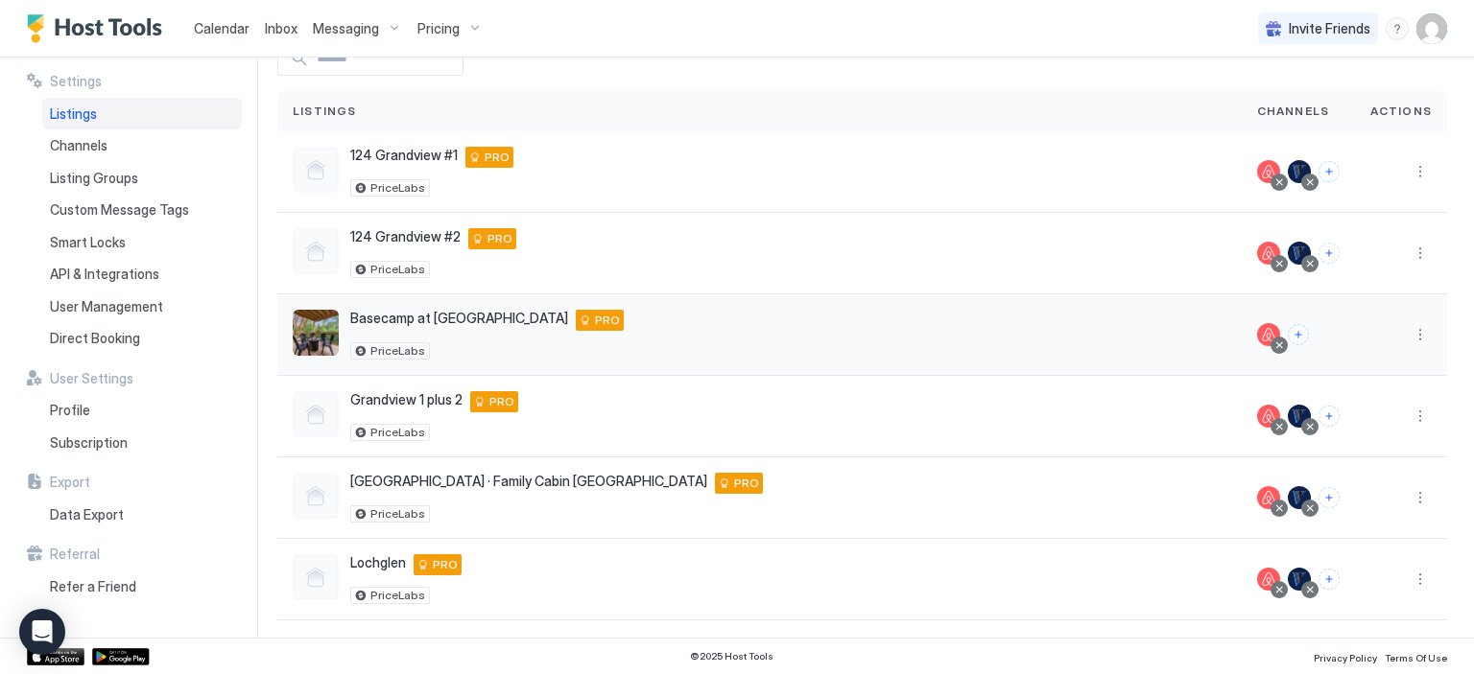
scroll to position [108, 0]
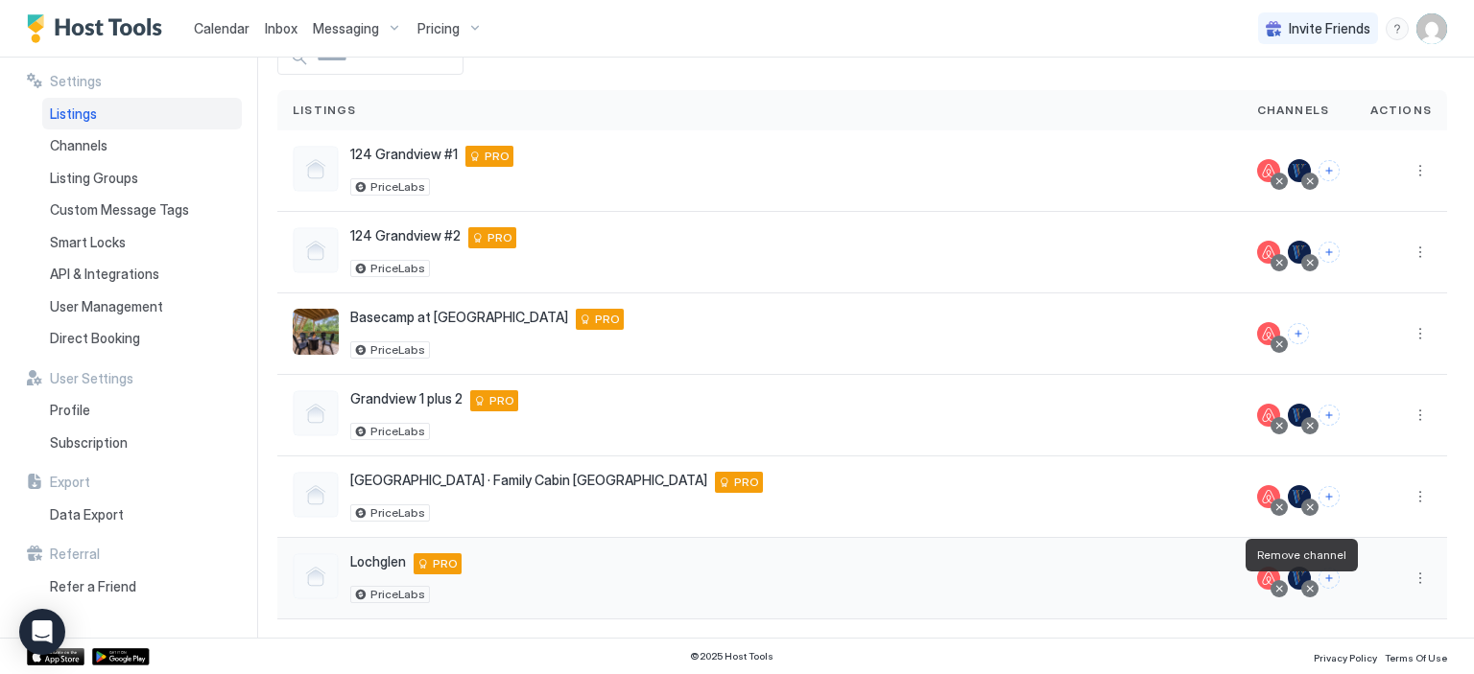
click at [1305, 584] on div at bounding box center [1310, 589] width 10 height 10
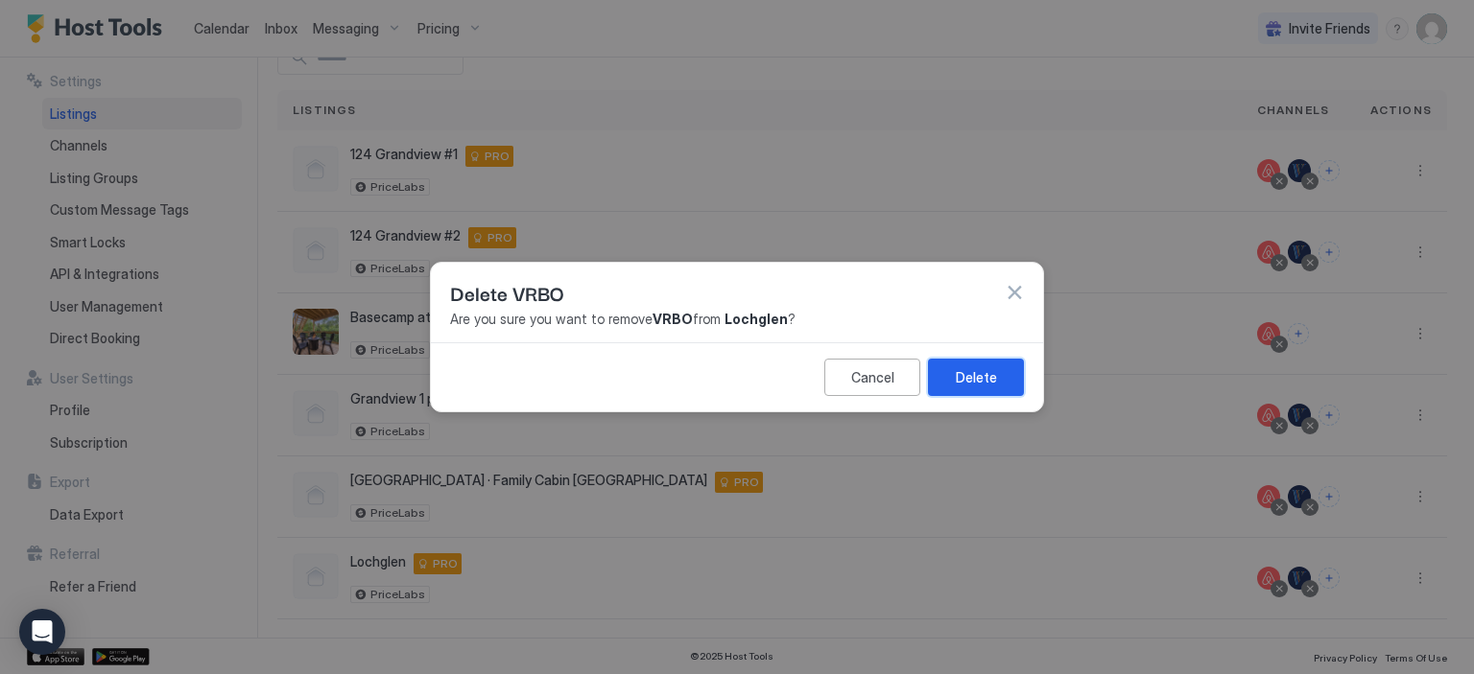
click at [975, 379] on div "Delete" at bounding box center [976, 377] width 41 height 20
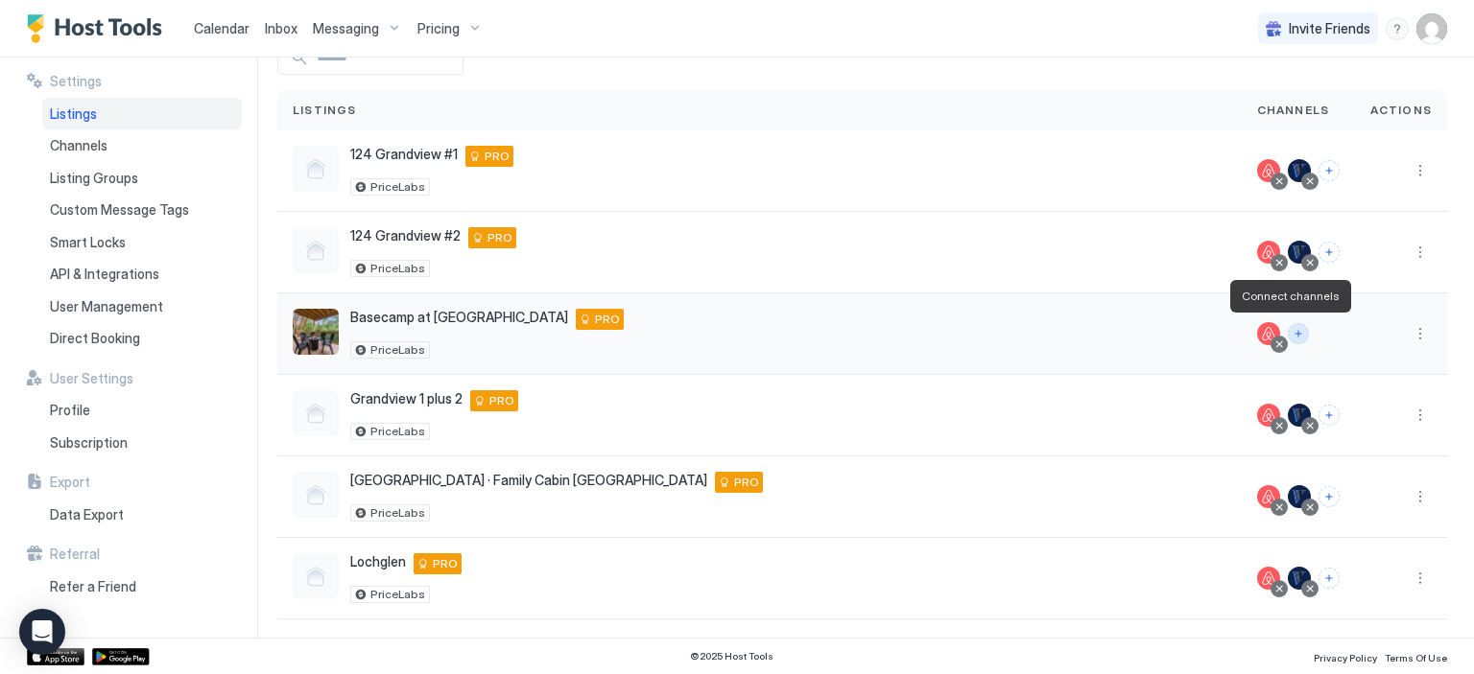
click at [1289, 330] on button "Connect channels" at bounding box center [1297, 333] width 21 height 21
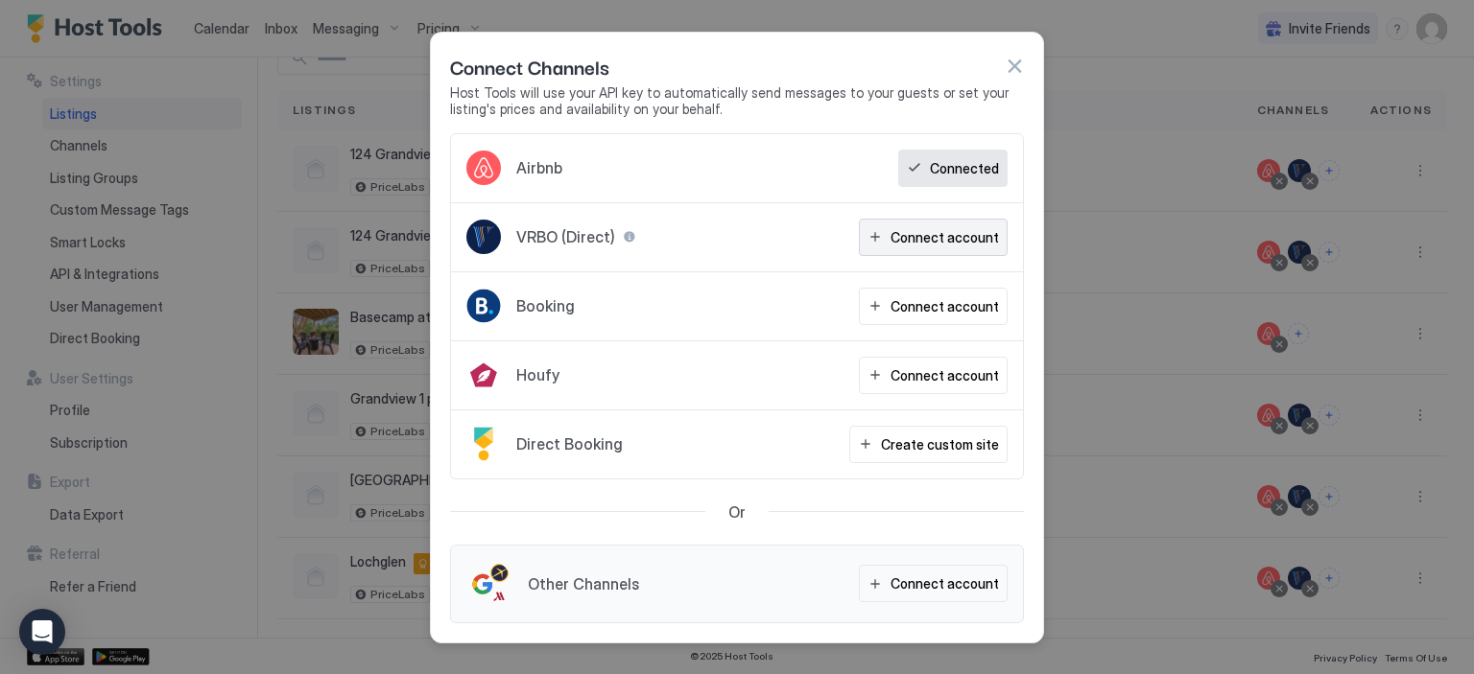
click at [927, 238] on div "Connect account" at bounding box center [944, 237] width 108 height 20
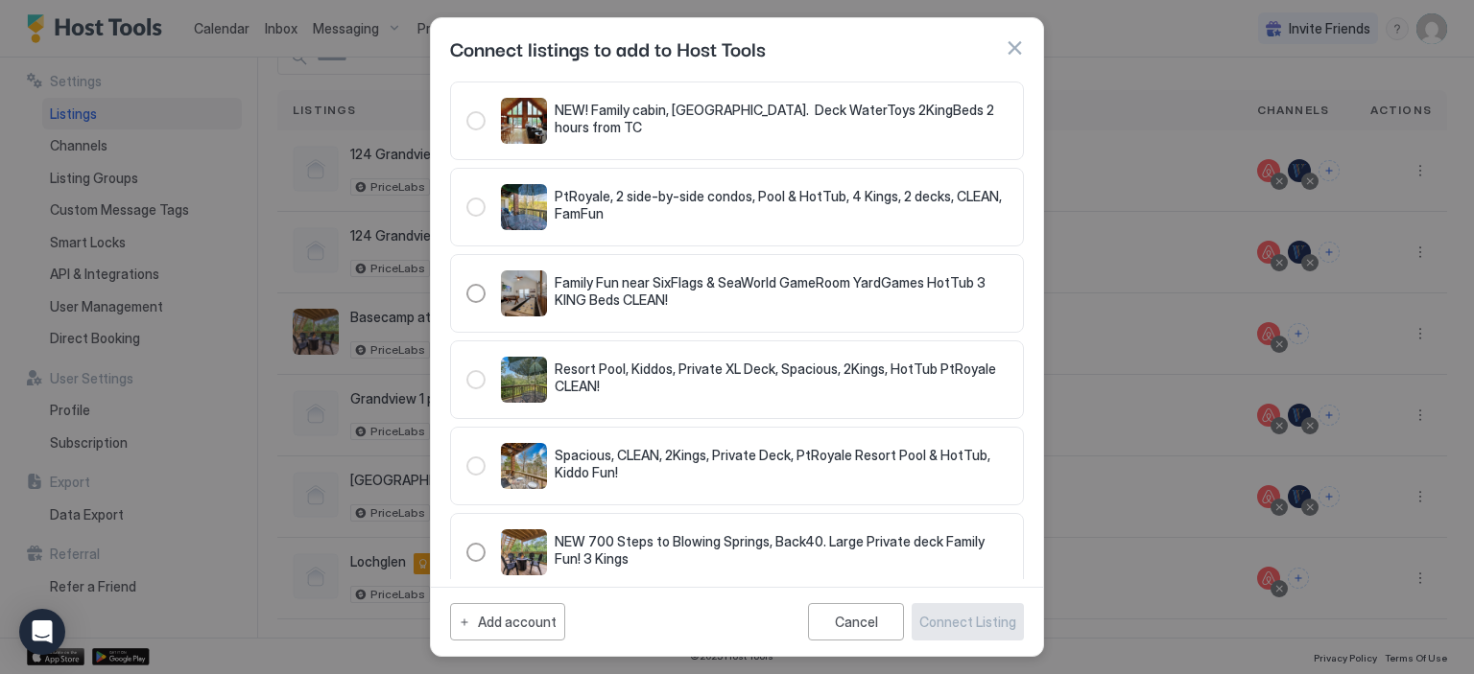
scroll to position [54, 0]
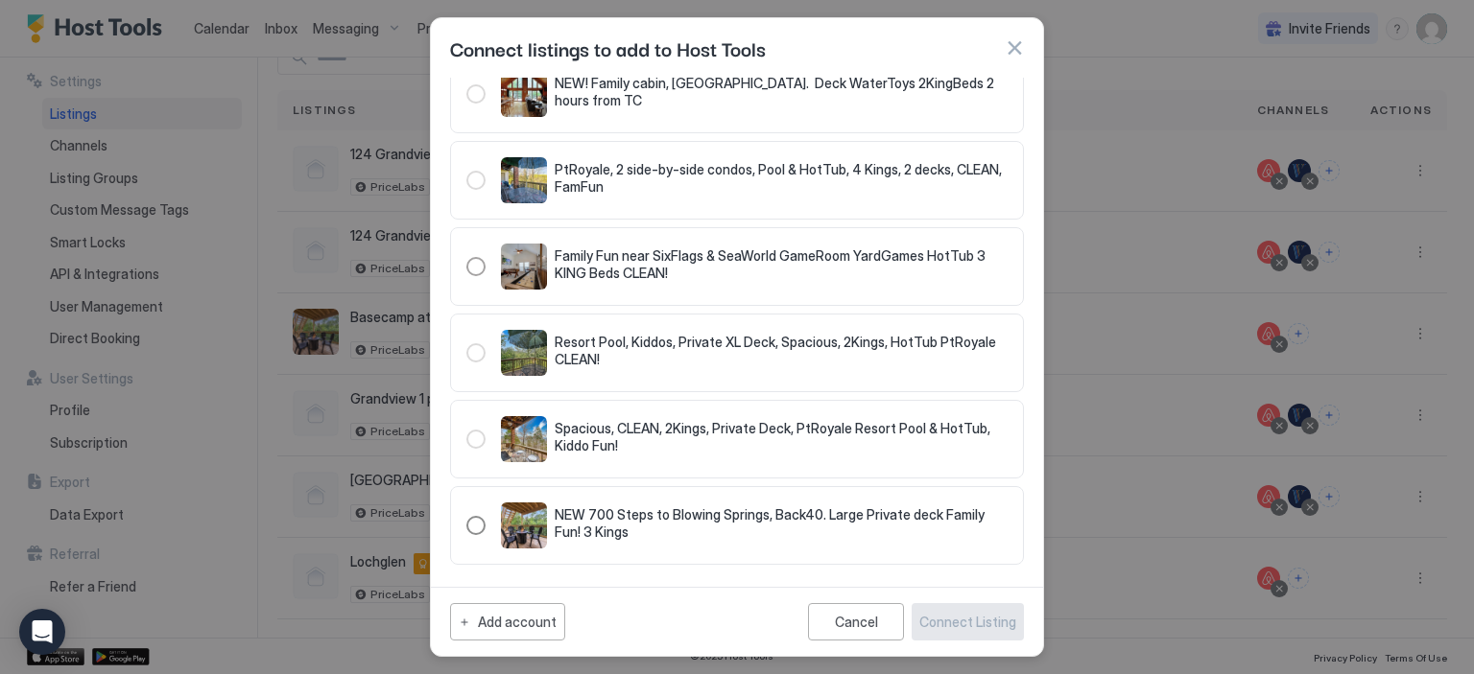
drag, startPoint x: 470, startPoint y: 519, endPoint x: 551, endPoint y: 538, distance: 82.8
click at [474, 520] on div "321.4636613.5210780" at bounding box center [475, 525] width 19 height 19
drag, startPoint x: 980, startPoint y: 630, endPoint x: 998, endPoint y: 625, distance: 19.1
click at [980, 629] on div "Connect Listing" at bounding box center [967, 622] width 97 height 20
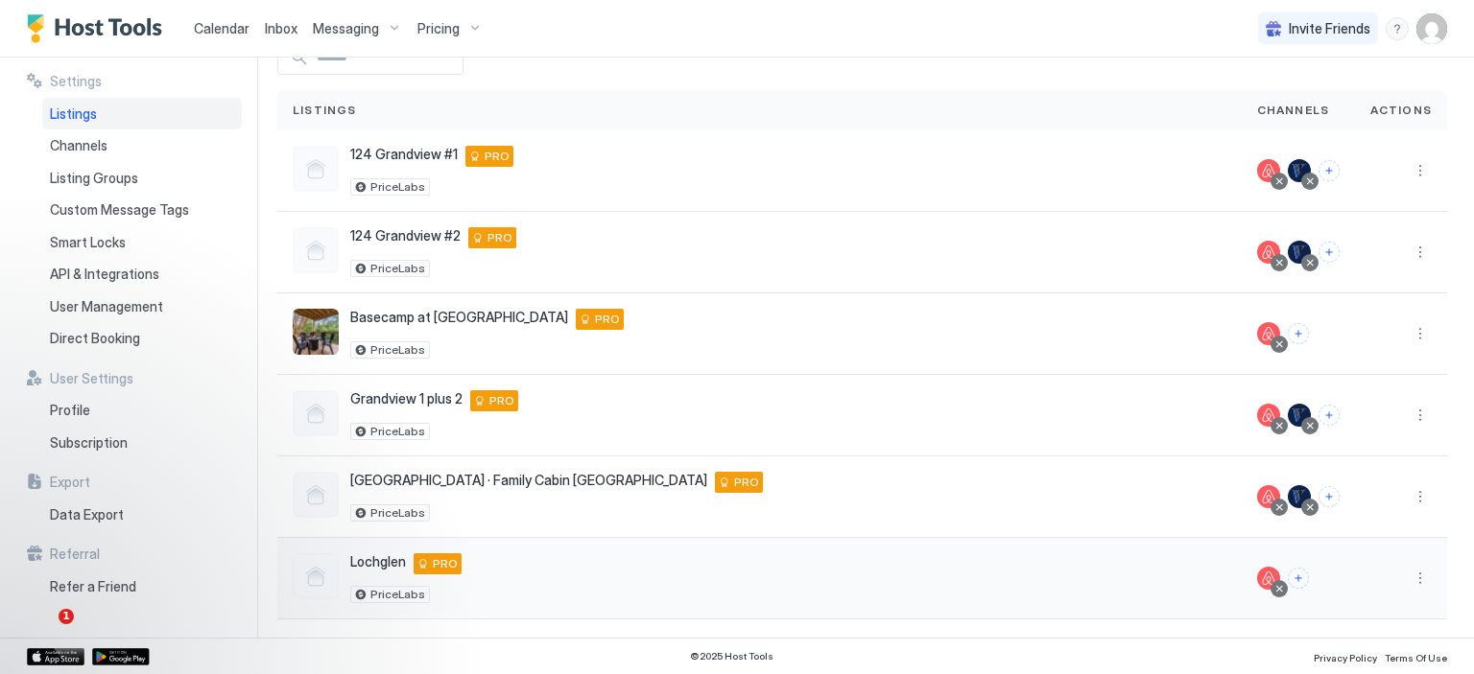
click at [1360, 602] on div at bounding box center [1401, 579] width 92 height 82
click at [1287, 570] on button "Connect channels" at bounding box center [1297, 578] width 21 height 21
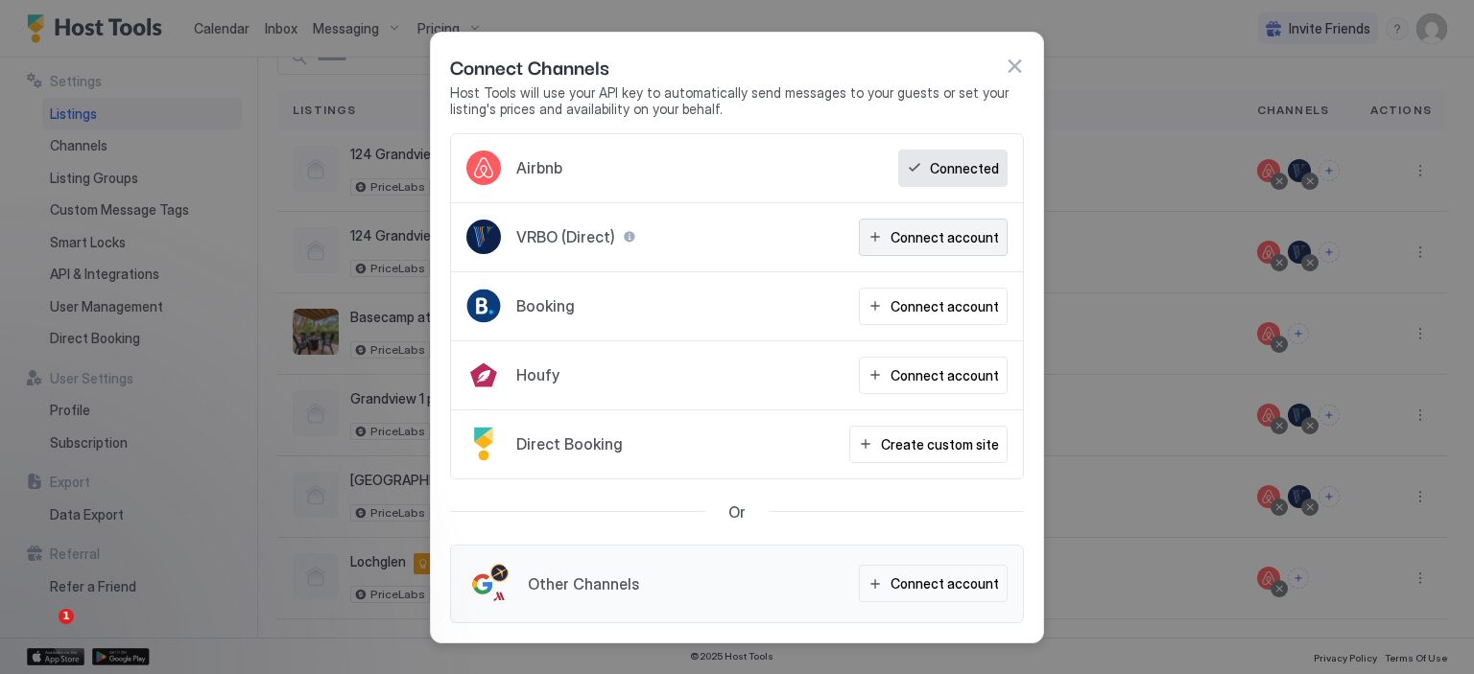
click at [958, 236] on div "Connect account" at bounding box center [944, 237] width 108 height 20
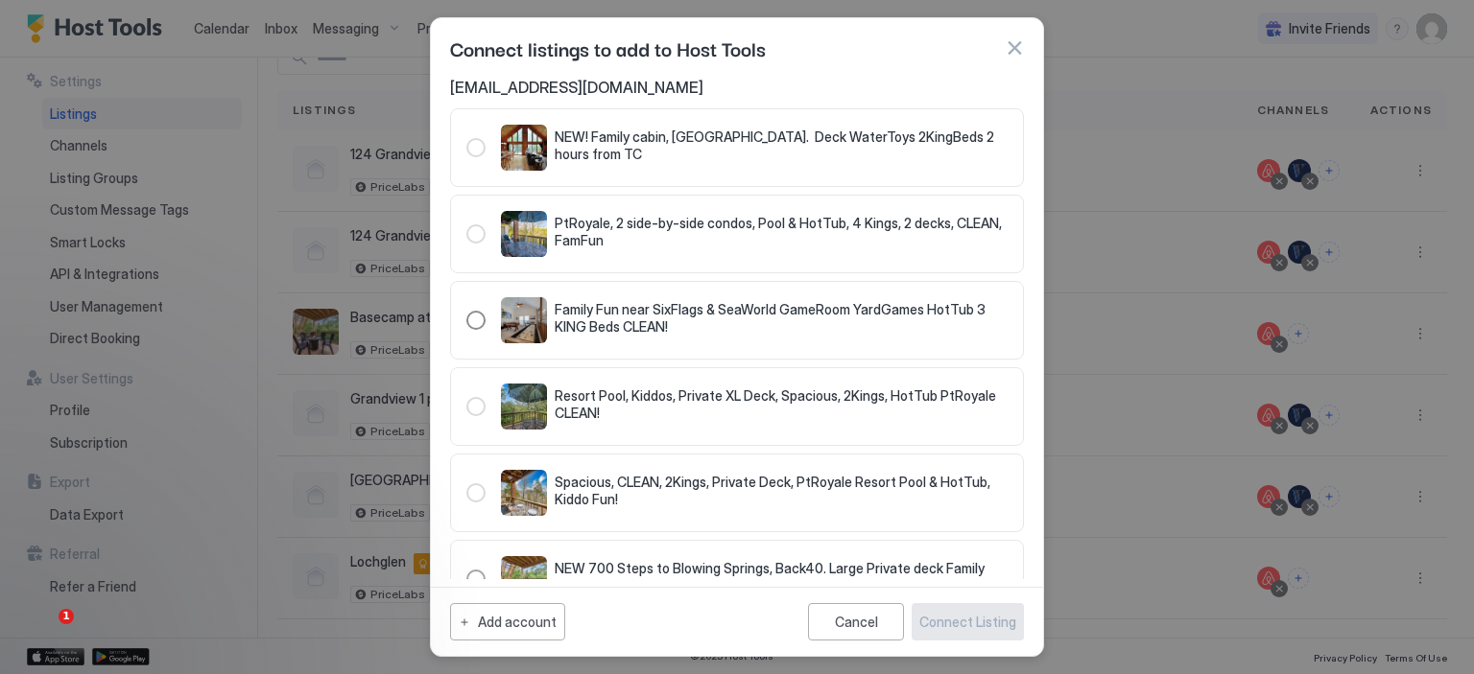
click at [477, 313] on div "321.3867262.4441407" at bounding box center [475, 320] width 19 height 19
click at [956, 629] on div "Connect Listing" at bounding box center [967, 622] width 97 height 20
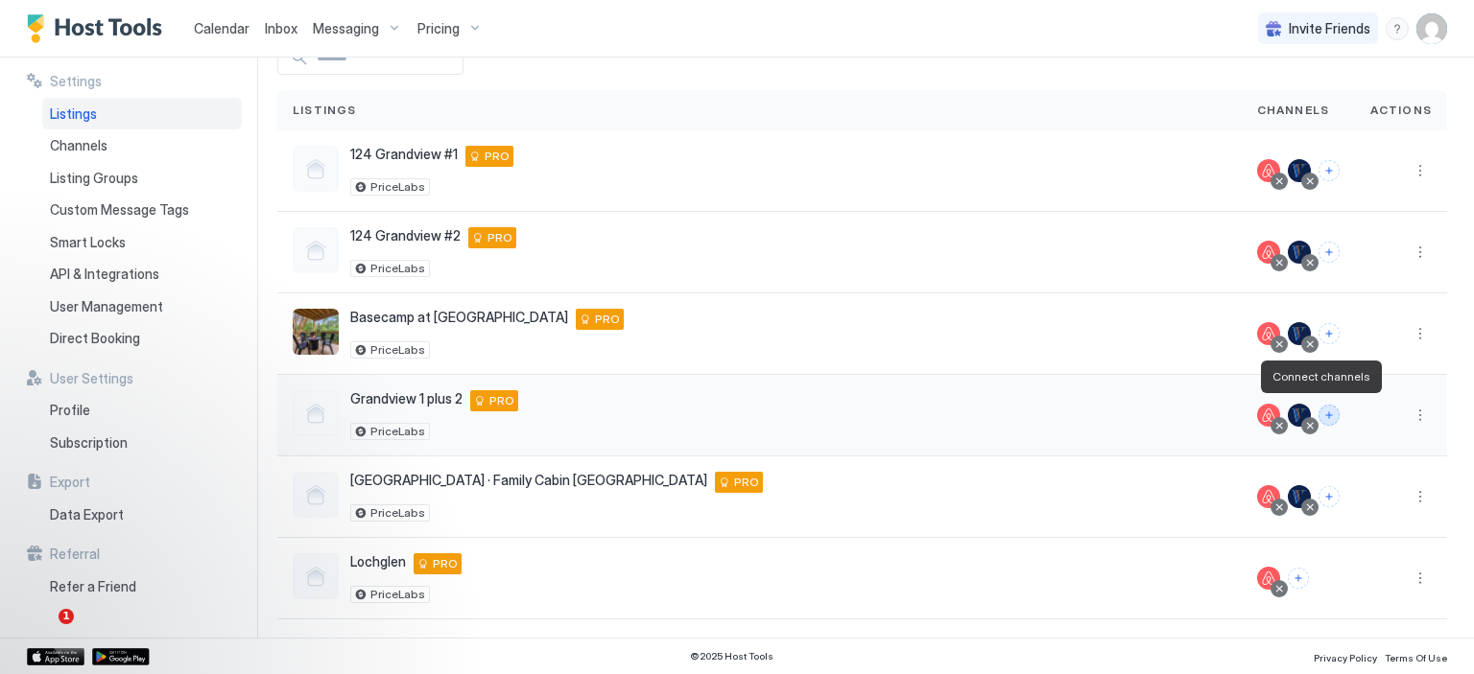
click at [1318, 411] on button "Connect channels" at bounding box center [1328, 415] width 21 height 21
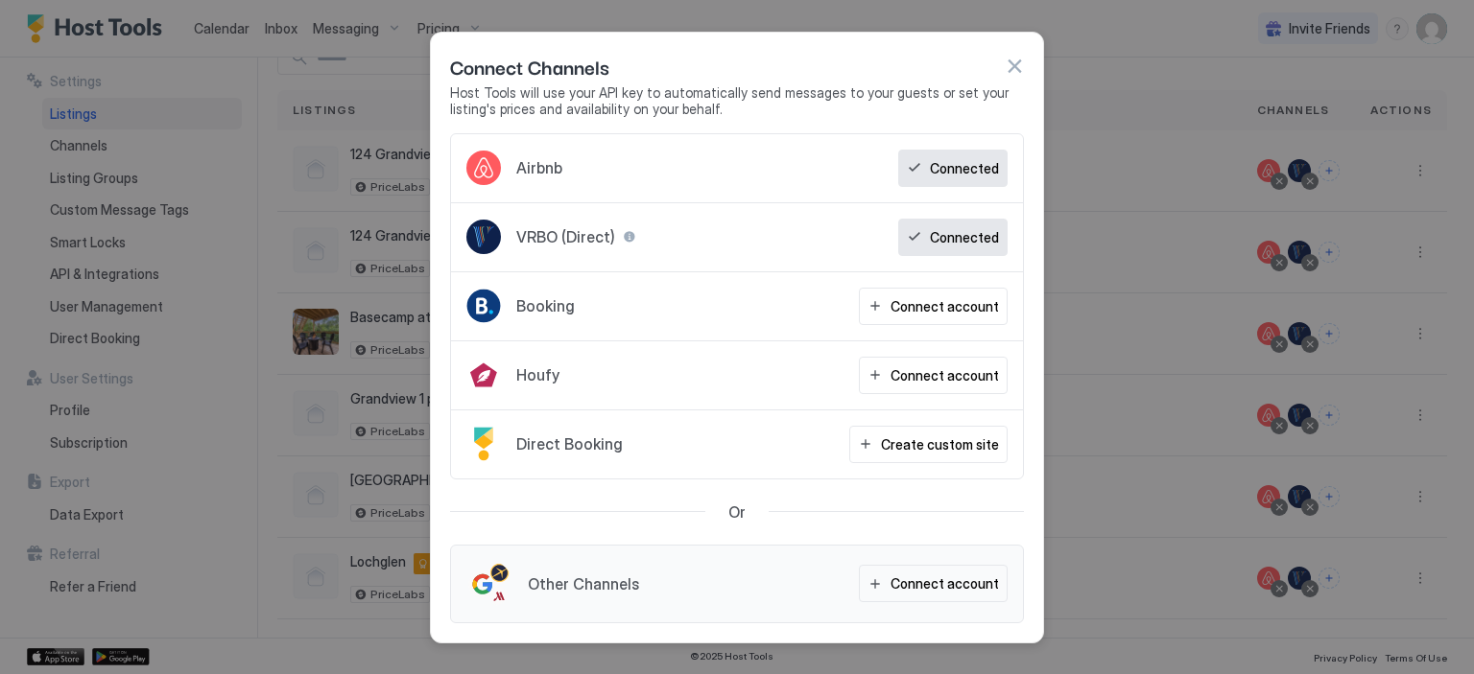
click at [1006, 71] on button "button" at bounding box center [1013, 66] width 19 height 19
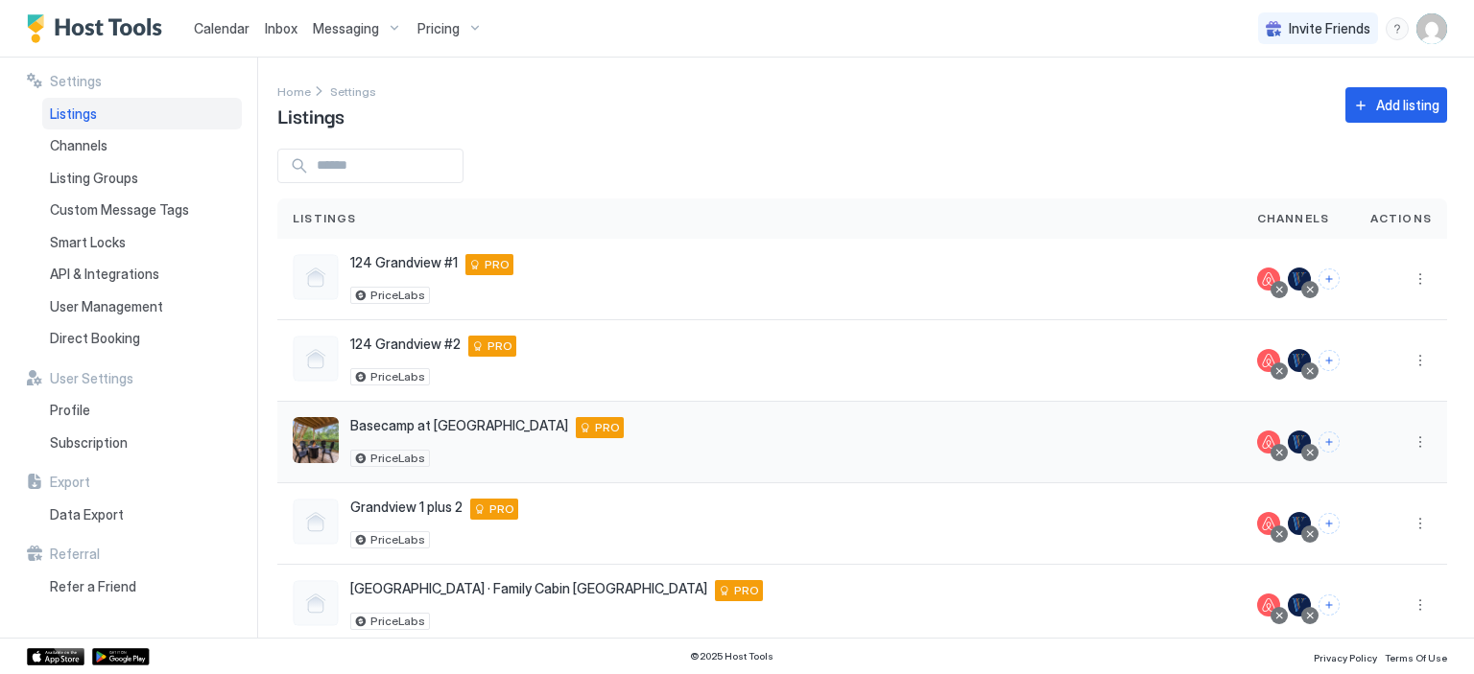
scroll to position [0, 0]
click at [228, 29] on span "Calendar" at bounding box center [222, 28] width 56 height 16
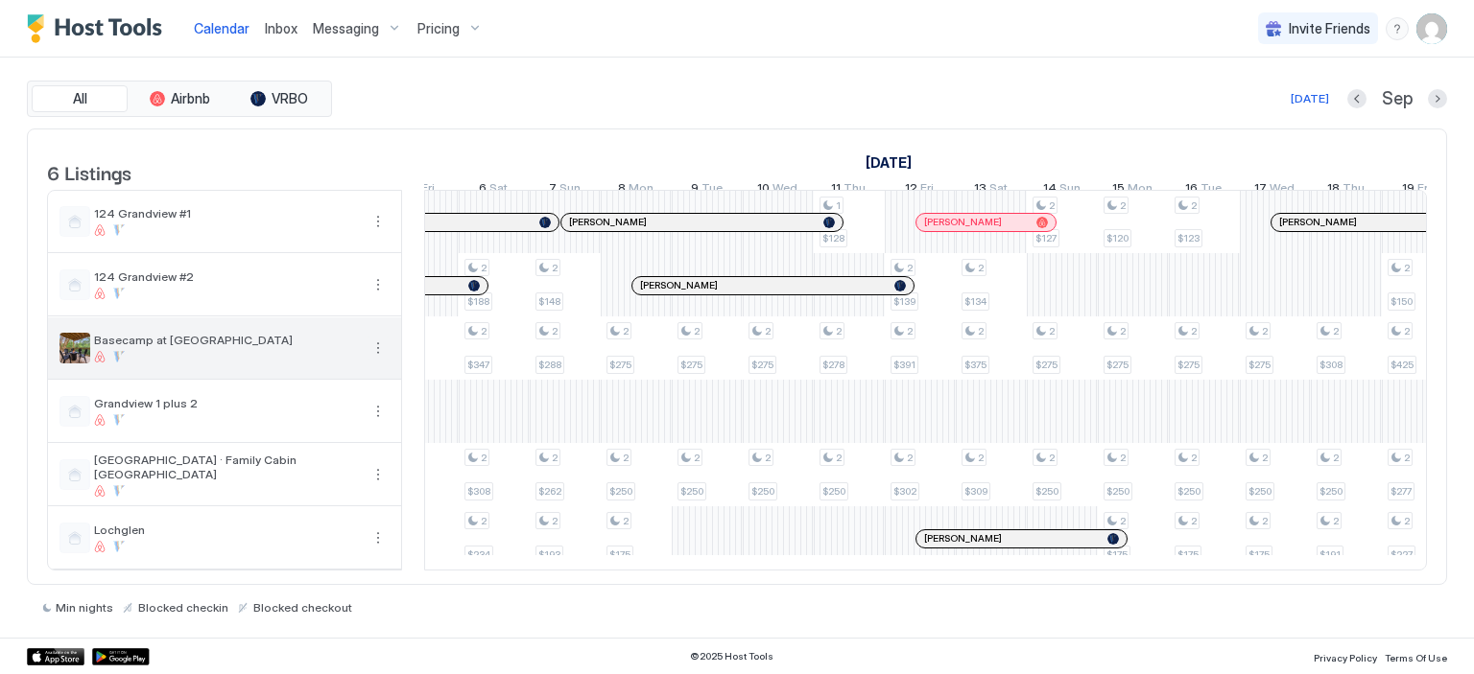
click at [381, 360] on button "More options" at bounding box center [377, 348] width 23 height 23
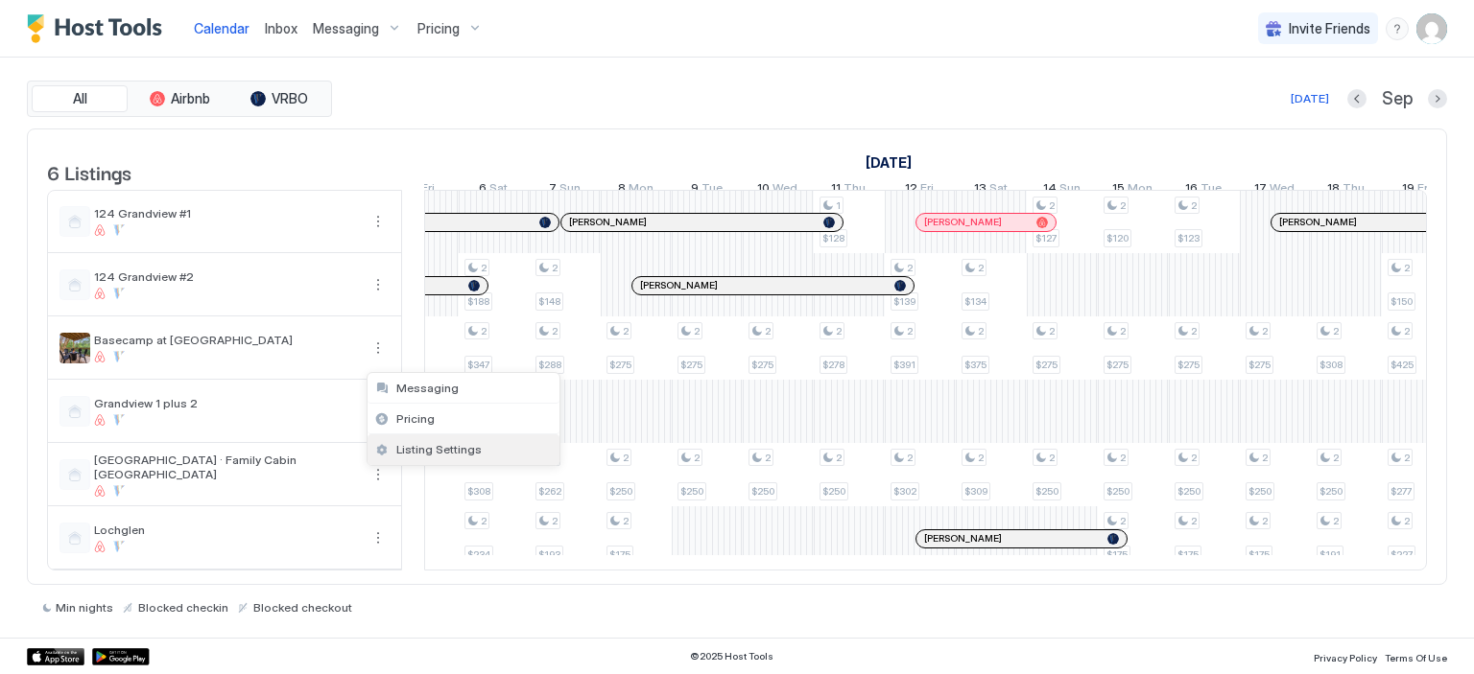
click at [419, 450] on span "Listing Settings" at bounding box center [438, 449] width 85 height 14
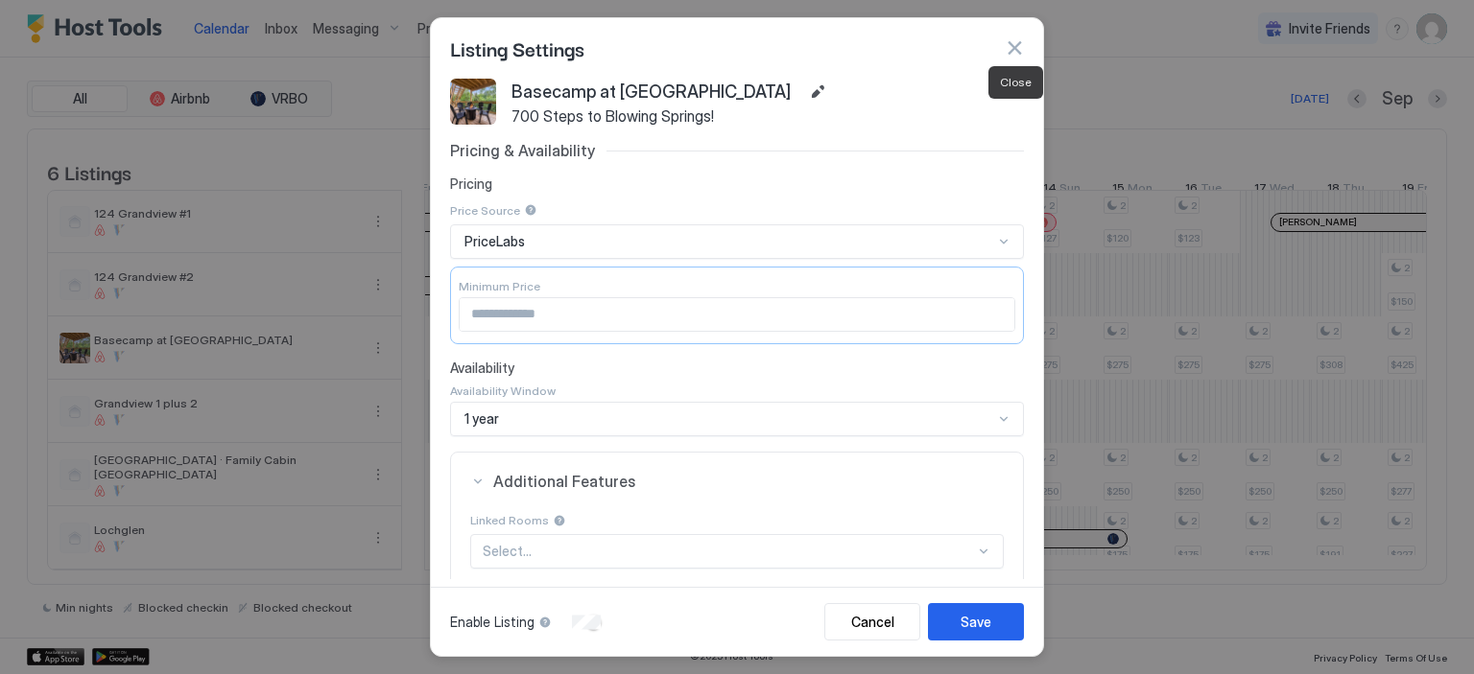
click at [1015, 38] on button "button" at bounding box center [1013, 47] width 19 height 19
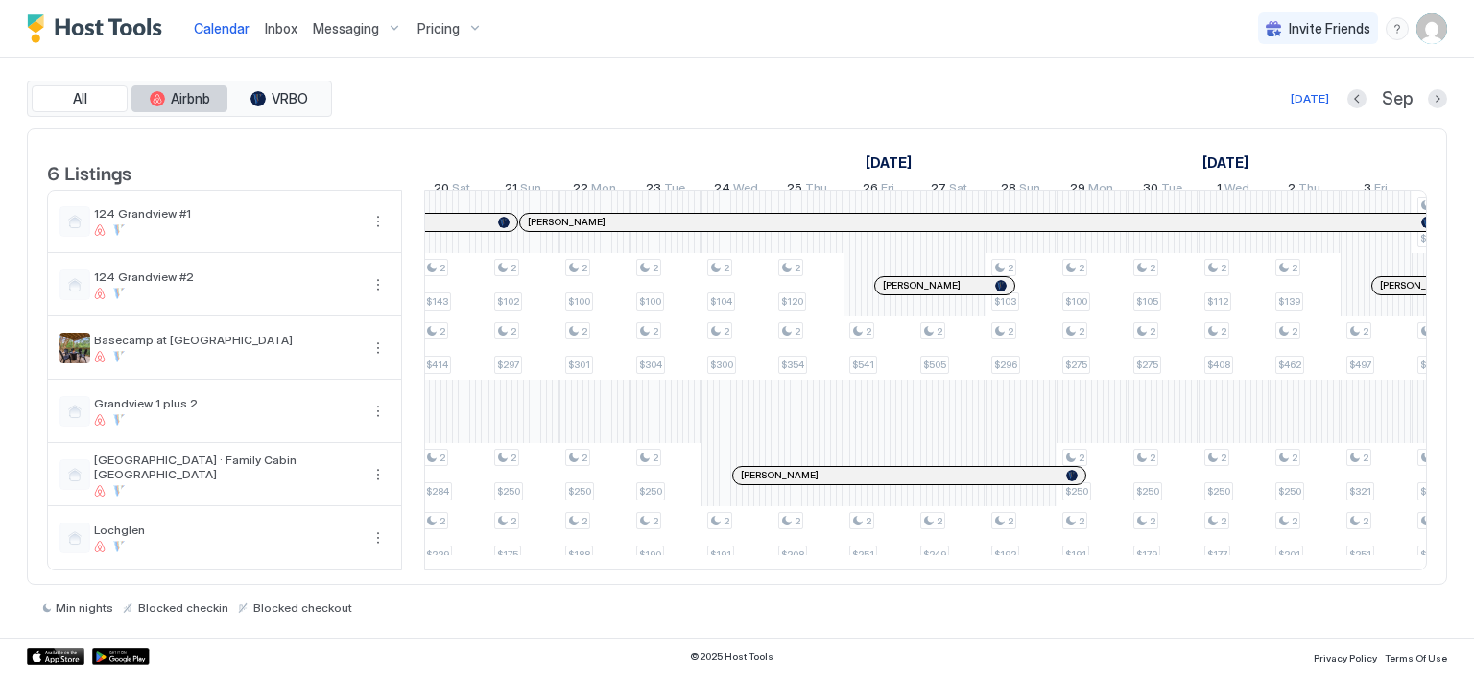
click at [177, 90] on span "Airbnb" at bounding box center [190, 98] width 39 height 17
click at [293, 97] on span "VRBO" at bounding box center [289, 98] width 36 height 17
click at [96, 105] on button "All" at bounding box center [80, 98] width 96 height 27
click at [283, 28] on span "Inbox" at bounding box center [281, 28] width 33 height 16
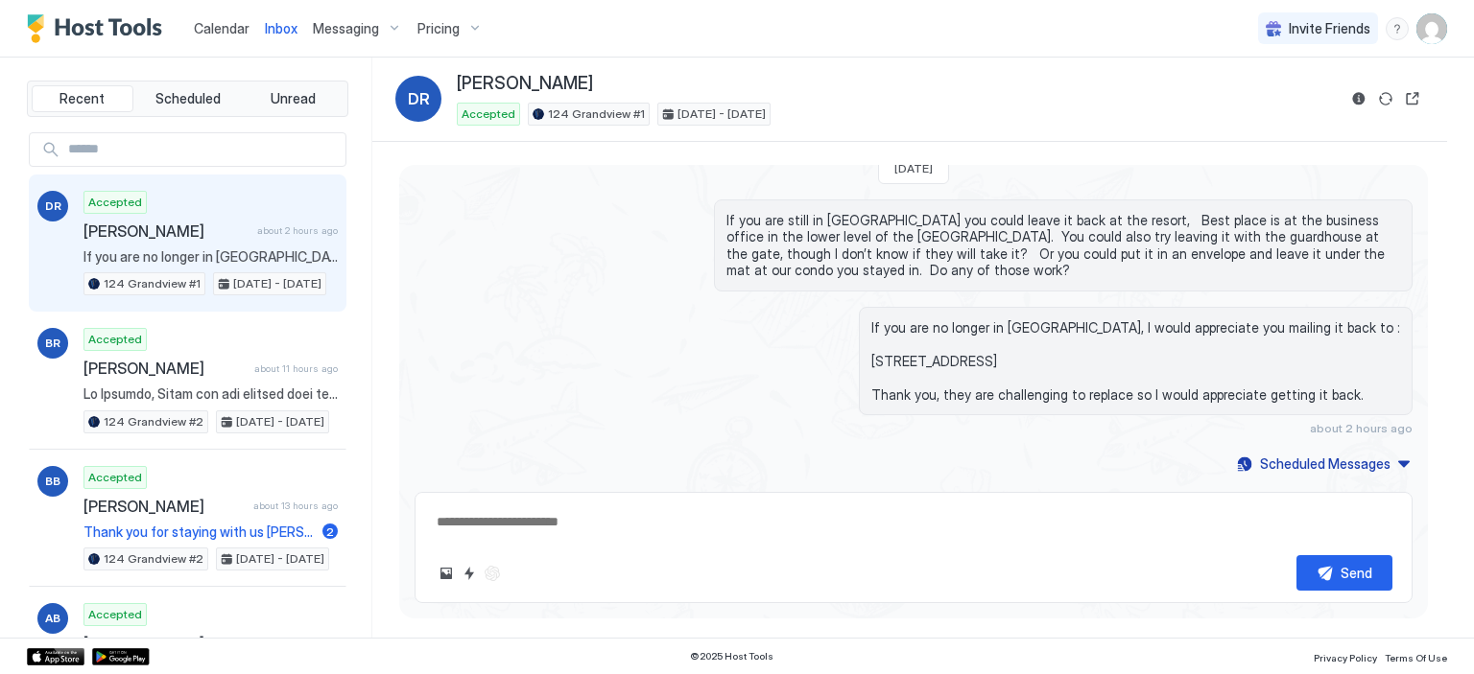
type textarea "*"
click at [341, 27] on span "Messaging" at bounding box center [346, 28] width 66 height 17
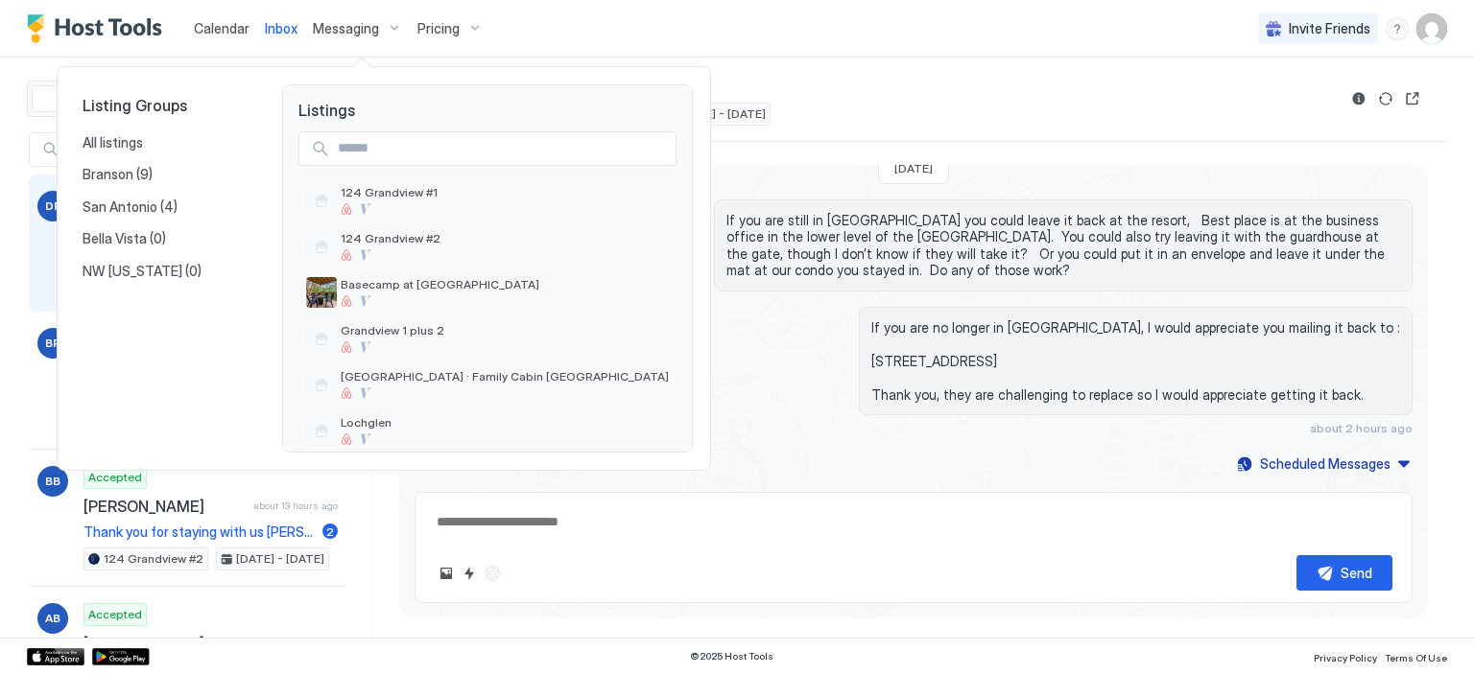
click at [236, 26] on div at bounding box center [737, 337] width 1474 height 674
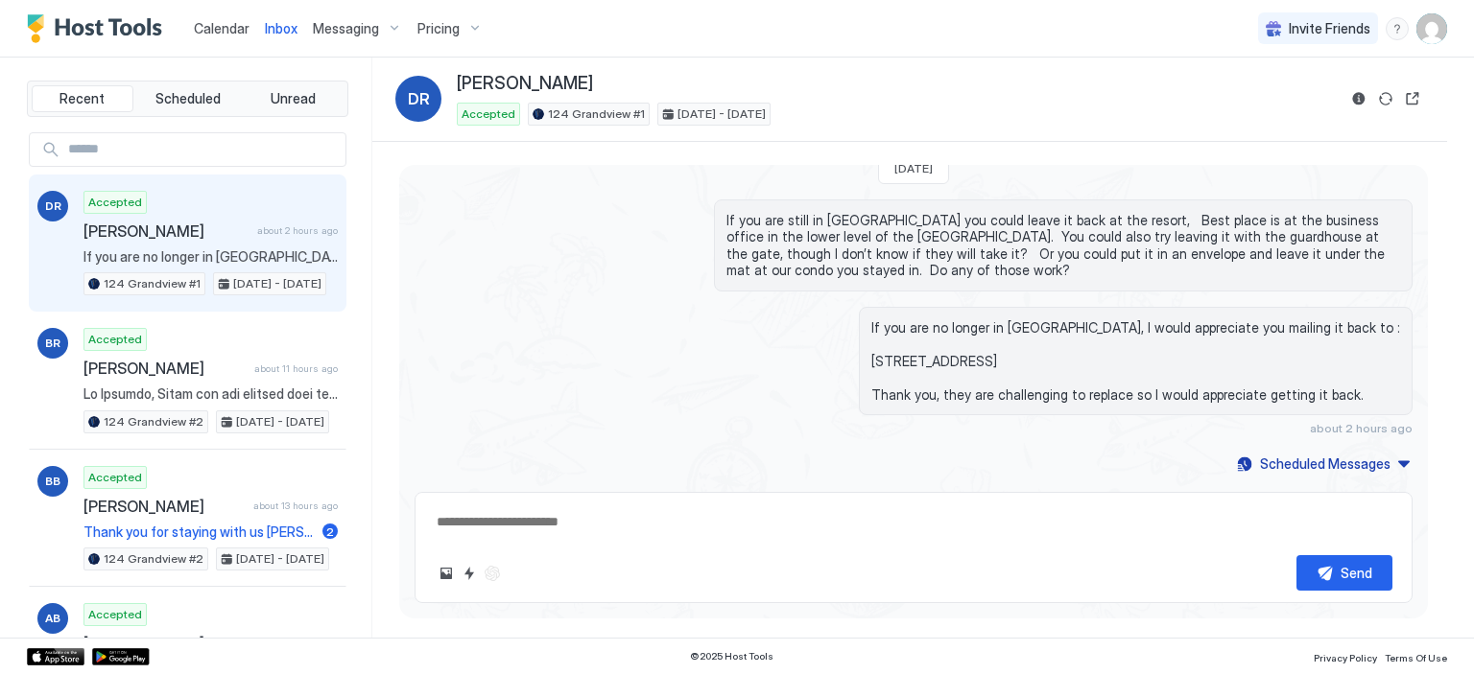
click at [1432, 34] on img "User profile" at bounding box center [1431, 28] width 31 height 31
click at [1291, 103] on div "Settings" at bounding box center [1324, 108] width 244 height 34
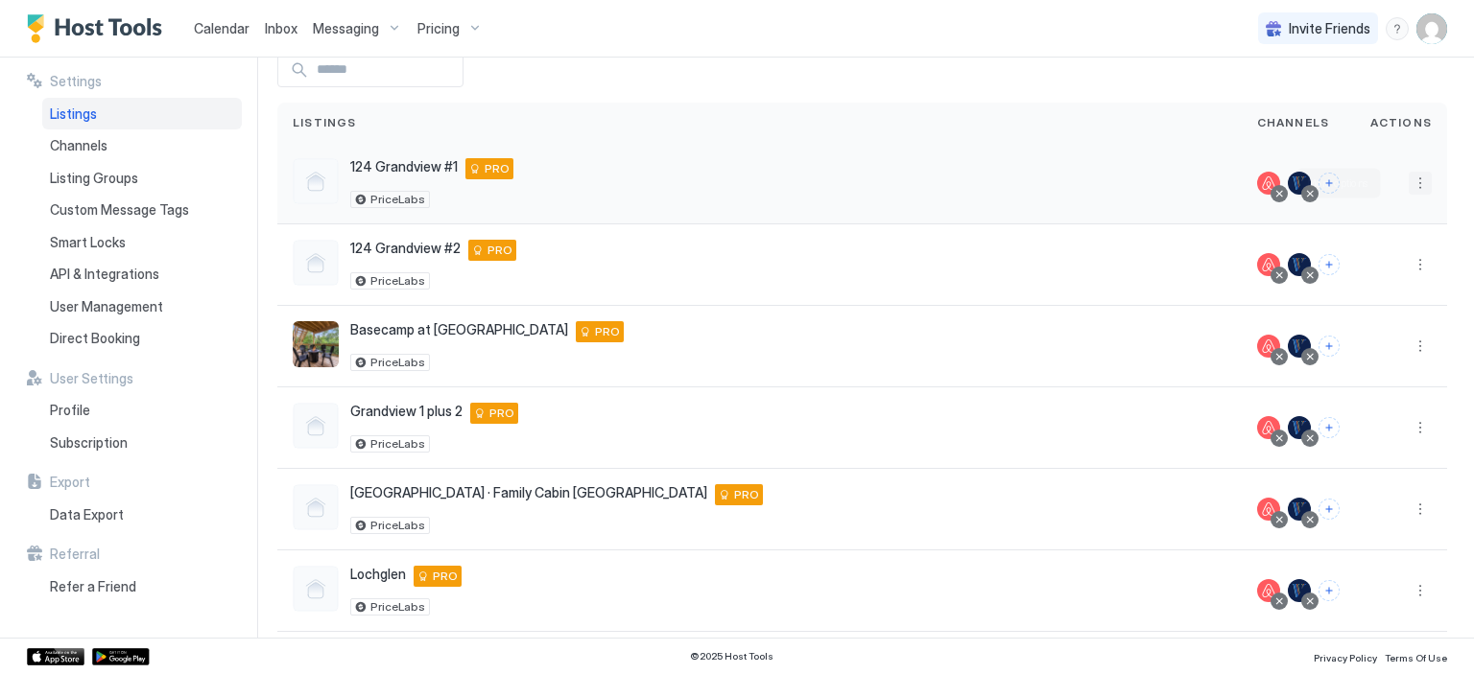
click at [1408, 186] on button "More options" at bounding box center [1419, 183] width 23 height 23
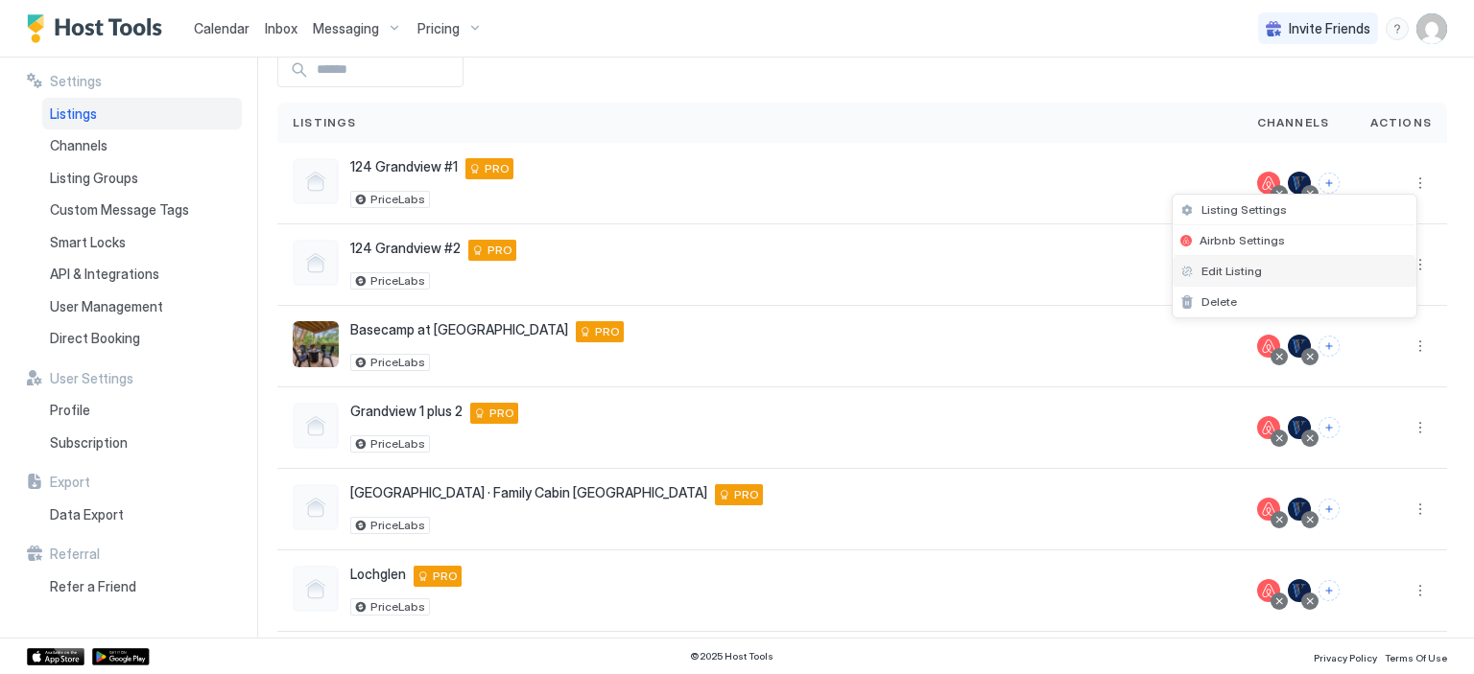
click at [1286, 264] on div "Edit Listing" at bounding box center [1294, 271] width 244 height 31
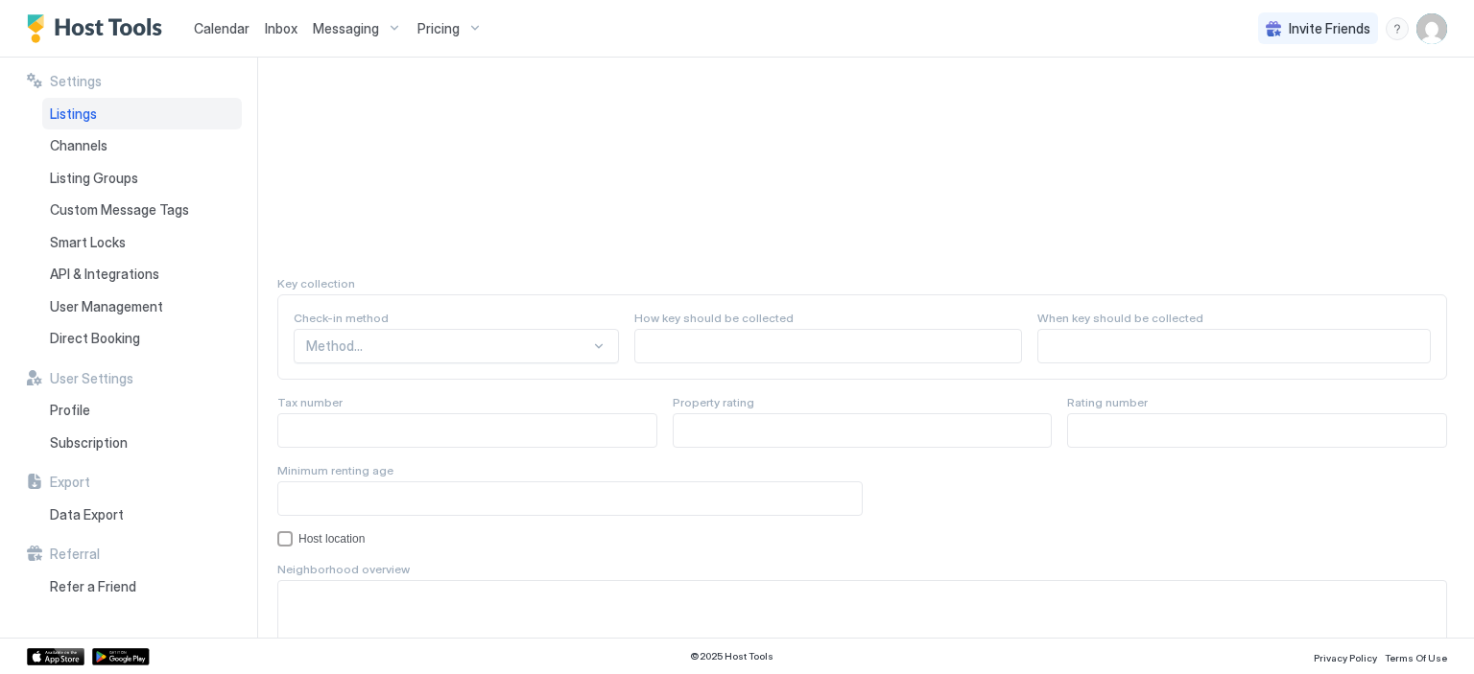
scroll to position [1823, 0]
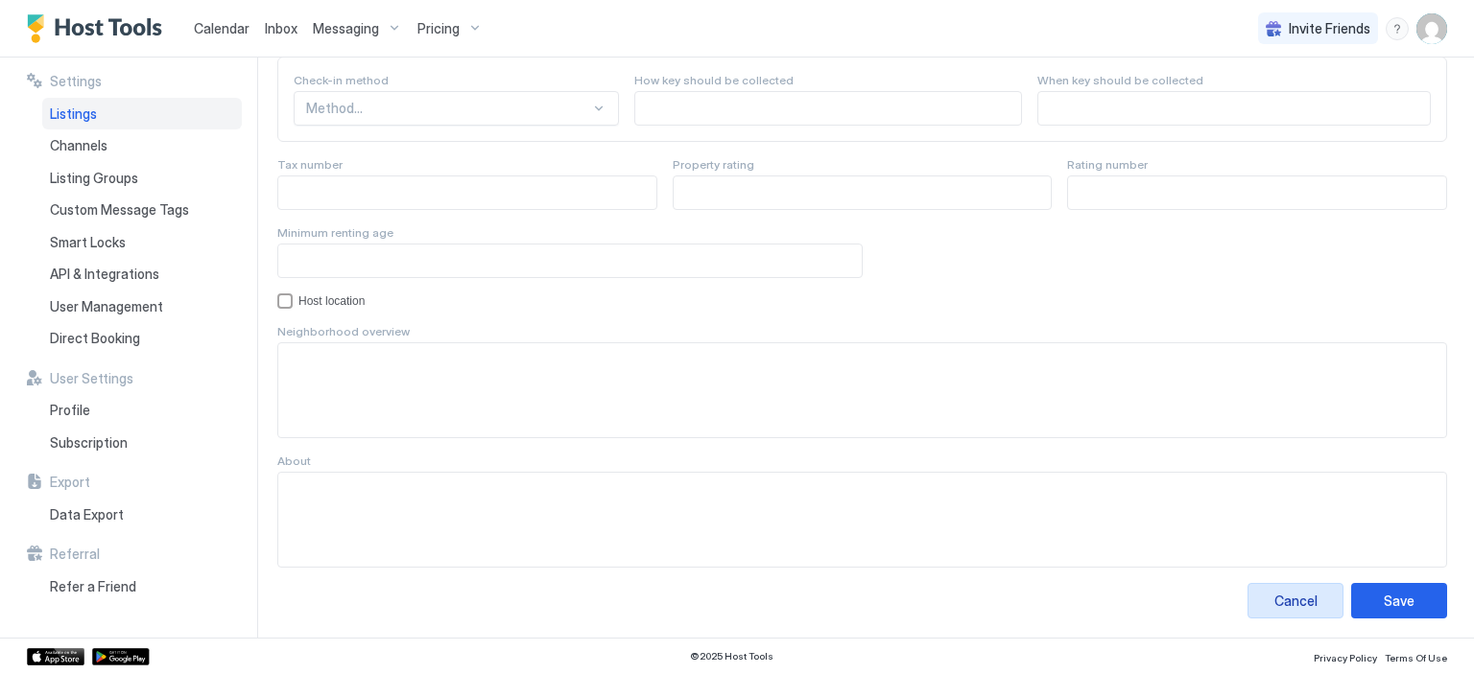
click at [1293, 596] on div "Cancel" at bounding box center [1295, 601] width 43 height 20
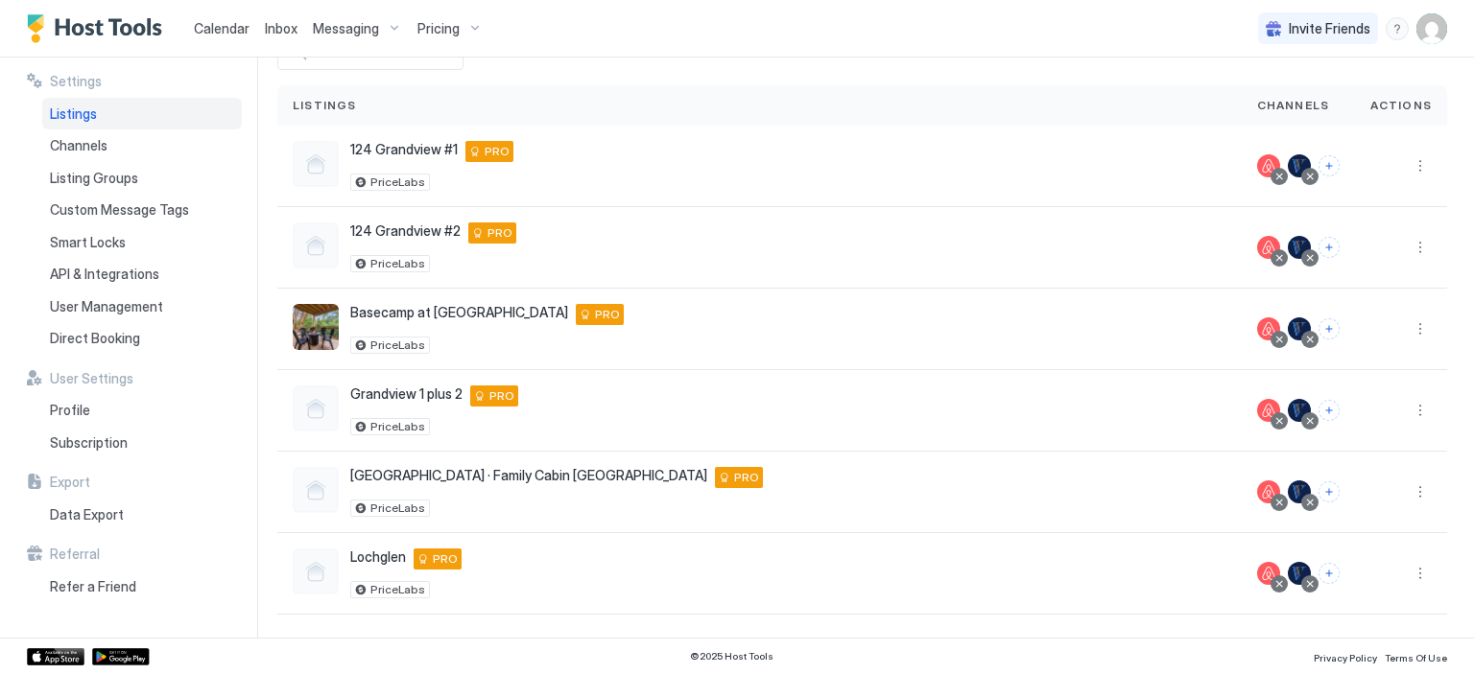
scroll to position [108, 0]
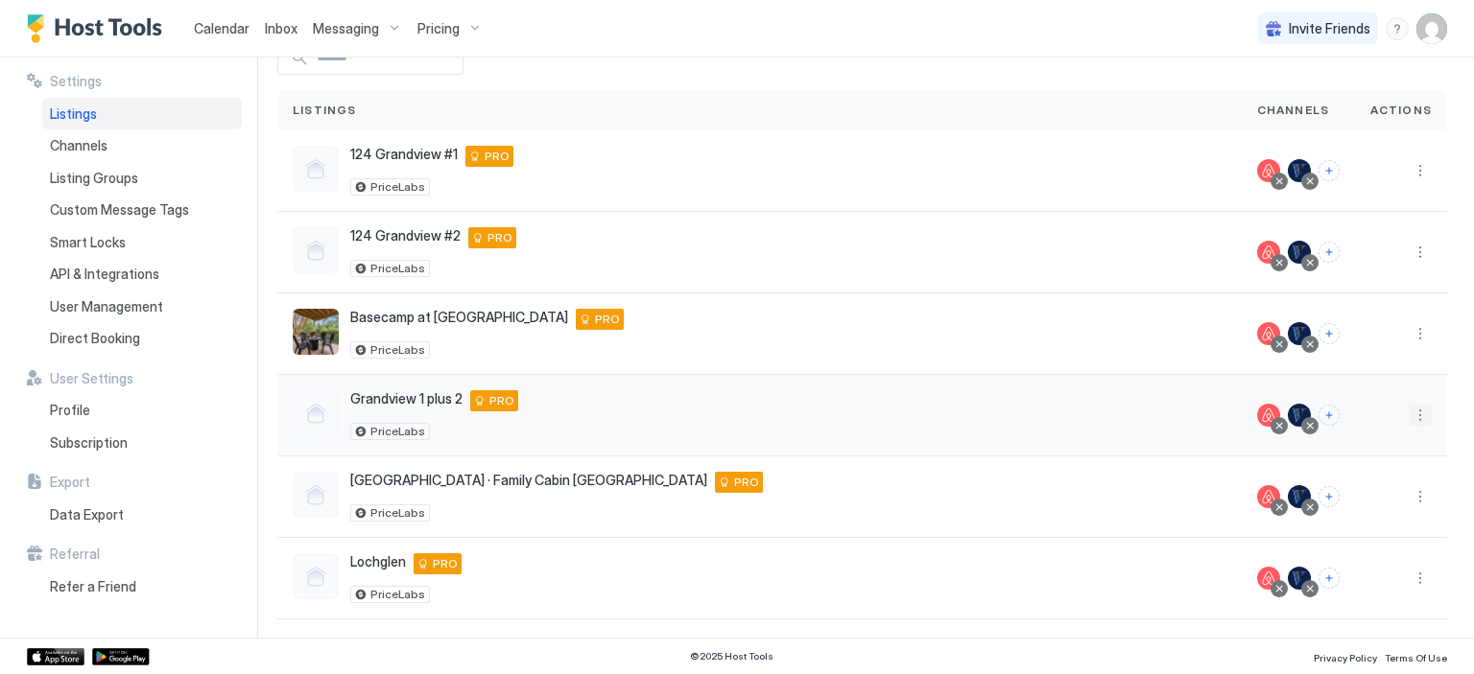
click at [1409, 412] on button "More options" at bounding box center [1419, 415] width 23 height 23
click at [1237, 433] on span "Listing Settings" at bounding box center [1243, 440] width 85 height 14
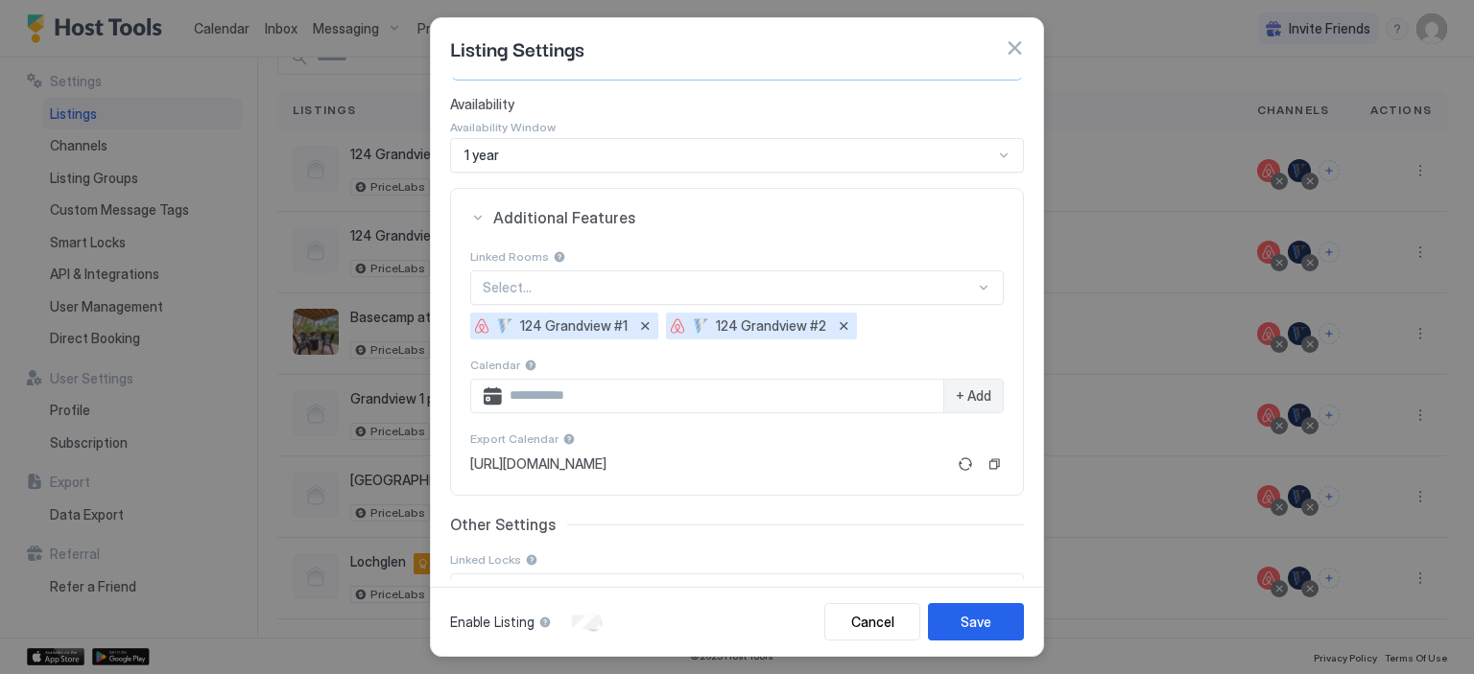
scroll to position [288, 0]
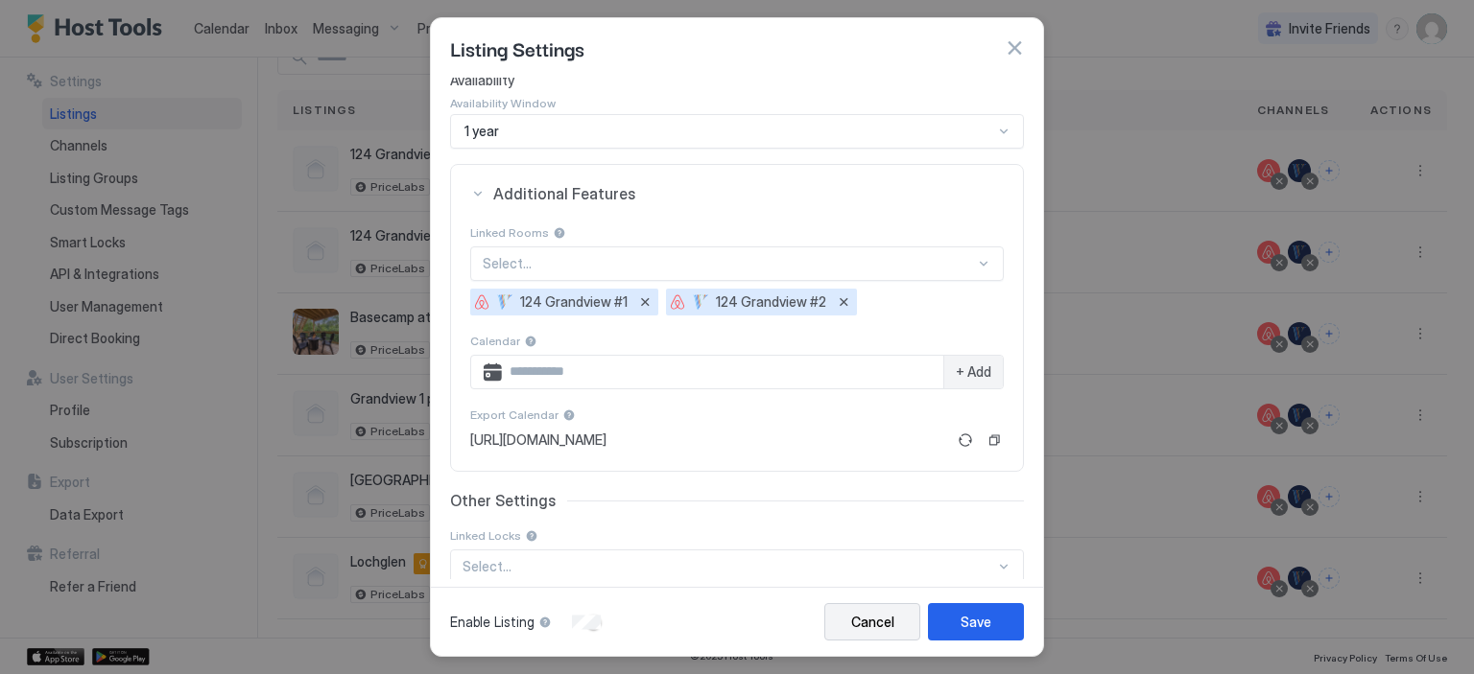
click at [860, 632] on div "Cancel" at bounding box center [872, 622] width 43 height 20
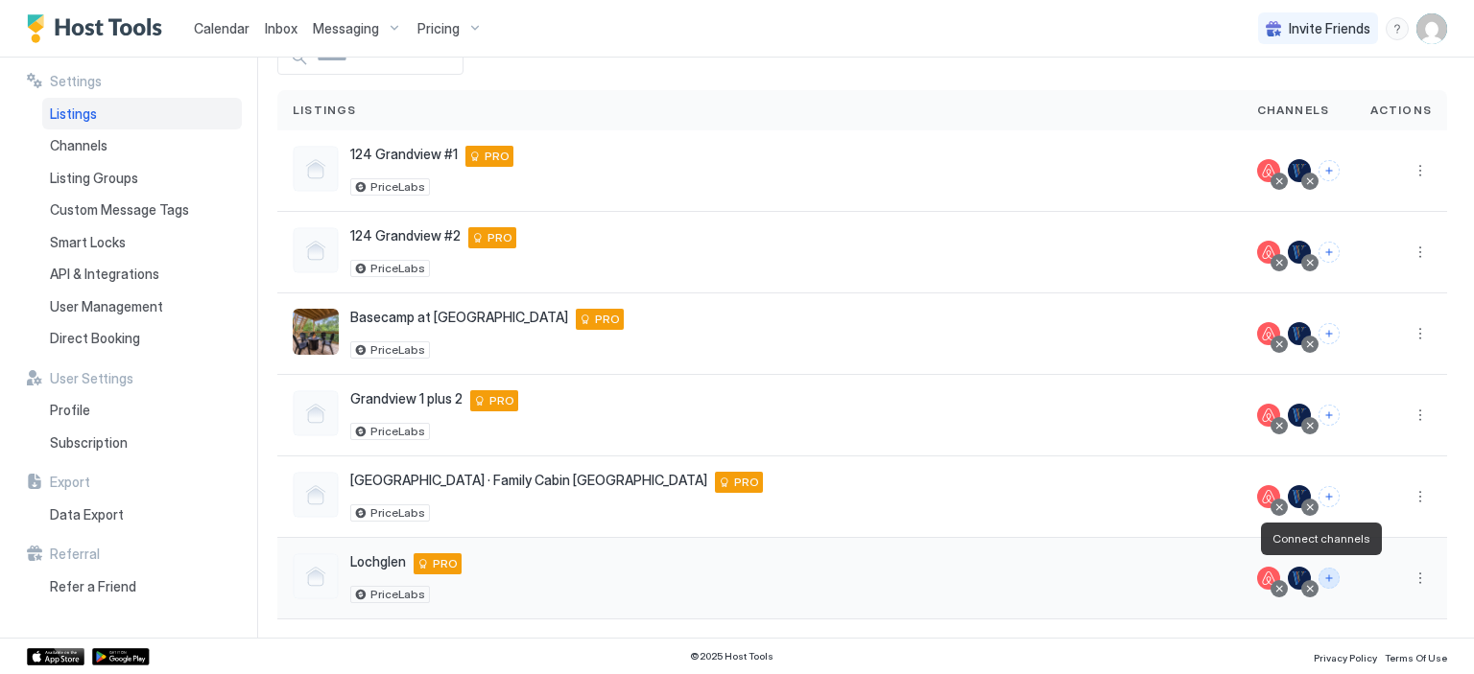
click at [1318, 577] on button "Connect channels" at bounding box center [1328, 578] width 21 height 21
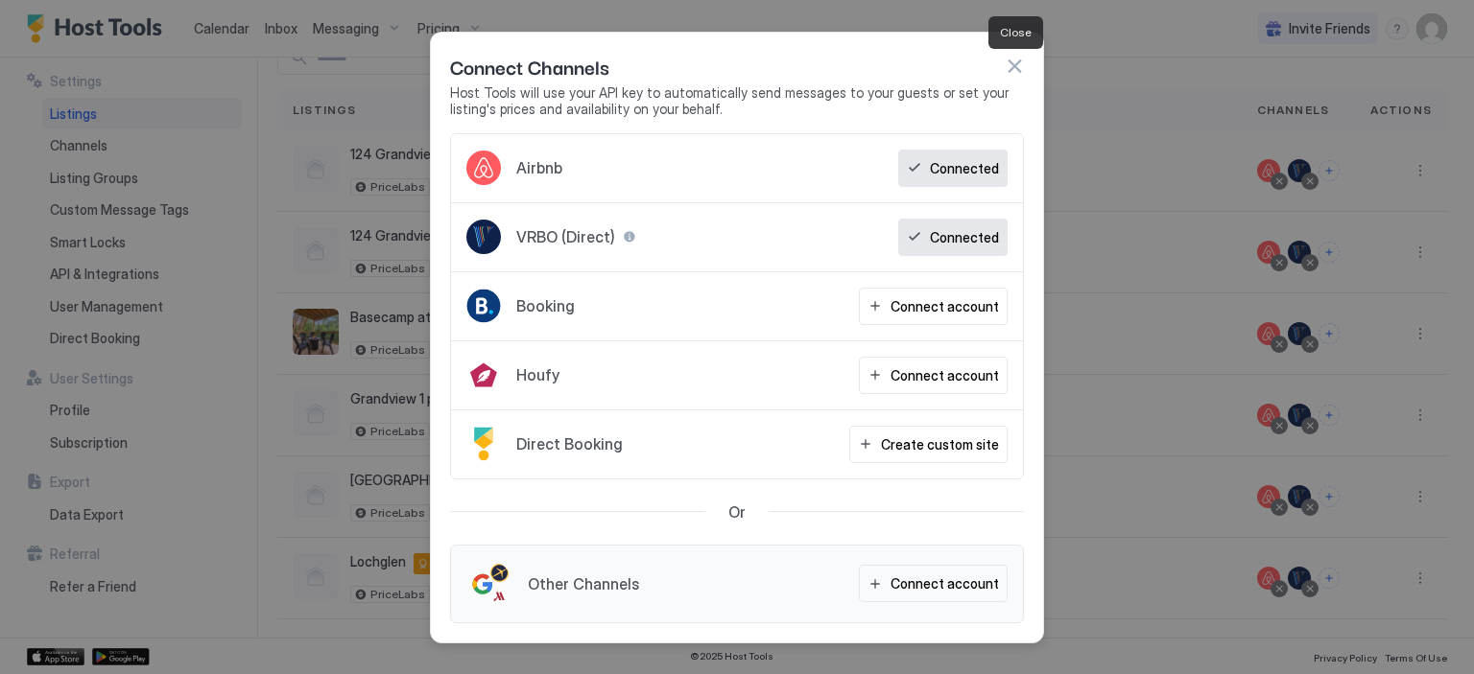
click at [1015, 69] on button "button" at bounding box center [1013, 66] width 19 height 19
